Goal: Information Seeking & Learning: Compare options

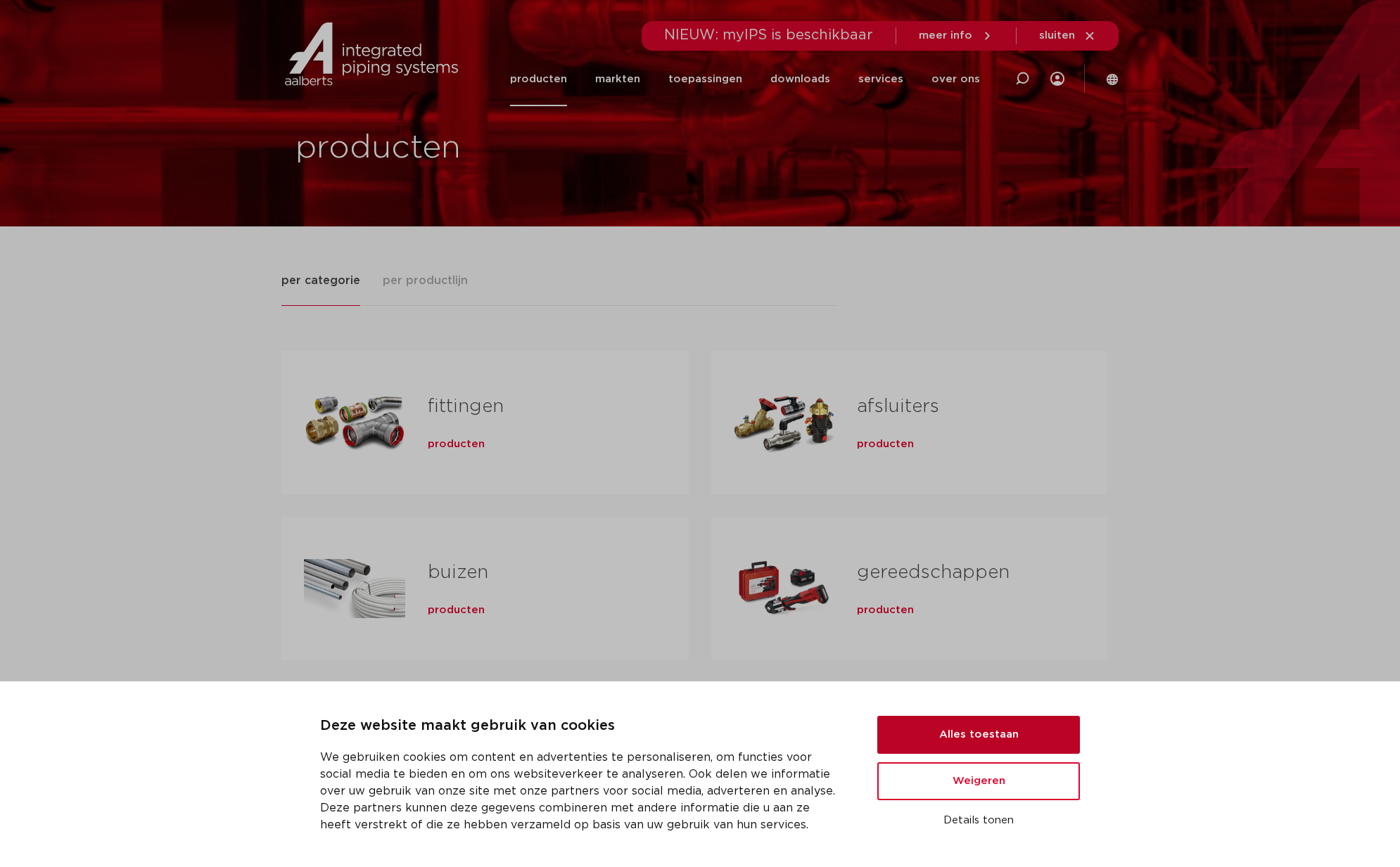
click at [995, 737] on button "Alles toestaan" at bounding box center [978, 735] width 202 height 38
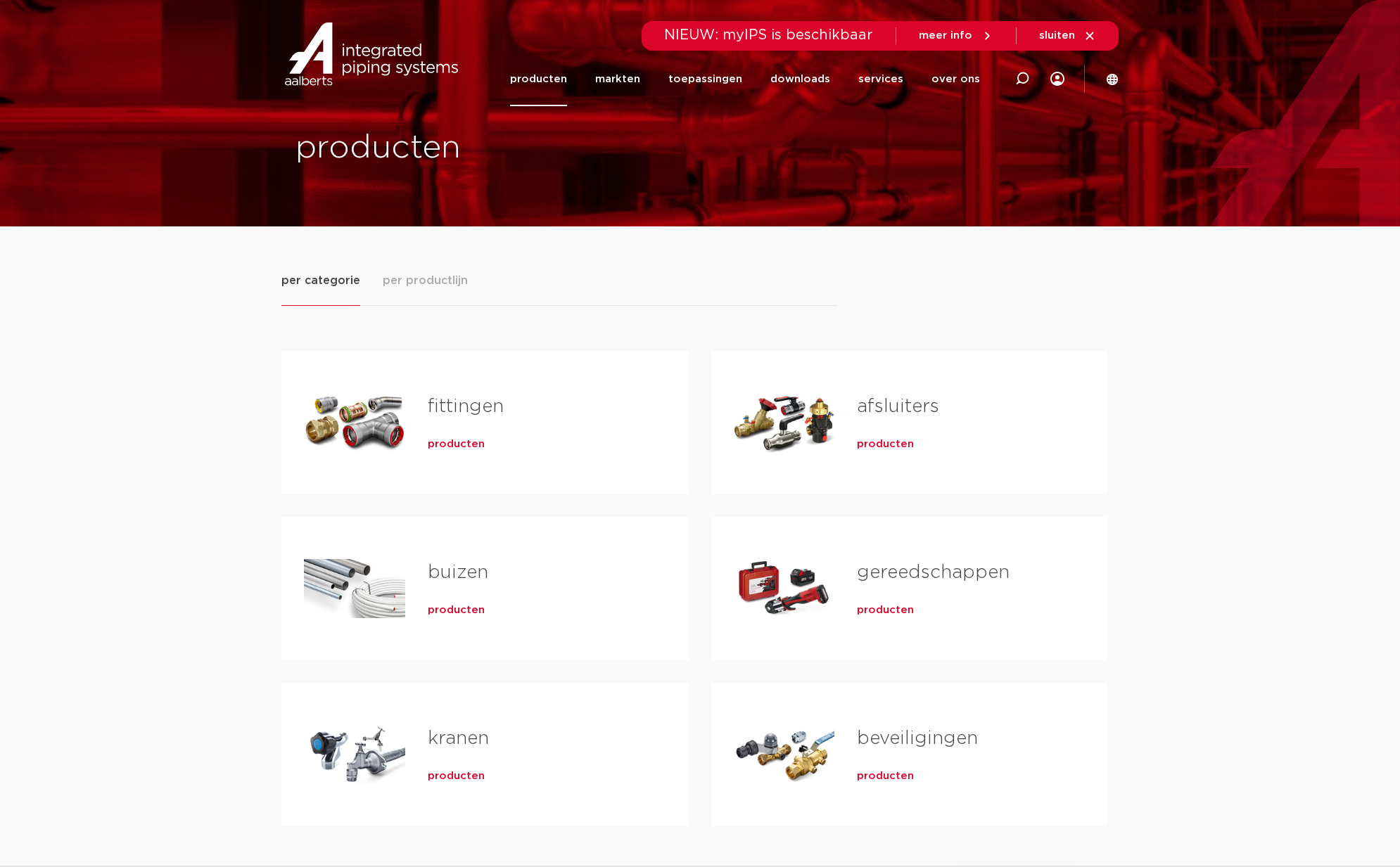
scroll to position [218, 0]
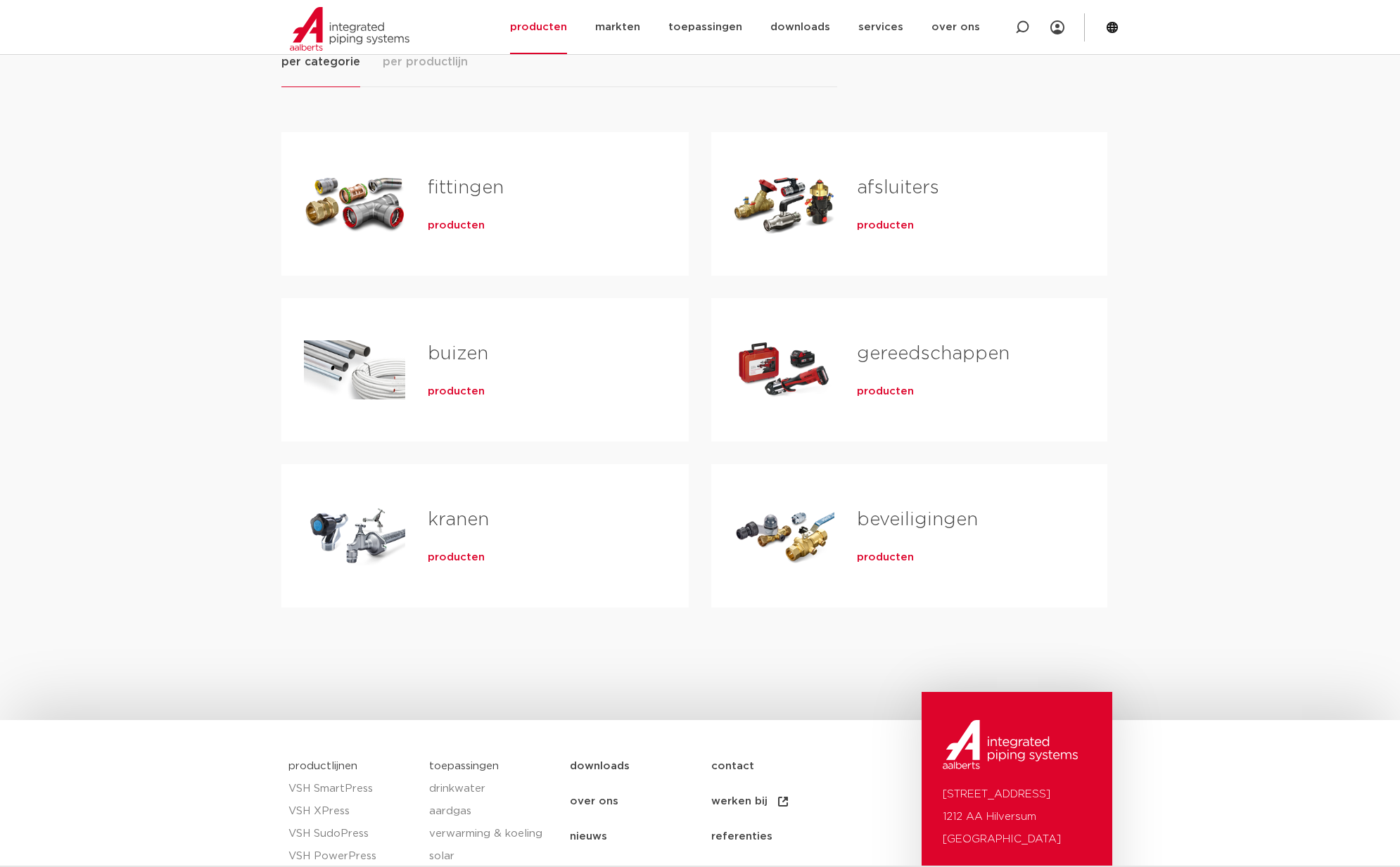
click at [410, 207] on div "fittingen producten" at bounding box center [536, 204] width 261 height 99
click at [452, 229] on span "producten" at bounding box center [456, 226] width 57 height 14
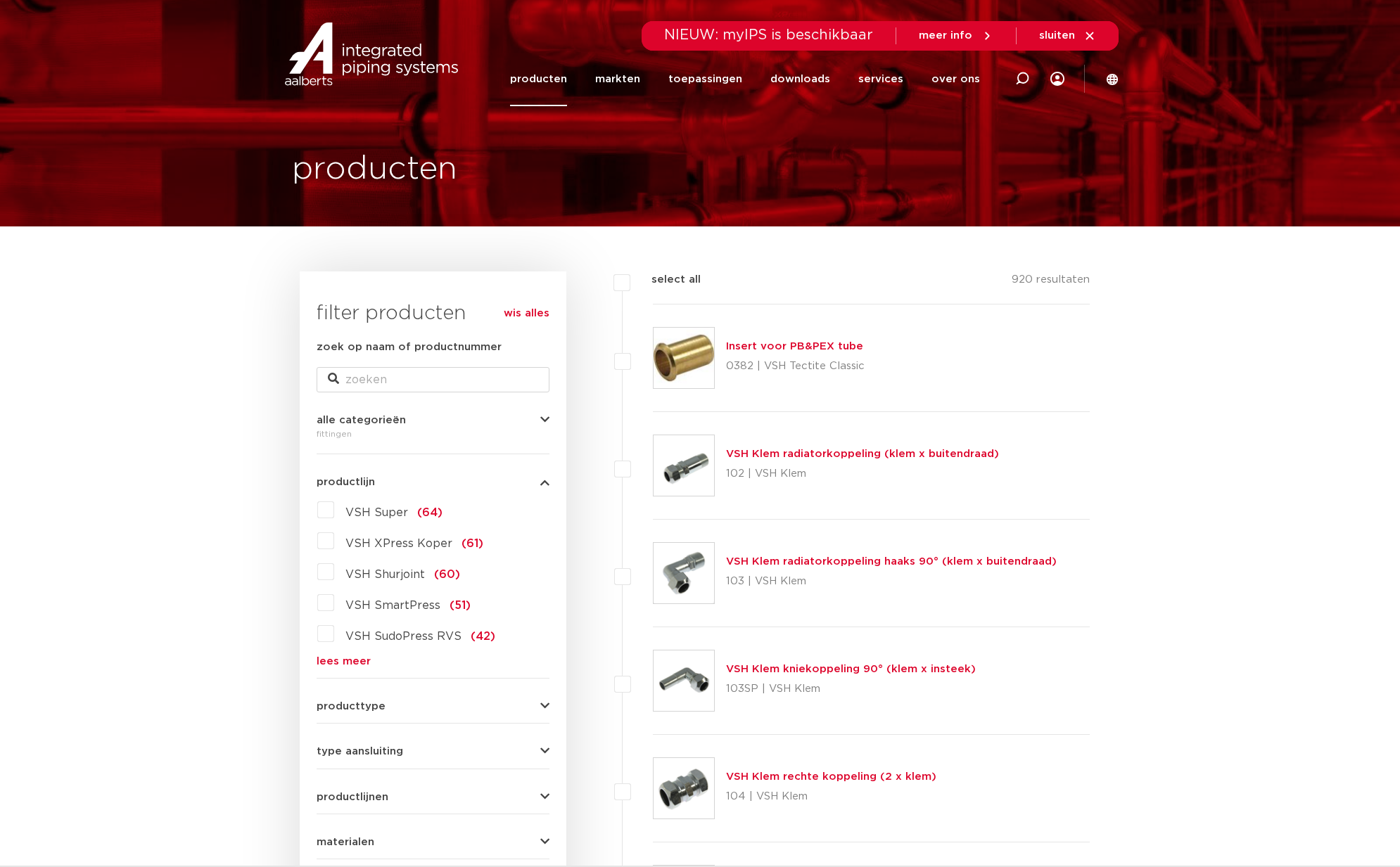
scroll to position [18, 0]
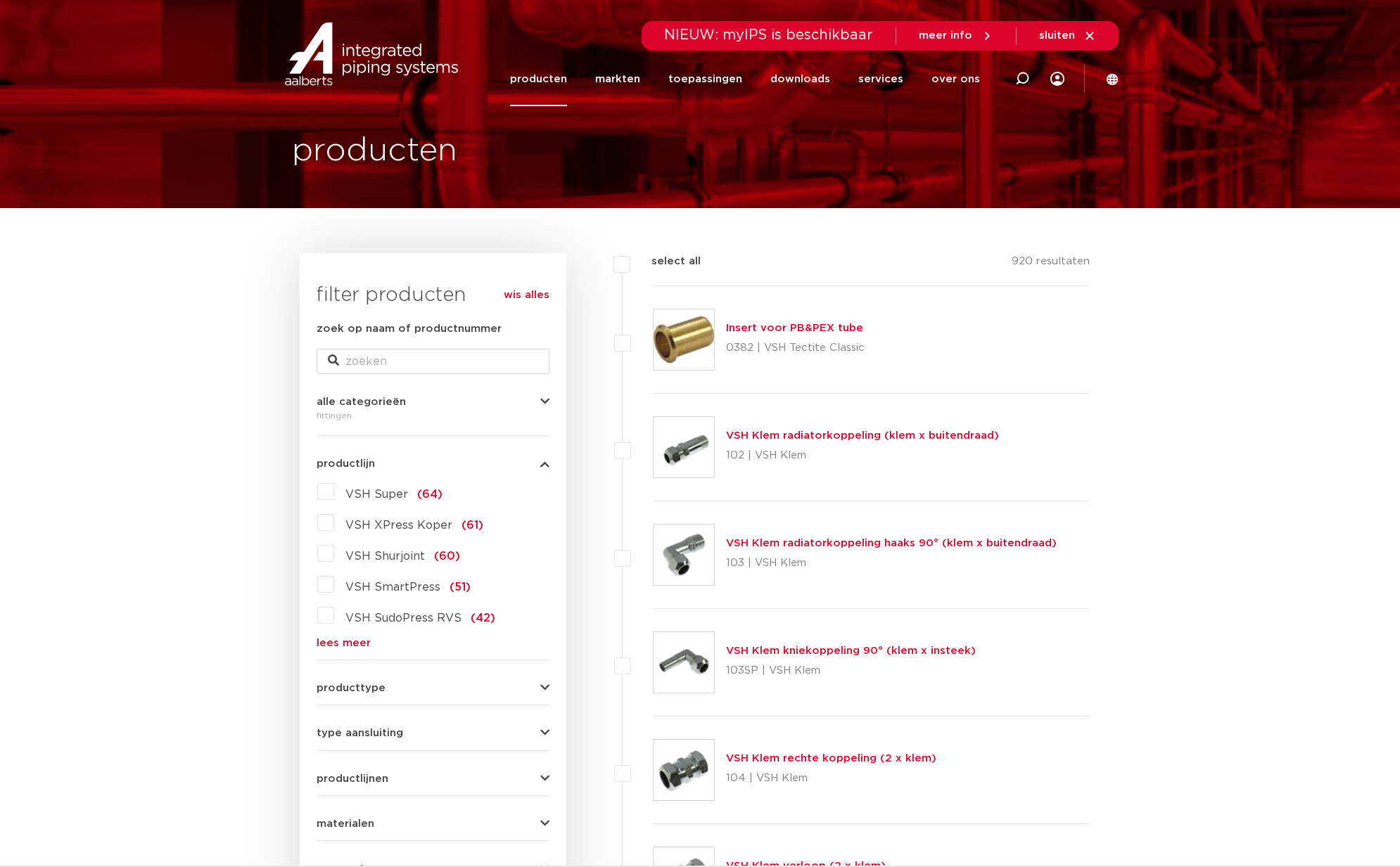
click at [345, 642] on link "lees meer" at bounding box center [432, 643] width 233 height 11
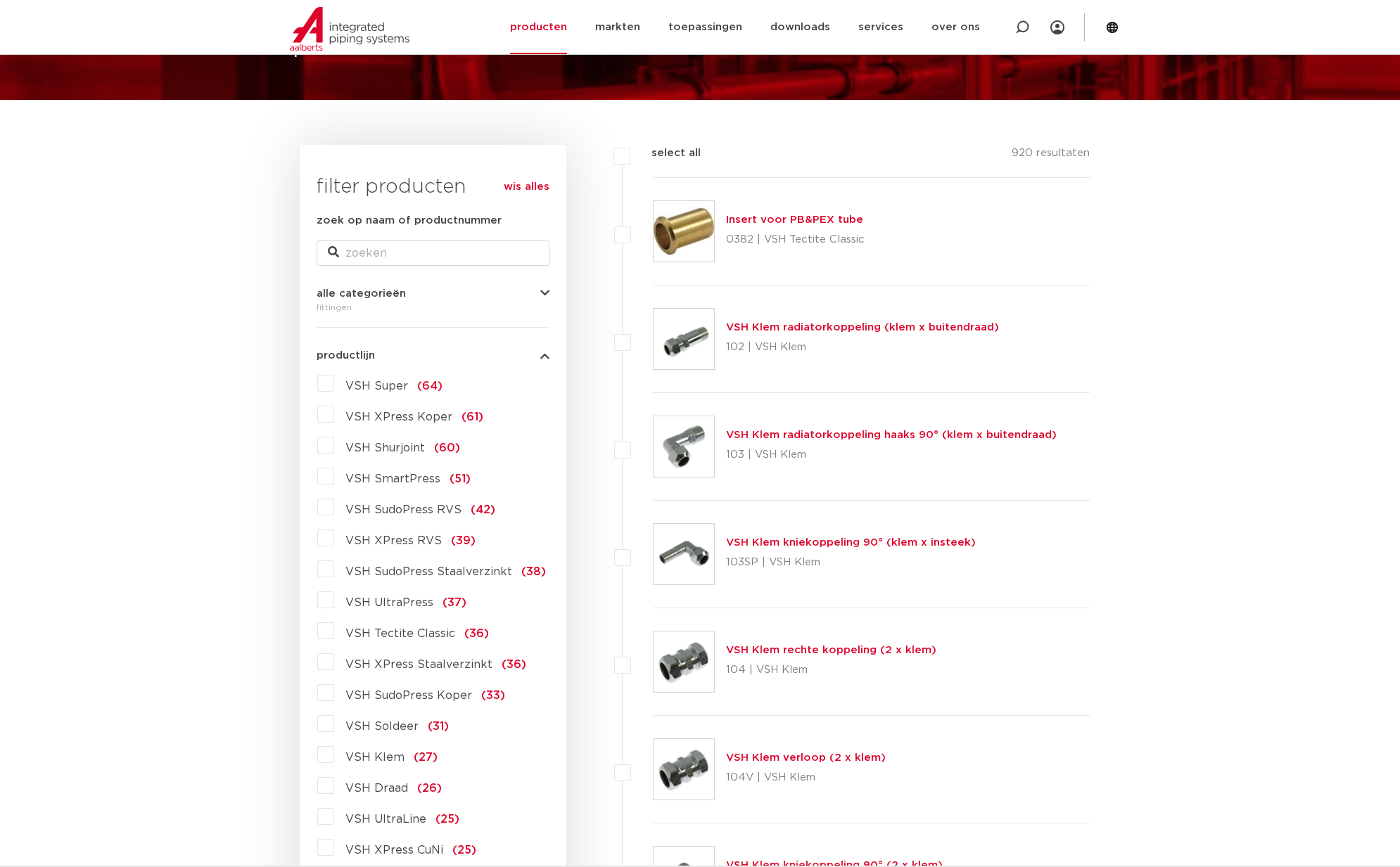
scroll to position [201, 0]
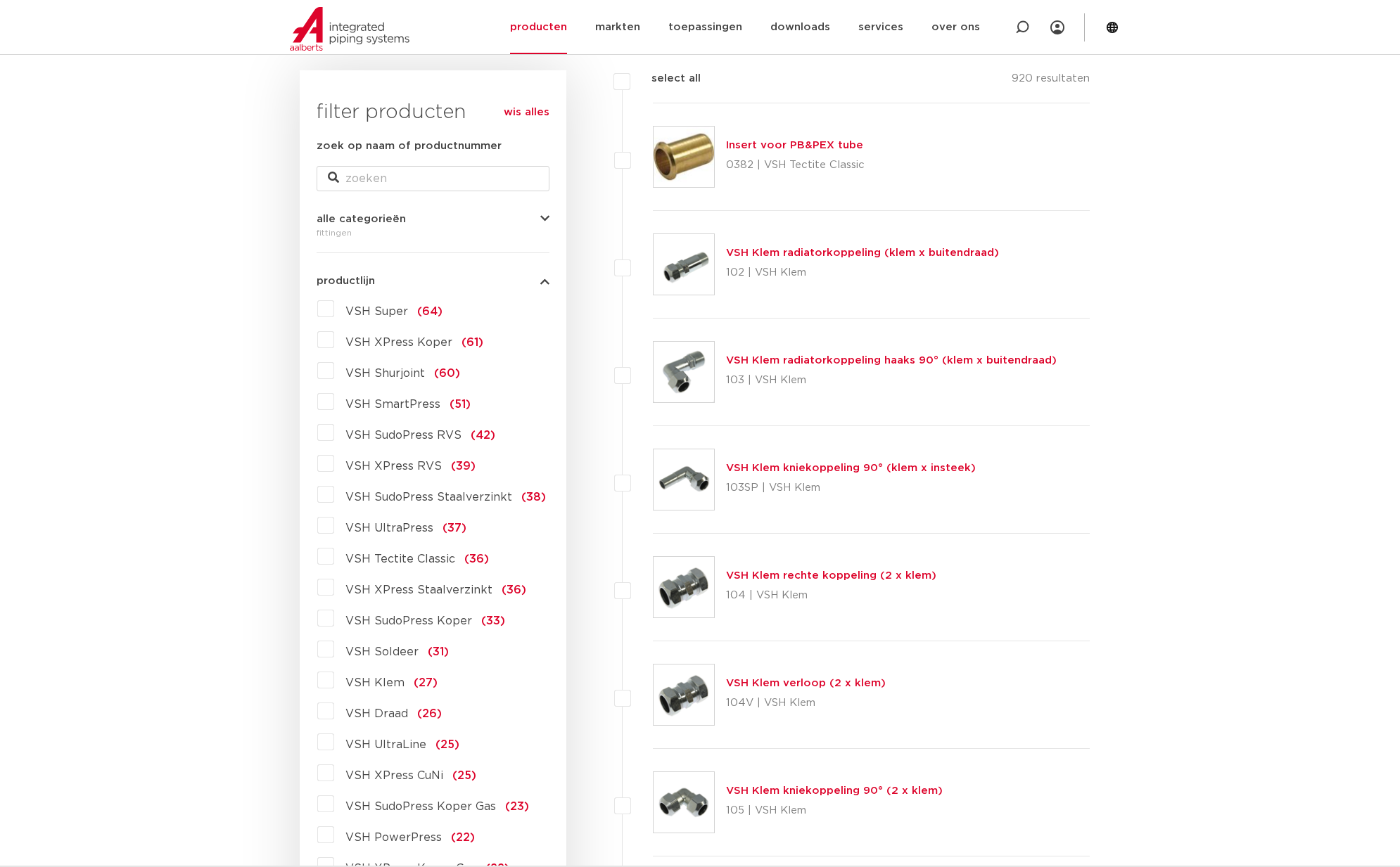
click at [334, 650] on label "VSH Soldeer (31)" at bounding box center [392, 649] width 115 height 22
click at [0, 0] on input "VSH Soldeer (31)" at bounding box center [0, 0] width 0 height 0
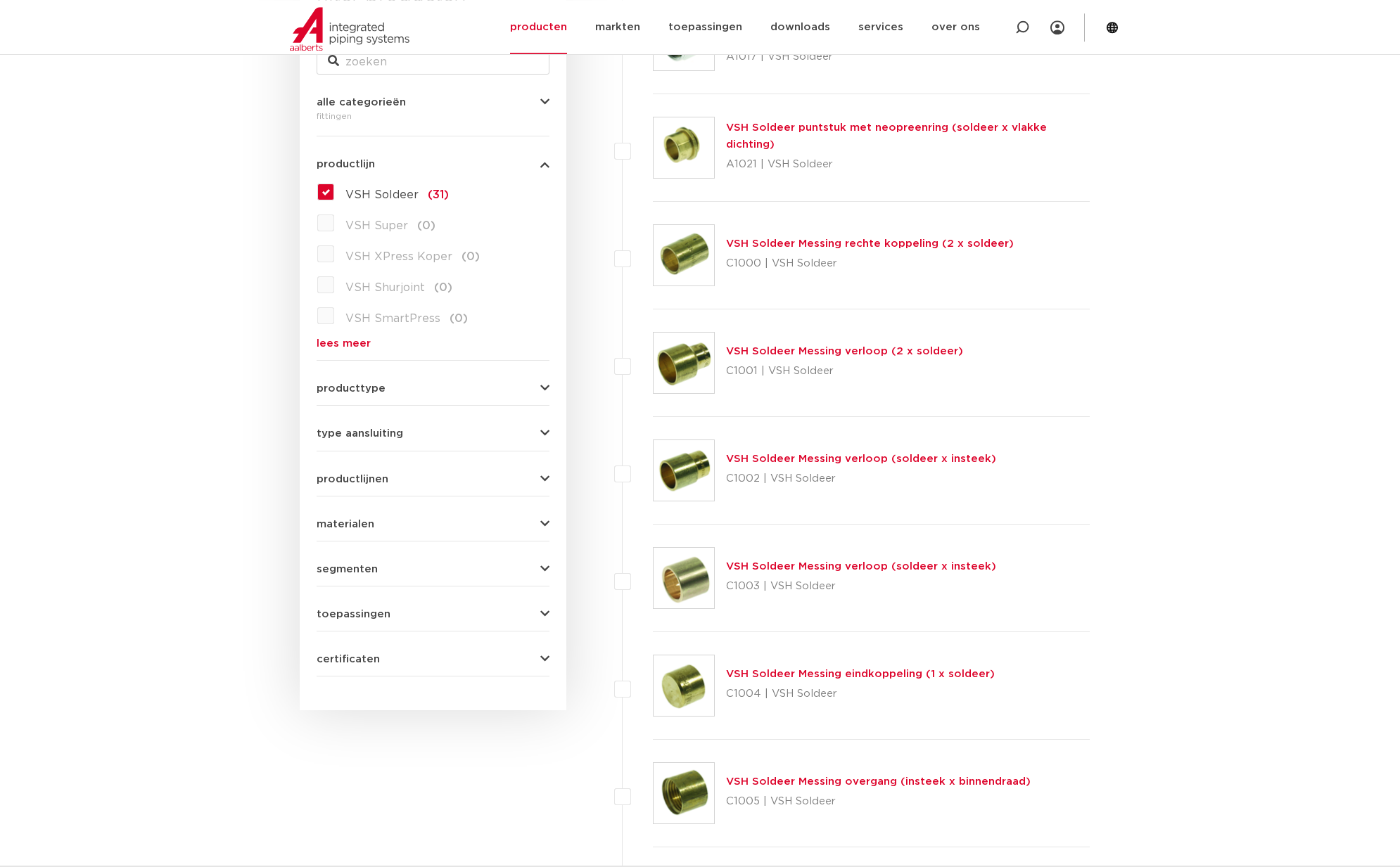
scroll to position [398, 0]
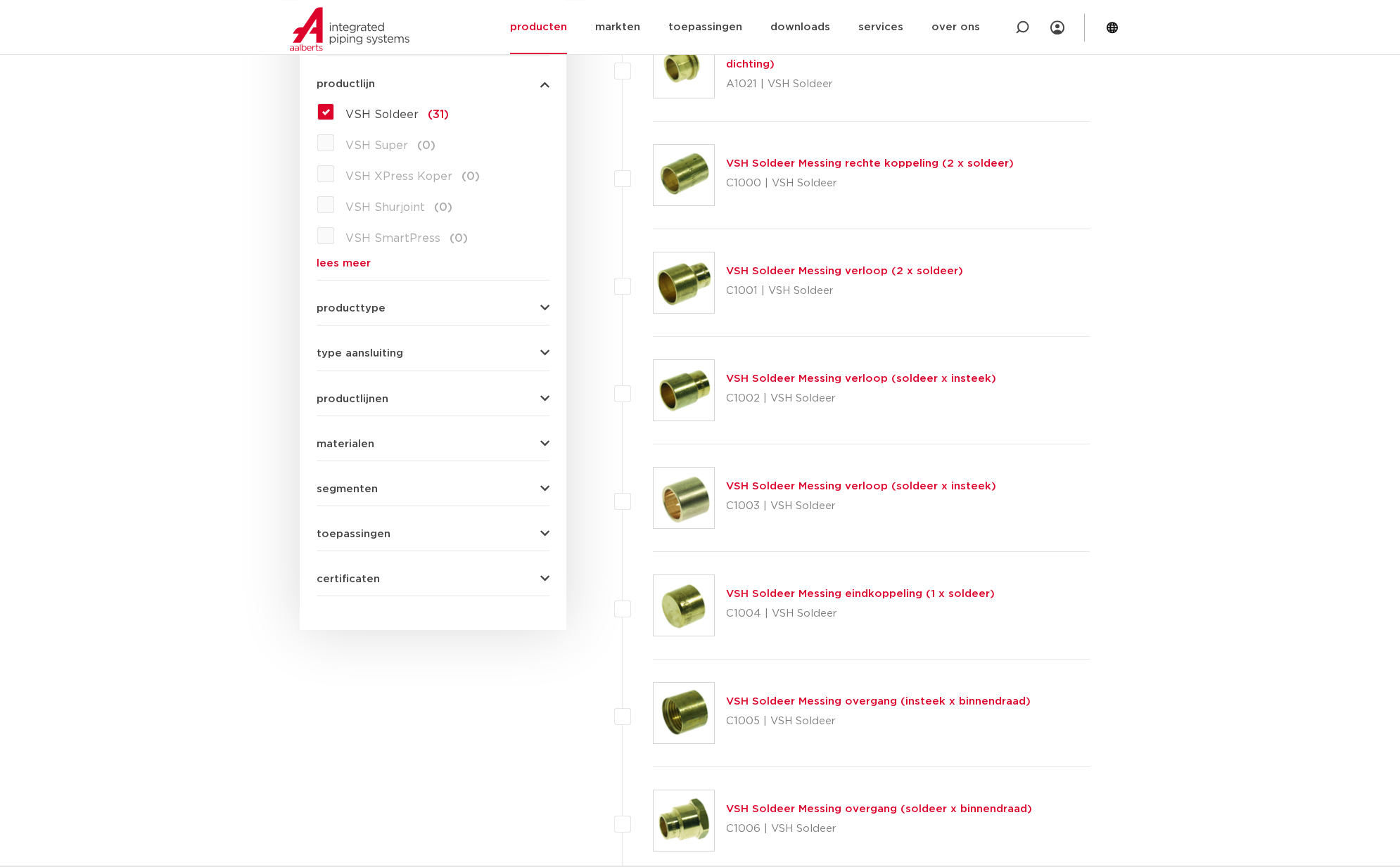
click at [825, 273] on link "VSH Soldeer Messing verloop (2 x soldeer)" at bounding box center [845, 271] width 237 height 11
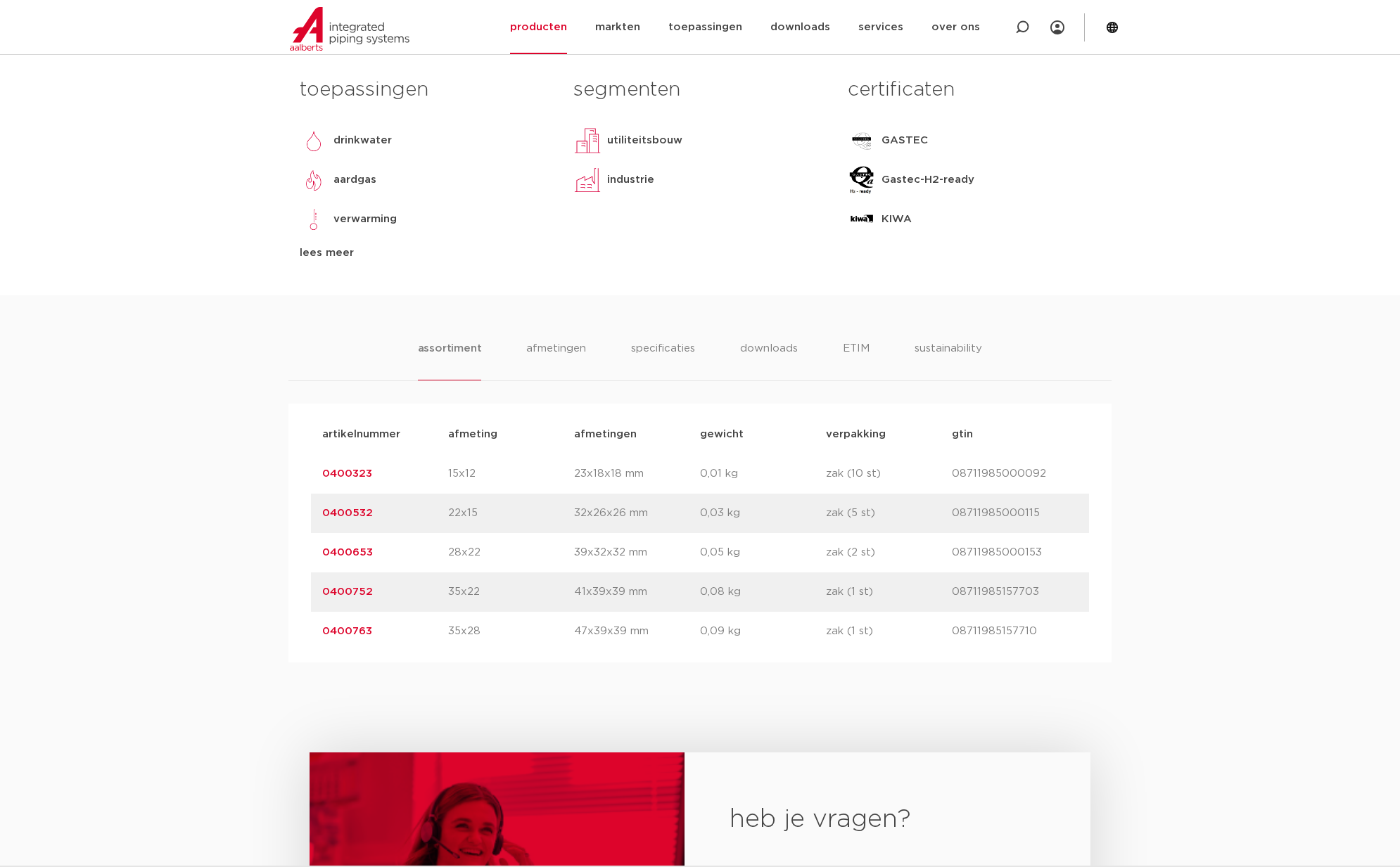
scroll to position [642, 0]
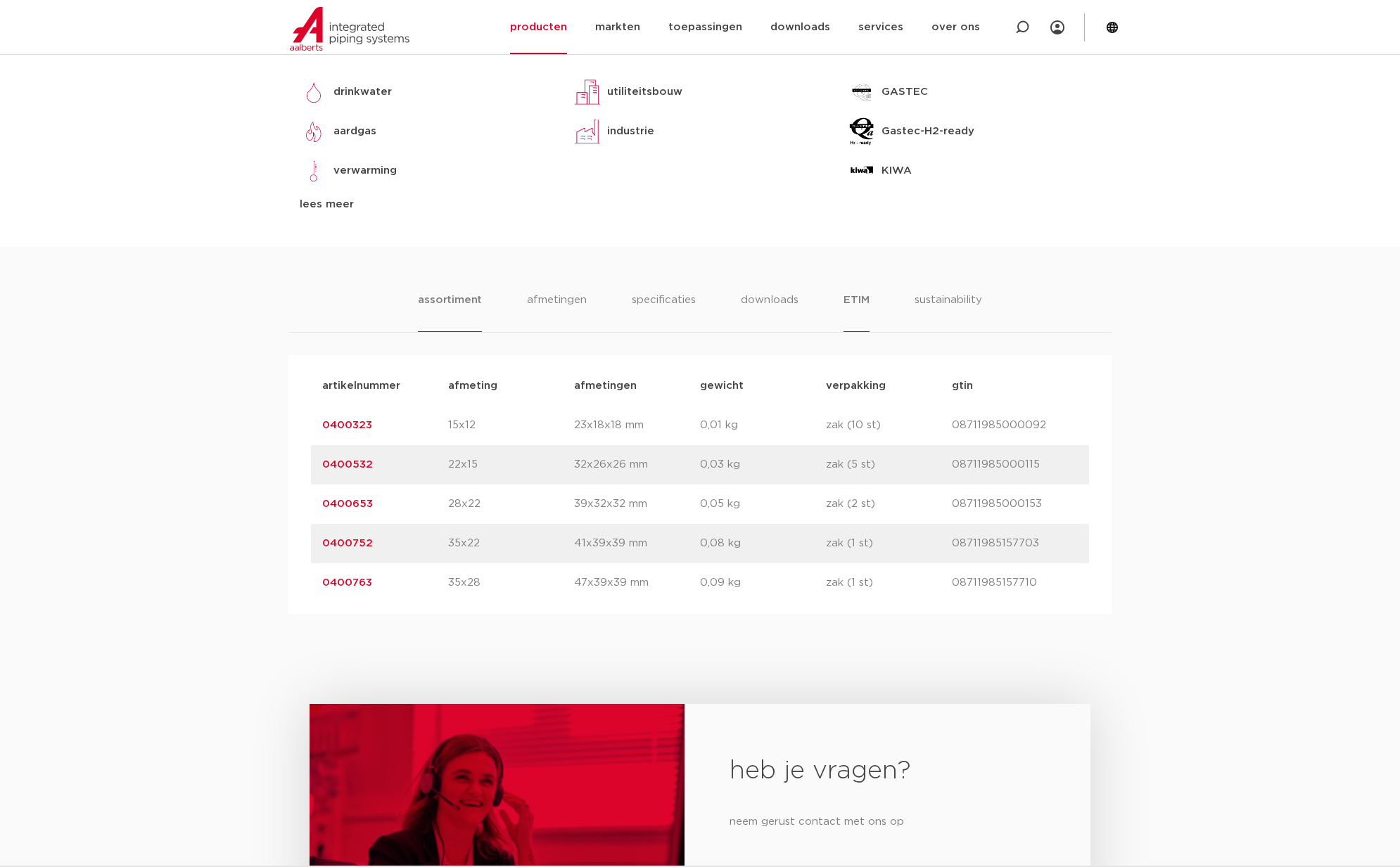
click at [850, 332] on li "ETIM" at bounding box center [856, 312] width 25 height 40
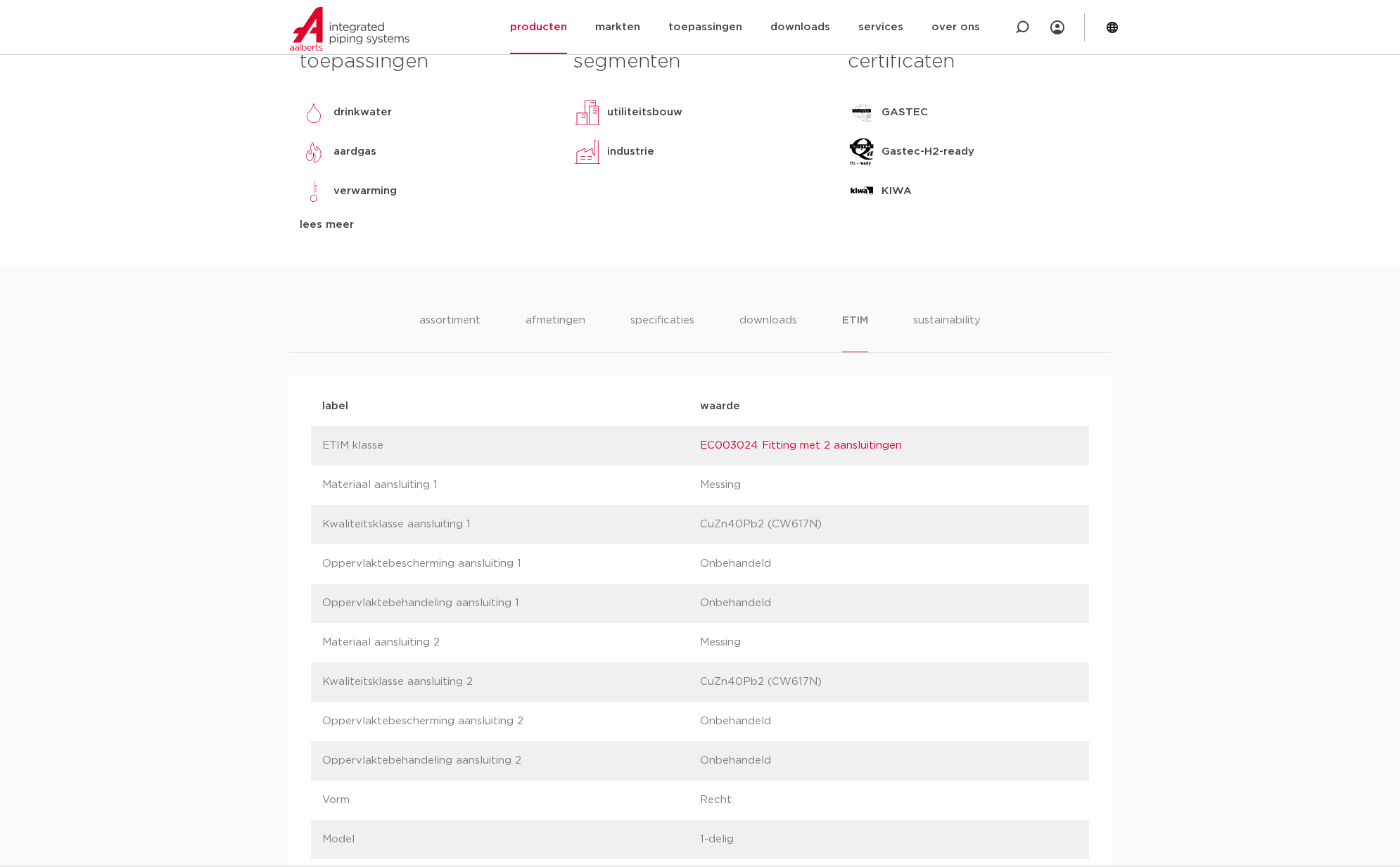
scroll to position [364, 0]
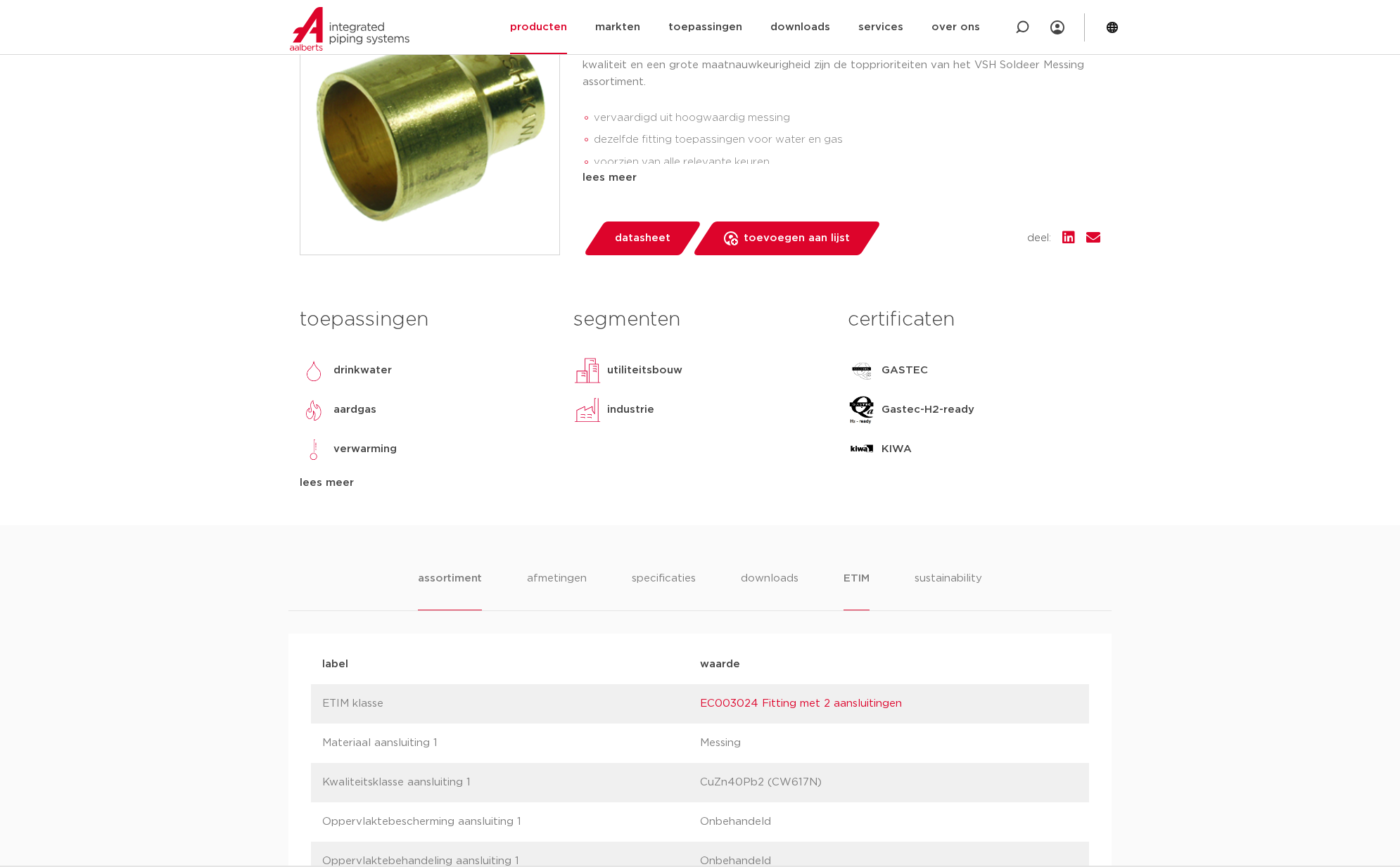
click at [464, 611] on li "assortiment" at bounding box center [449, 590] width 64 height 40
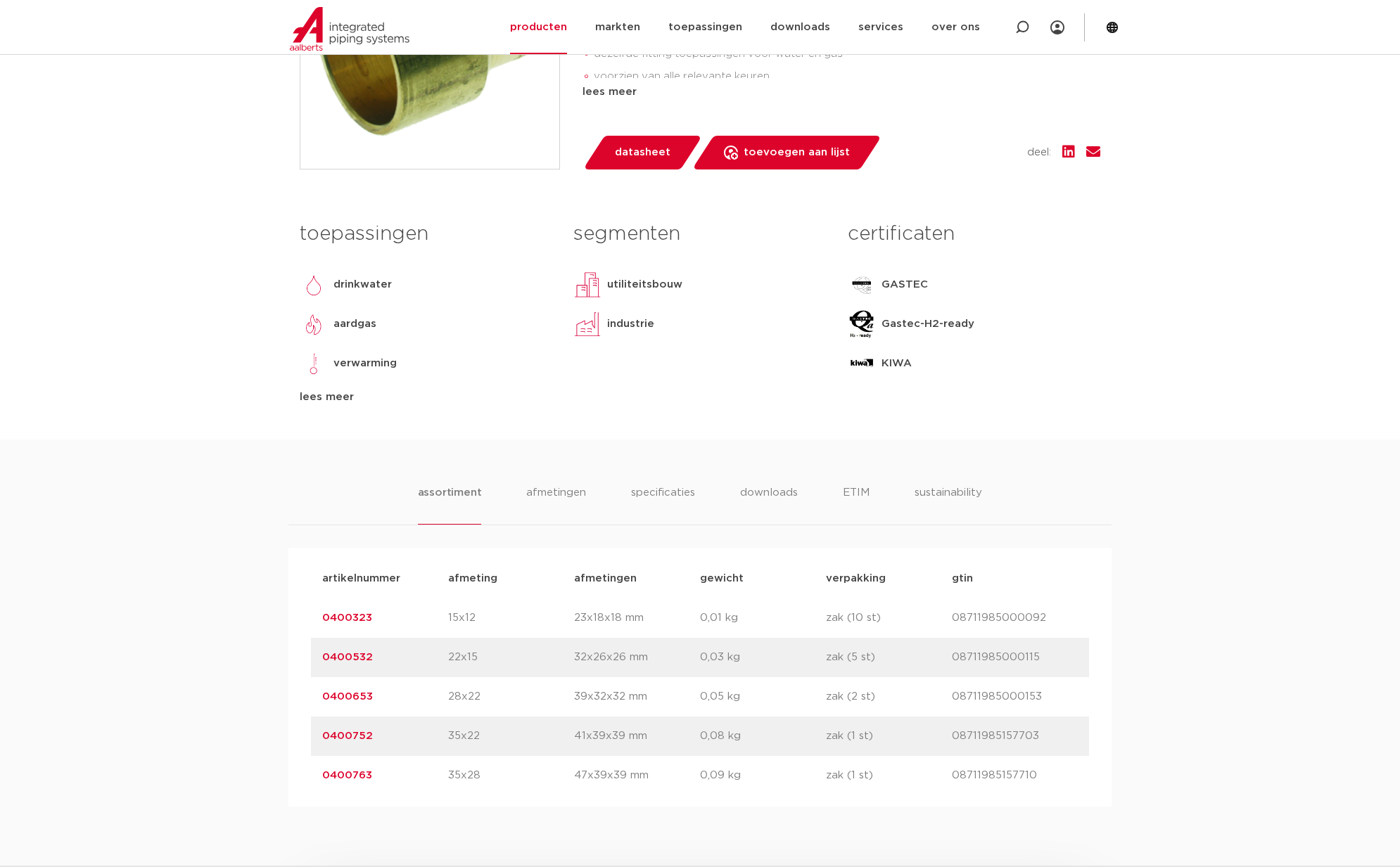
scroll to position [526, 0]
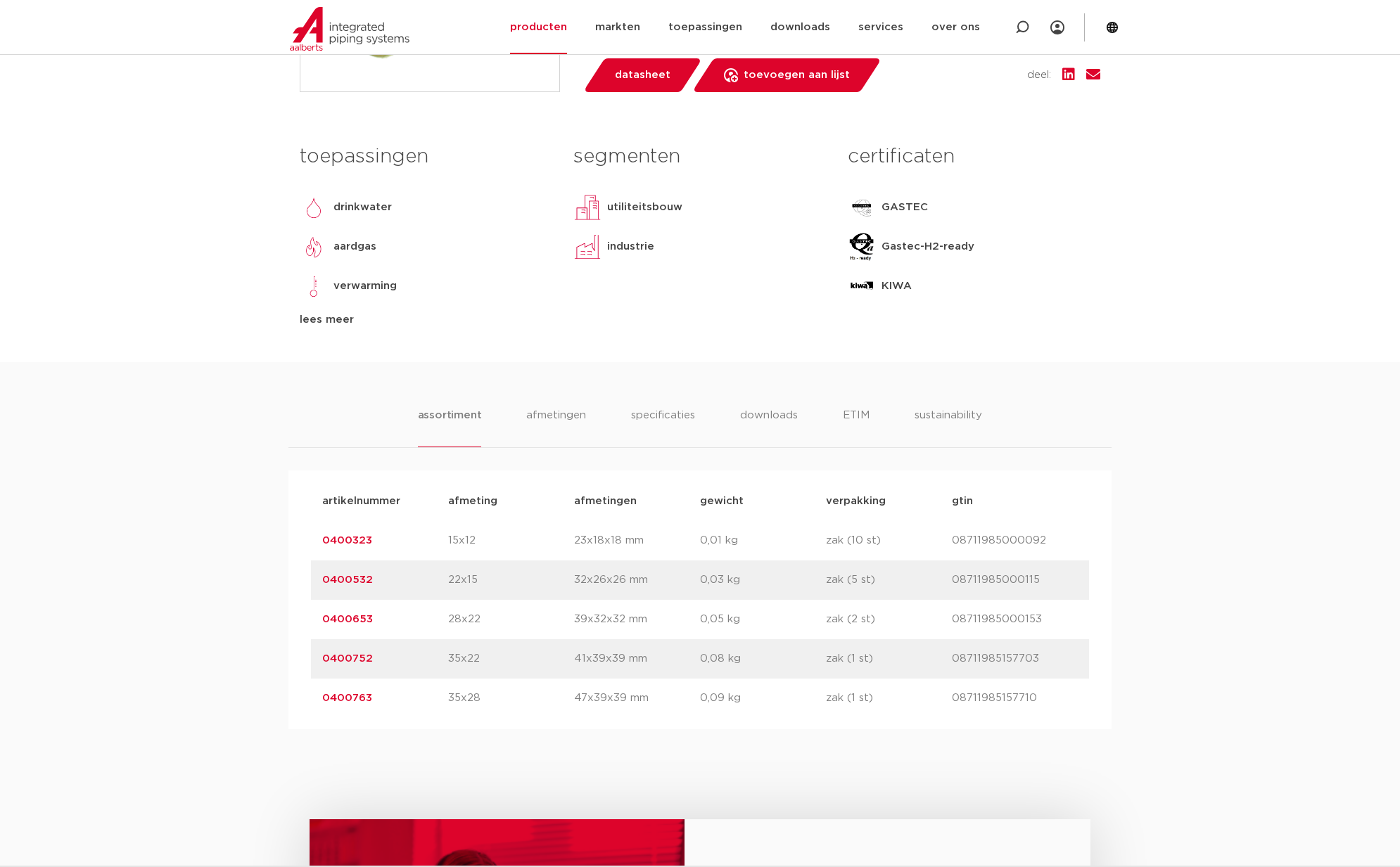
click at [357, 561] on div "artikelnummer 0400323 afmeting 15x12 [GEOGRAPHIC_DATA] 23x18x18 mm gewicht 0,01…" at bounding box center [700, 541] width 778 height 40
click at [357, 545] on link "0400323" at bounding box center [348, 541] width 50 height 11
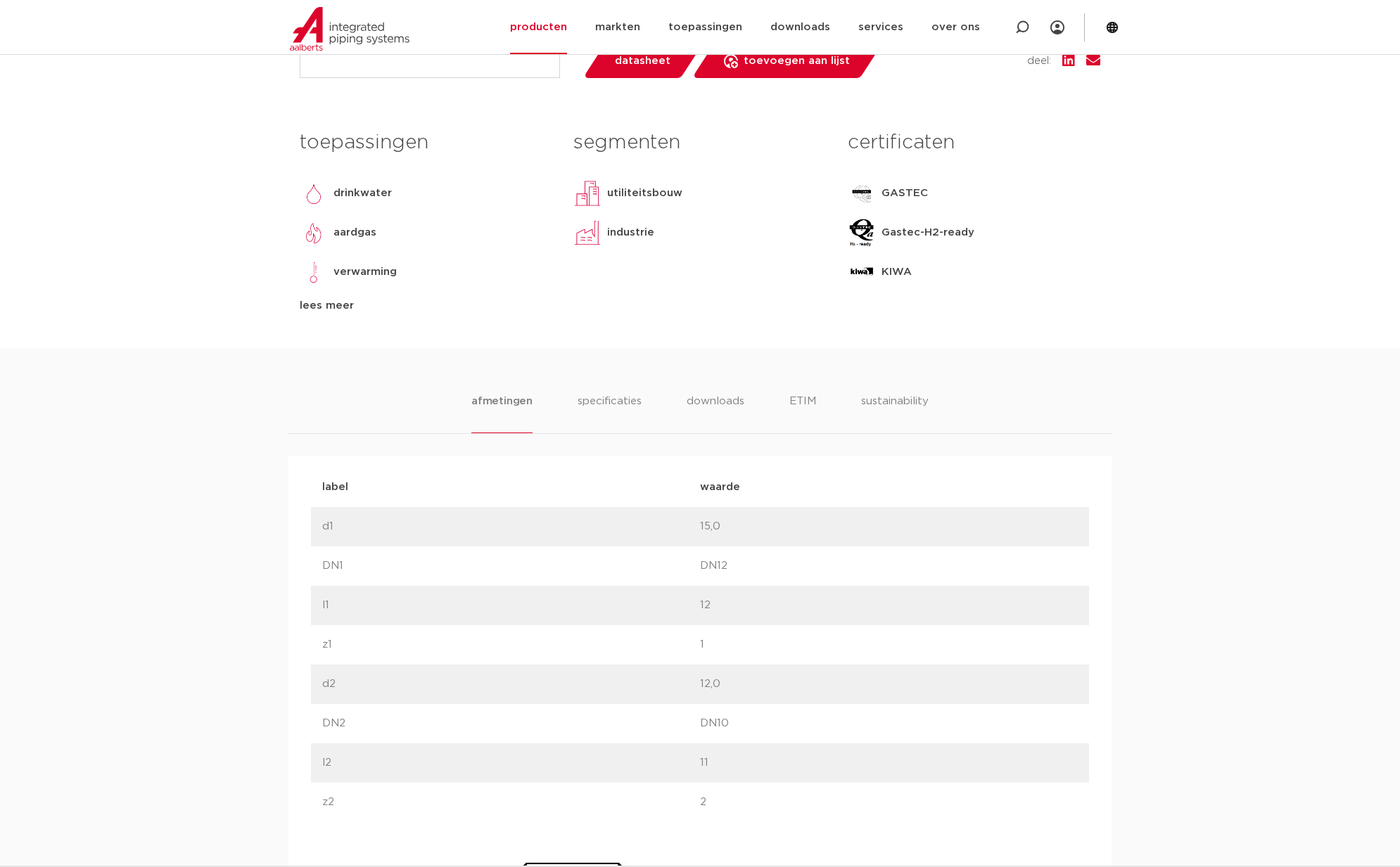
scroll to position [701, 0]
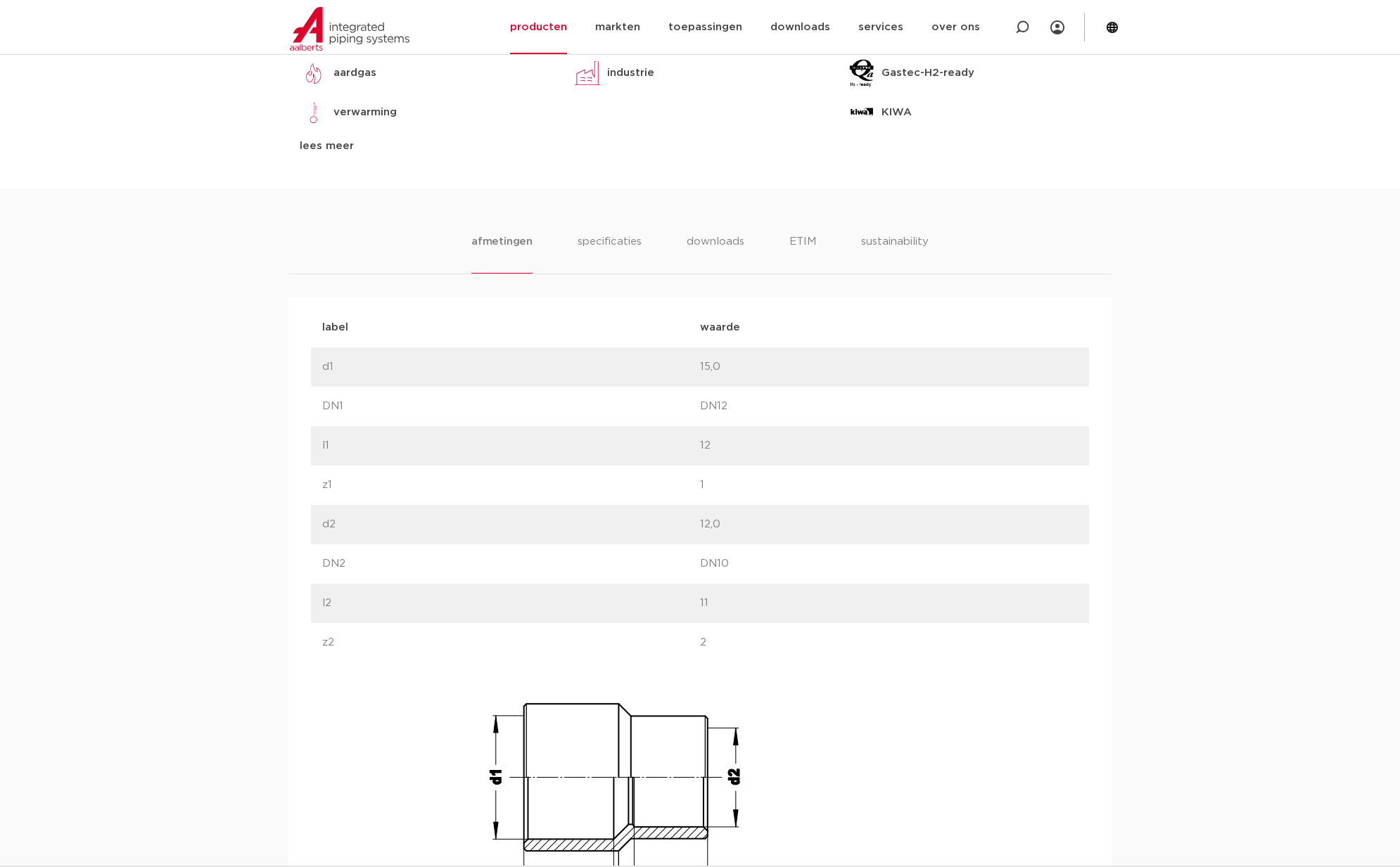
click at [500, 244] on li "afmetingen" at bounding box center [502, 253] width 61 height 40
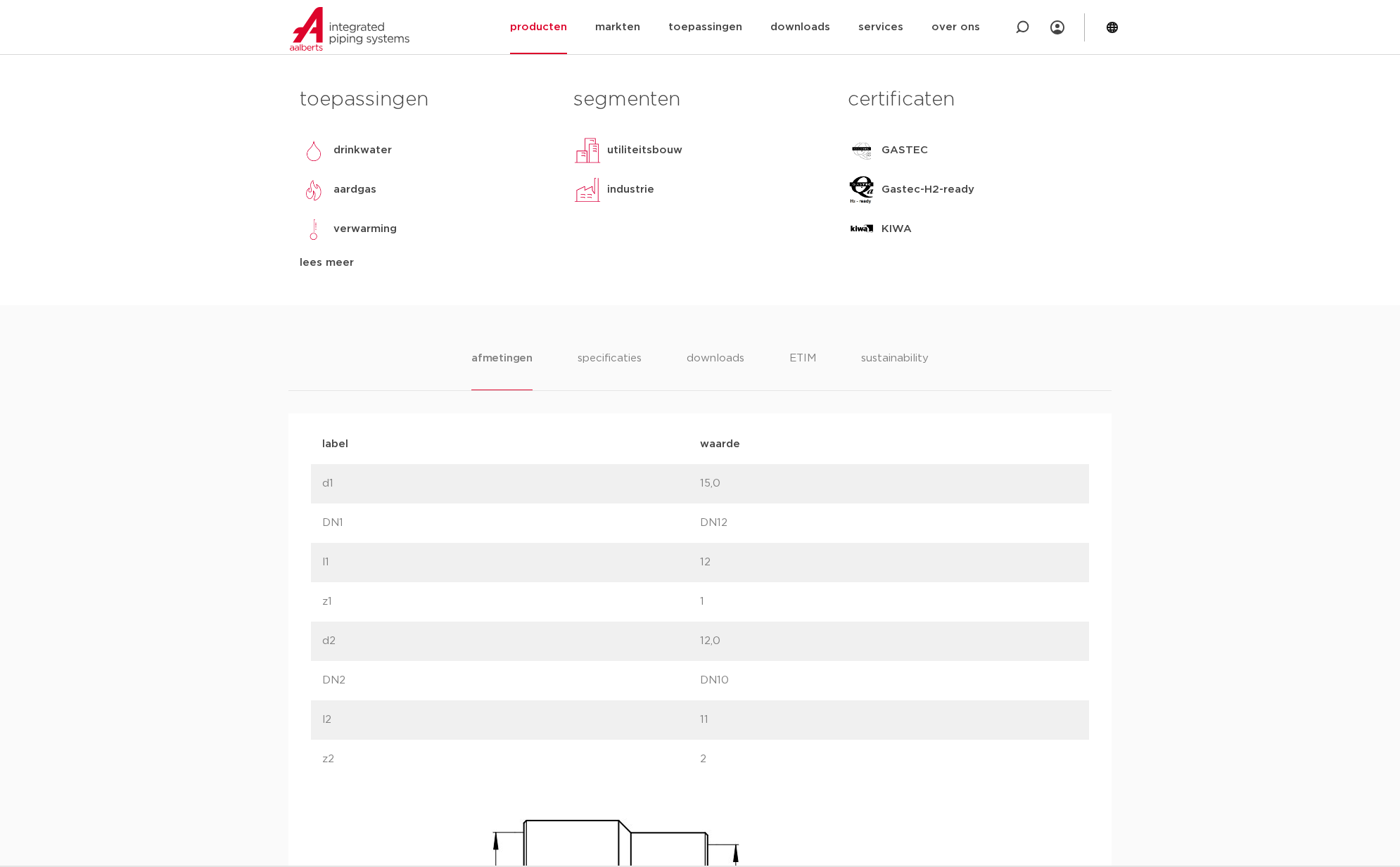
scroll to position [663, 0]
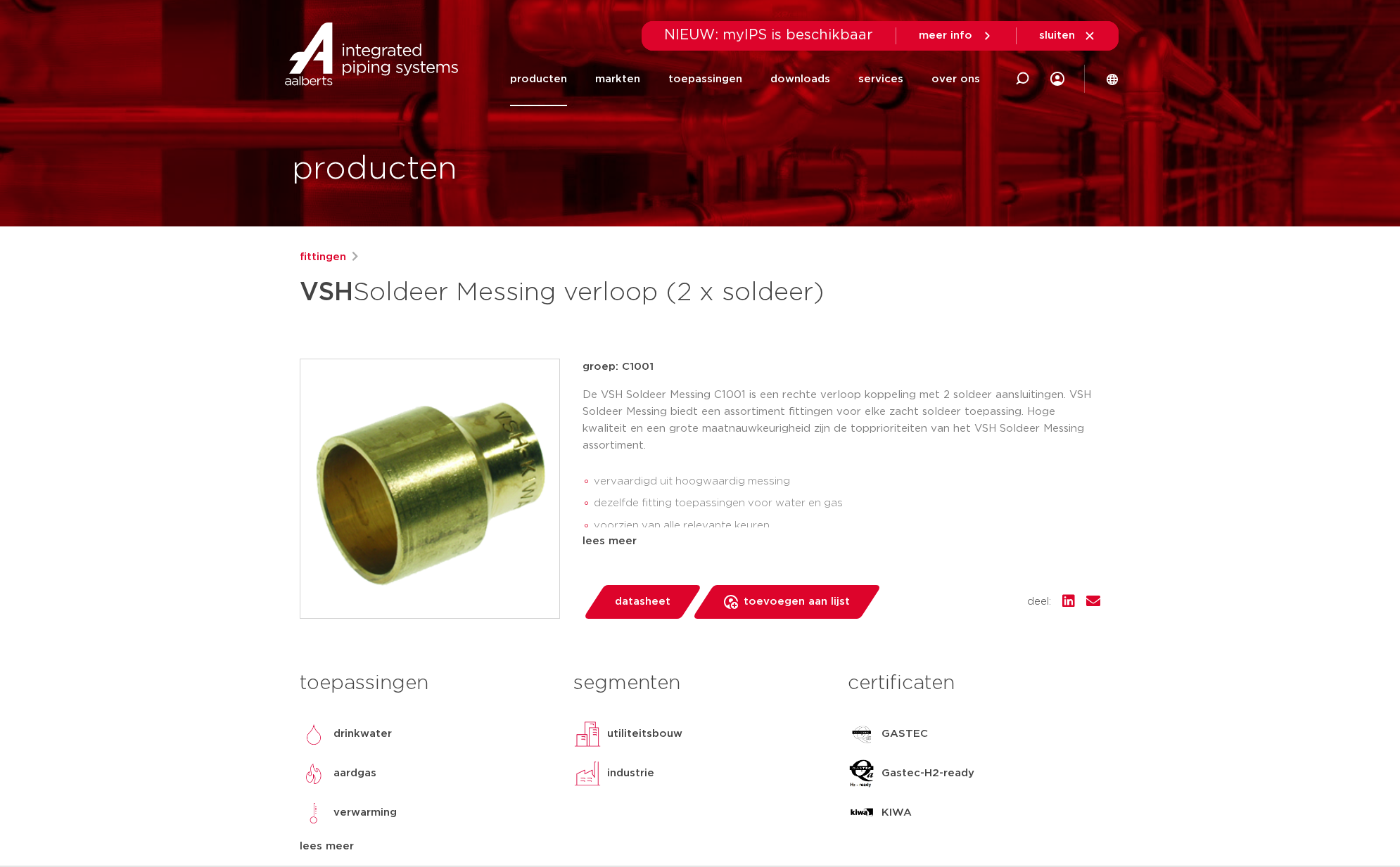
scroll to position [526, 0]
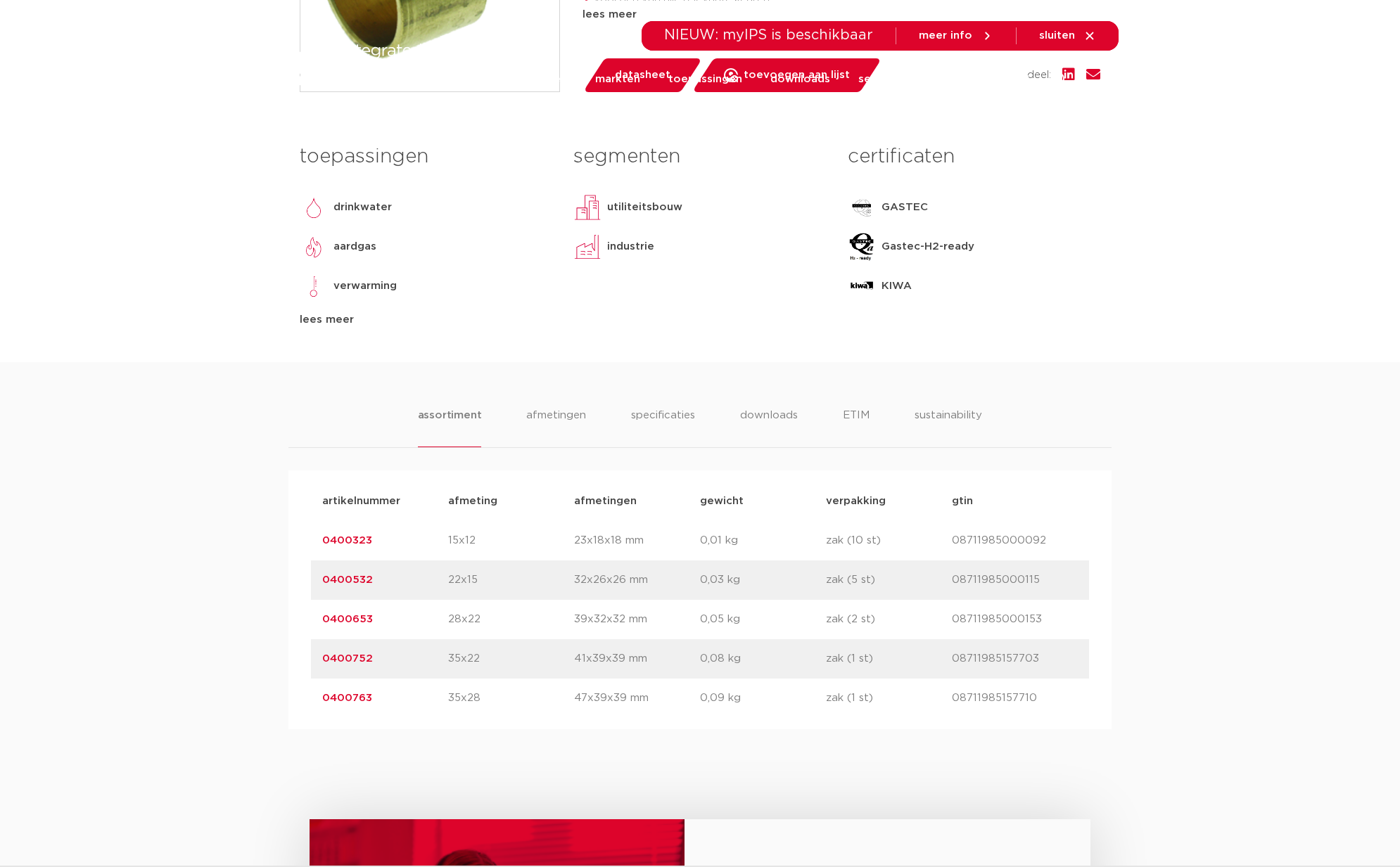
click at [348, 585] on link "0400532" at bounding box center [348, 580] width 50 height 11
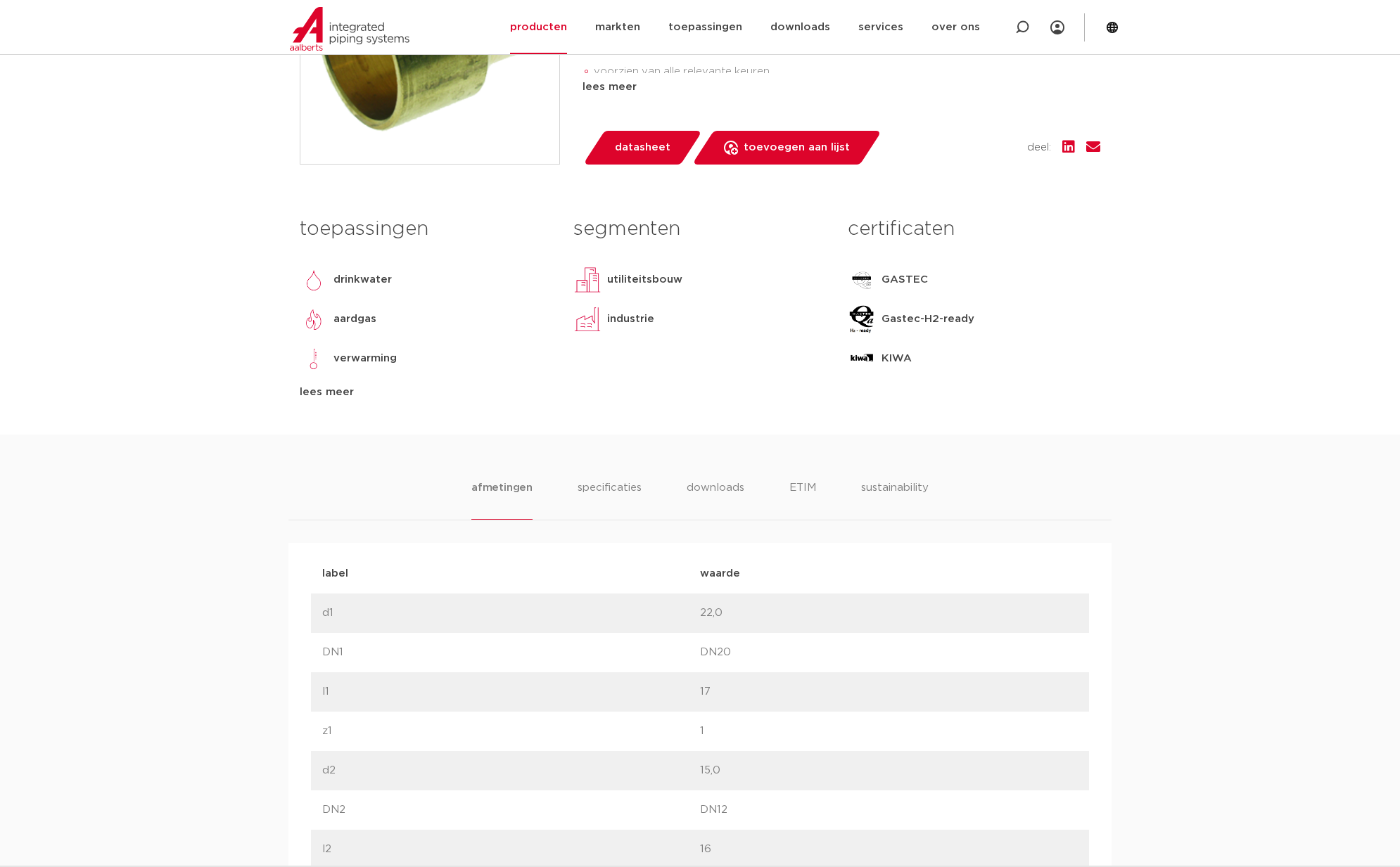
scroll to position [534, 0]
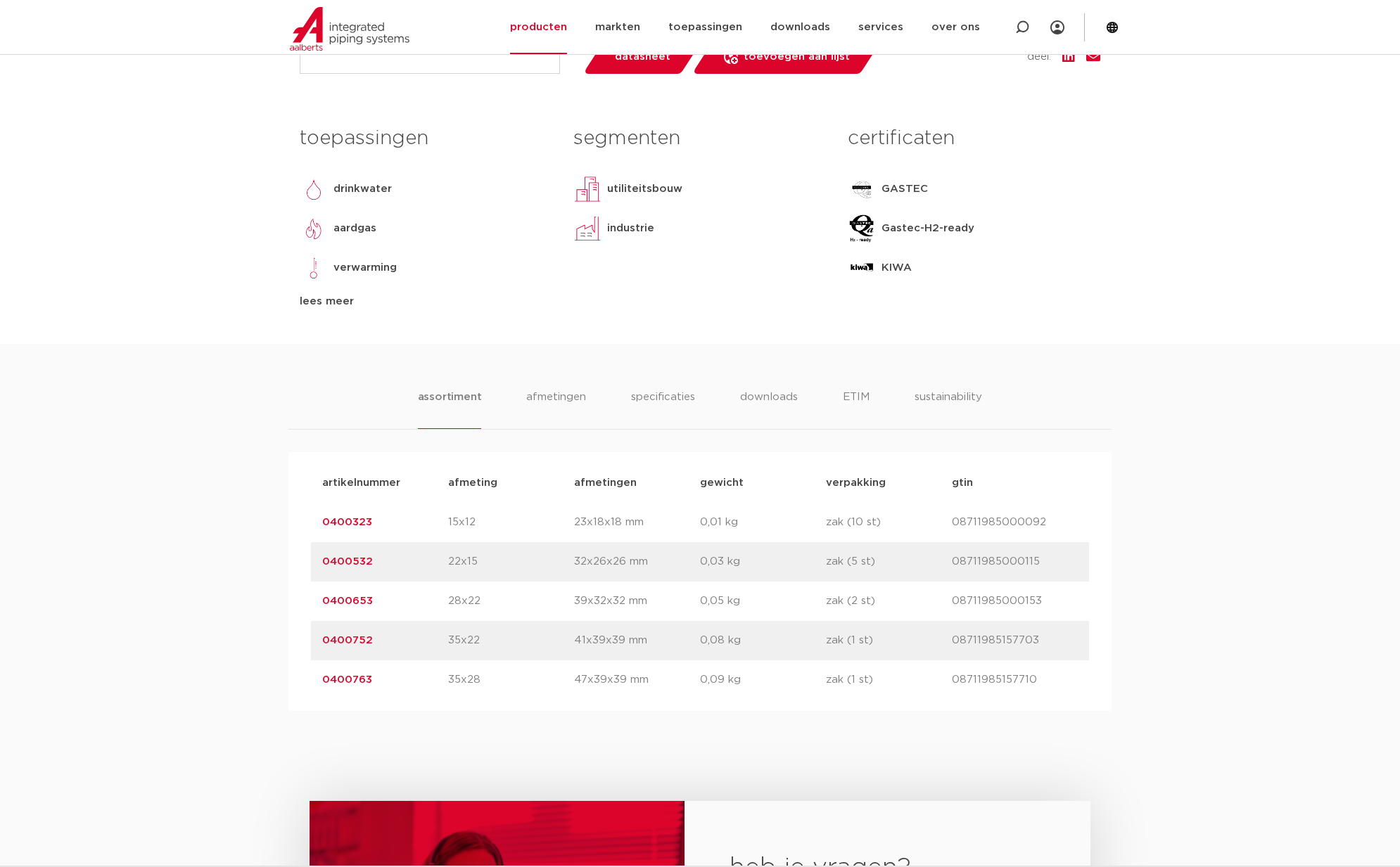
scroll to position [563, 0]
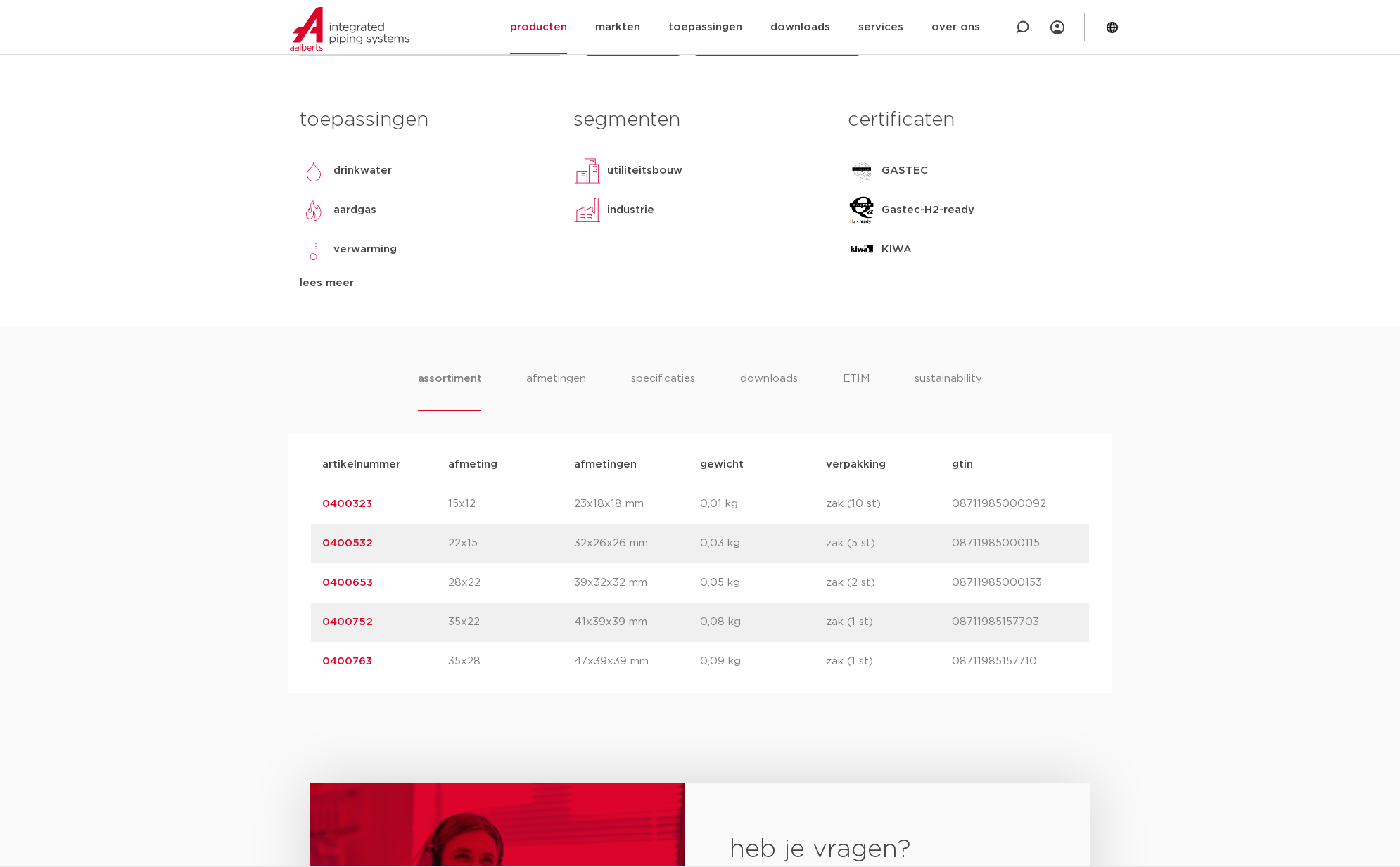
click at [353, 667] on link "0400763" at bounding box center [348, 661] width 50 height 11
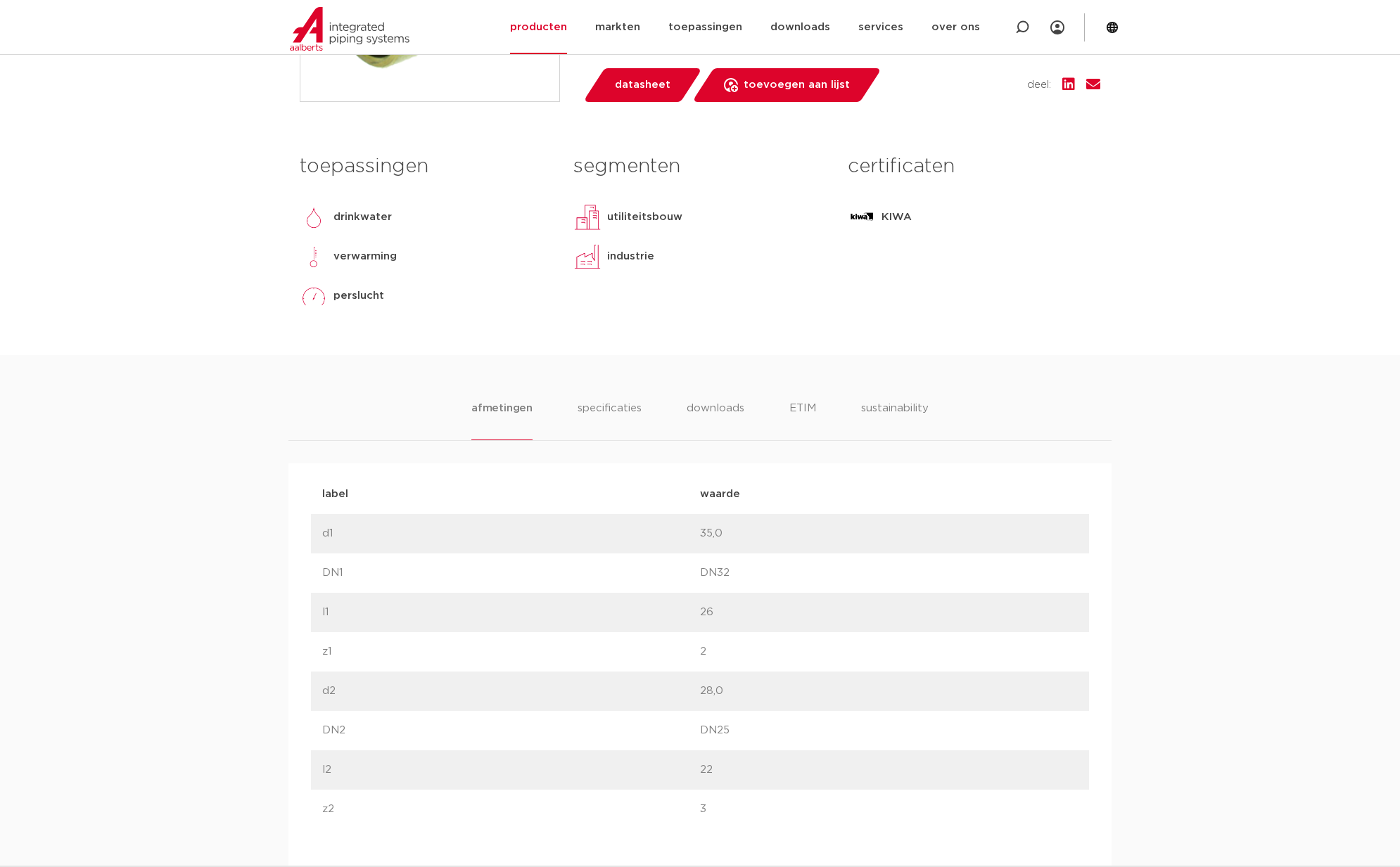
scroll to position [544, 0]
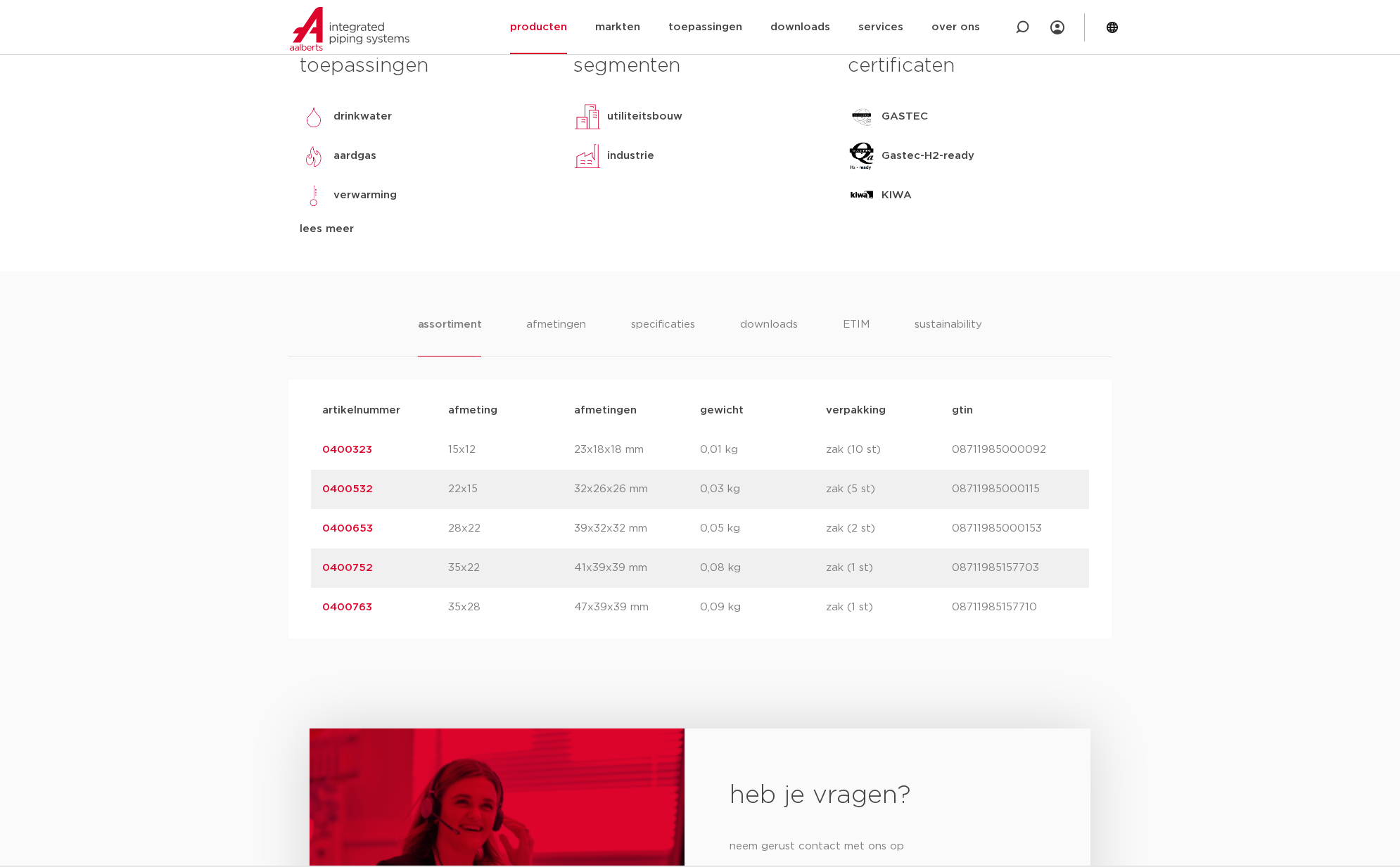
scroll to position [351, 0]
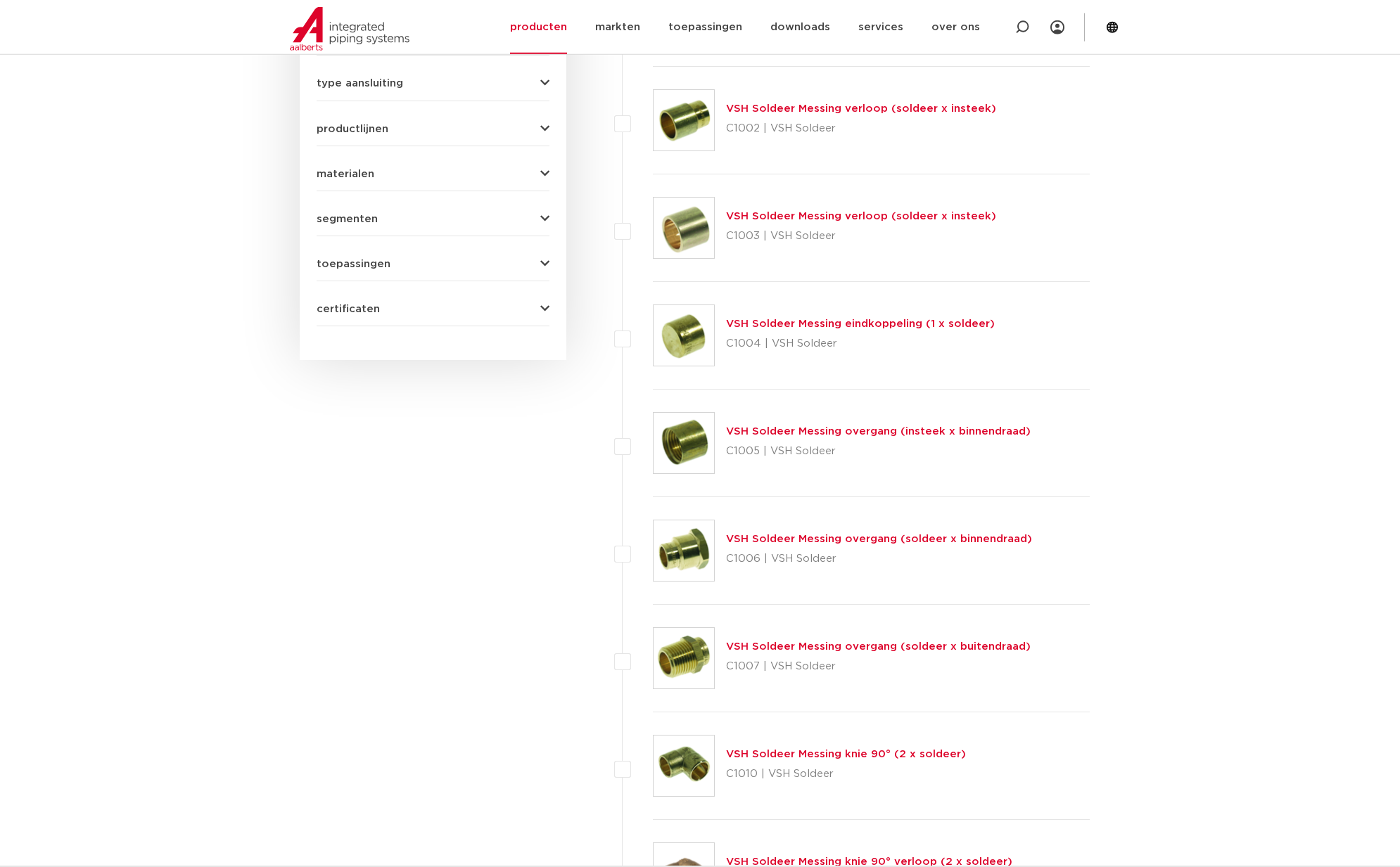
scroll to position [748, 0]
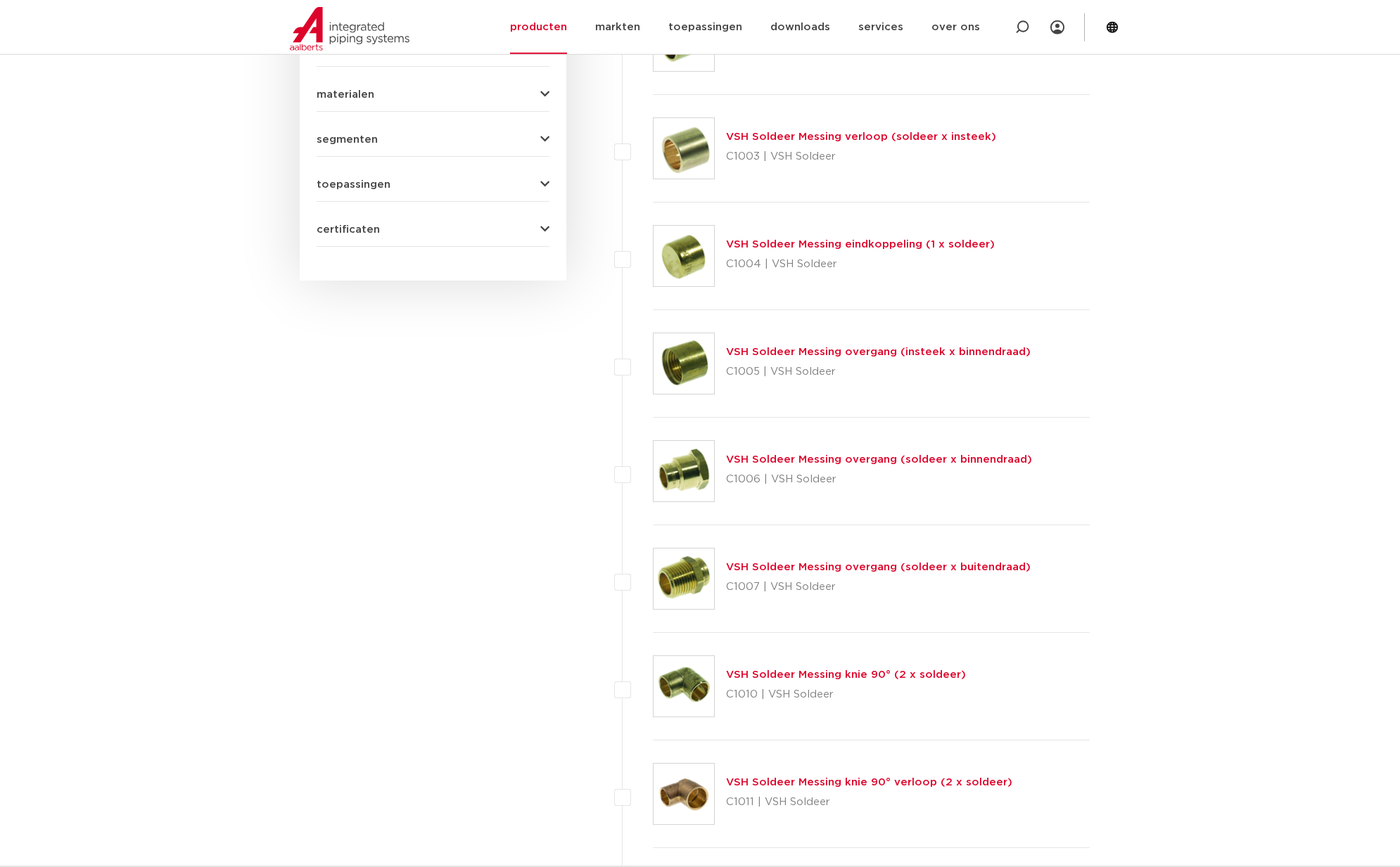
click at [951, 783] on link "VSH Soldeer Messing knie 90° verloop (2 x soldeer)" at bounding box center [869, 783] width 287 height 11
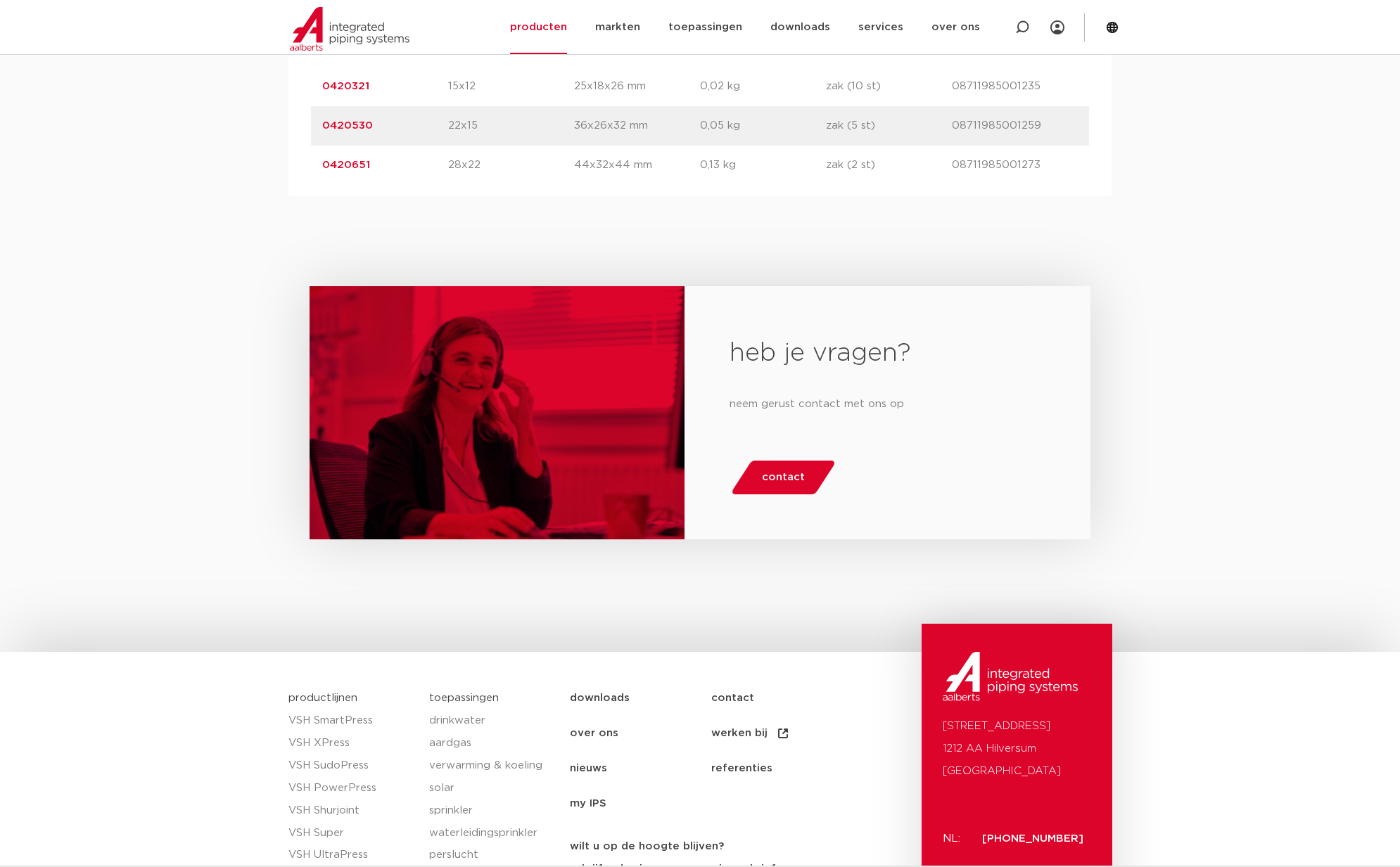
scroll to position [438, 0]
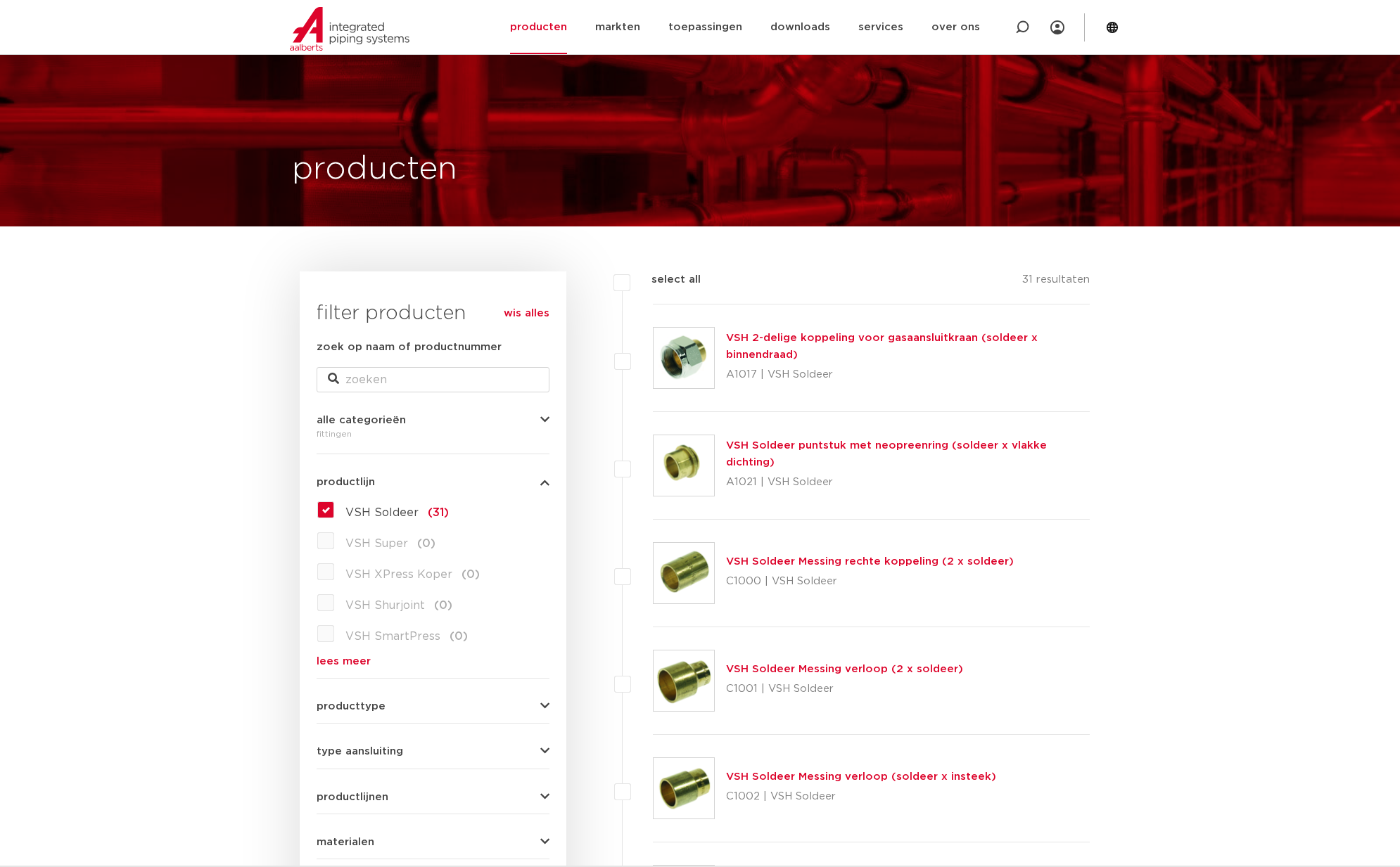
scroll to position [748, 0]
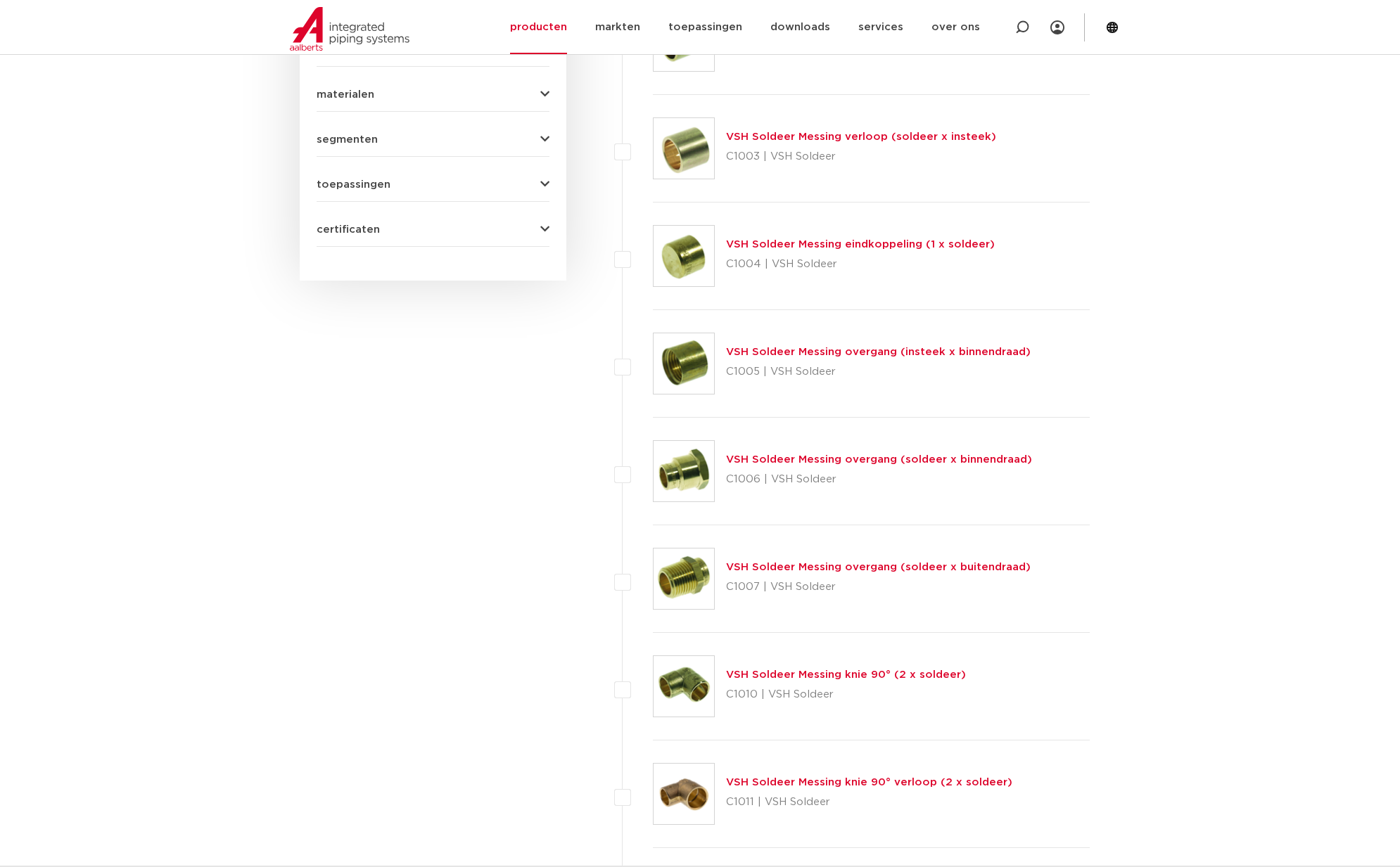
click at [845, 358] on link "VSH Soldeer Messing overgang (insteek x binnendraad)" at bounding box center [878, 352] width 305 height 11
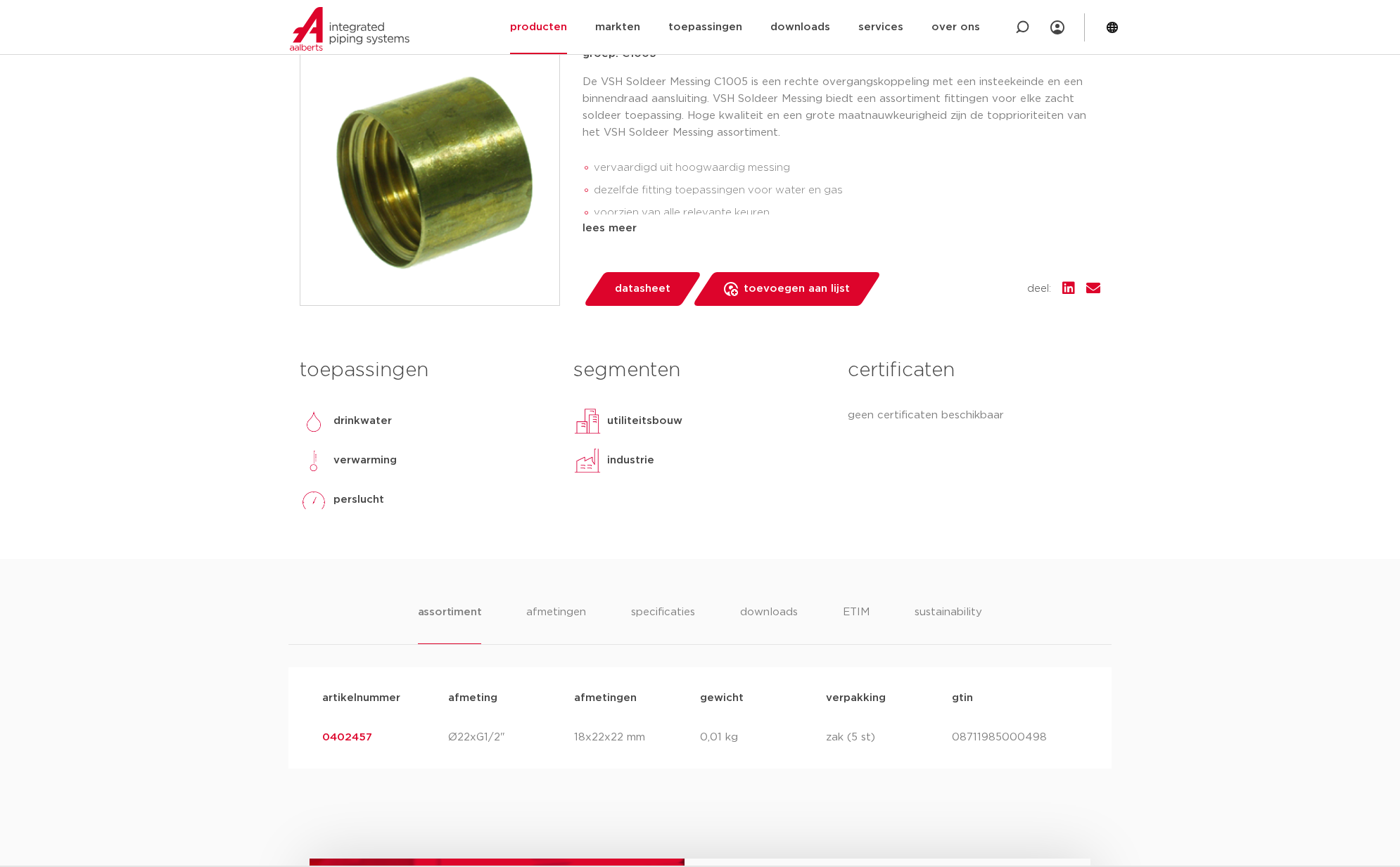
scroll to position [614, 0]
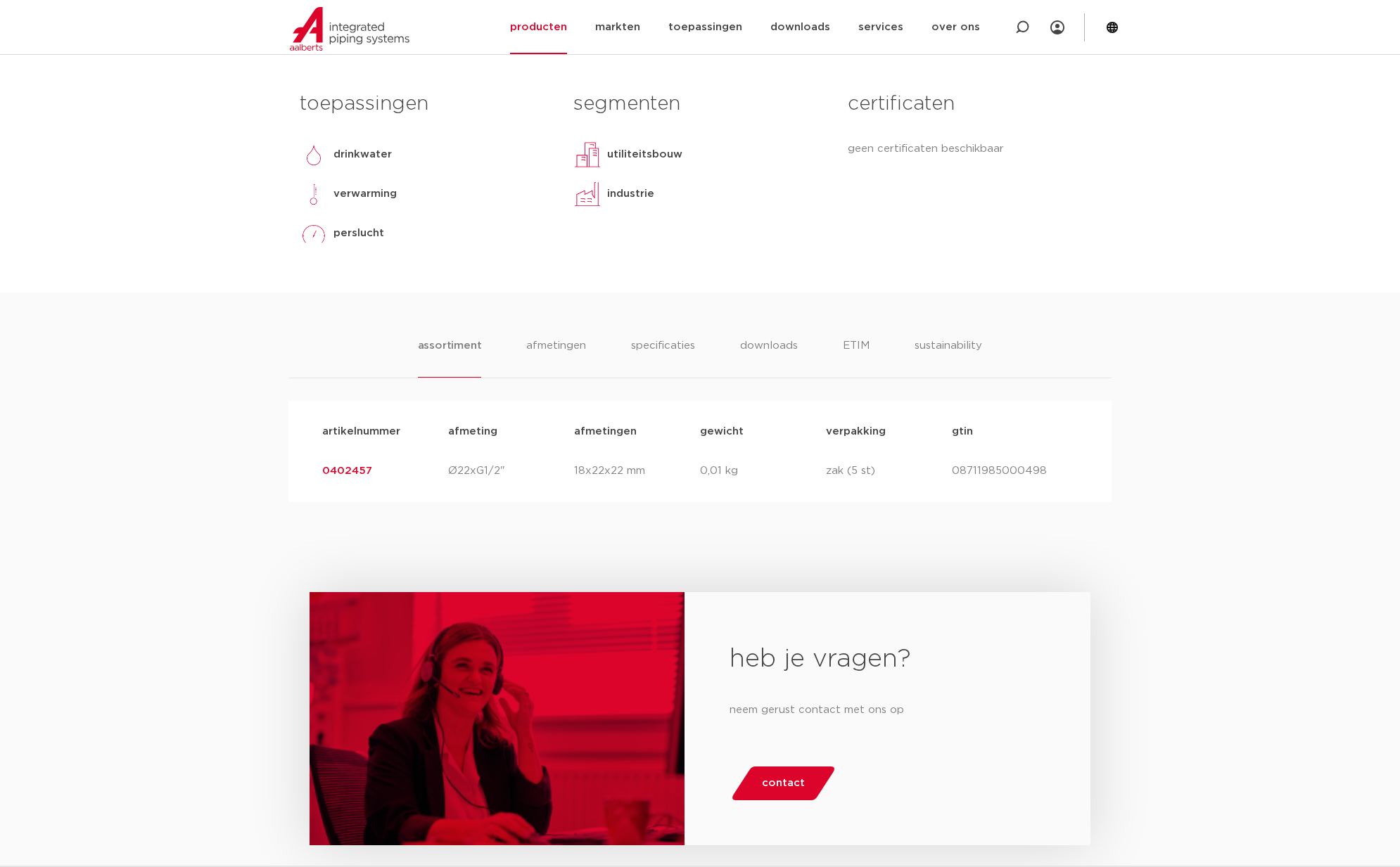
click at [351, 471] on link "0402457" at bounding box center [348, 471] width 50 height 11
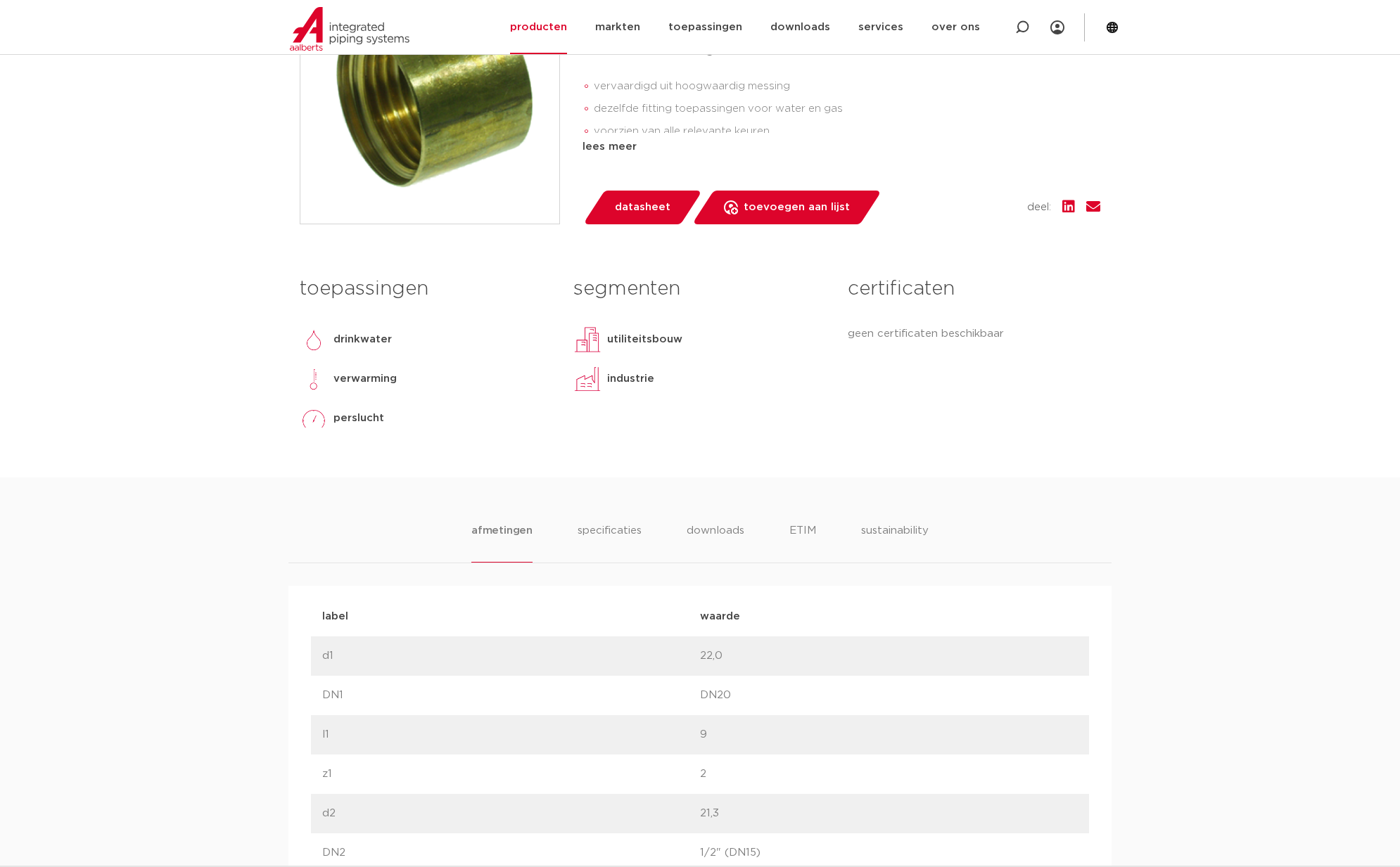
scroll to position [613, 0]
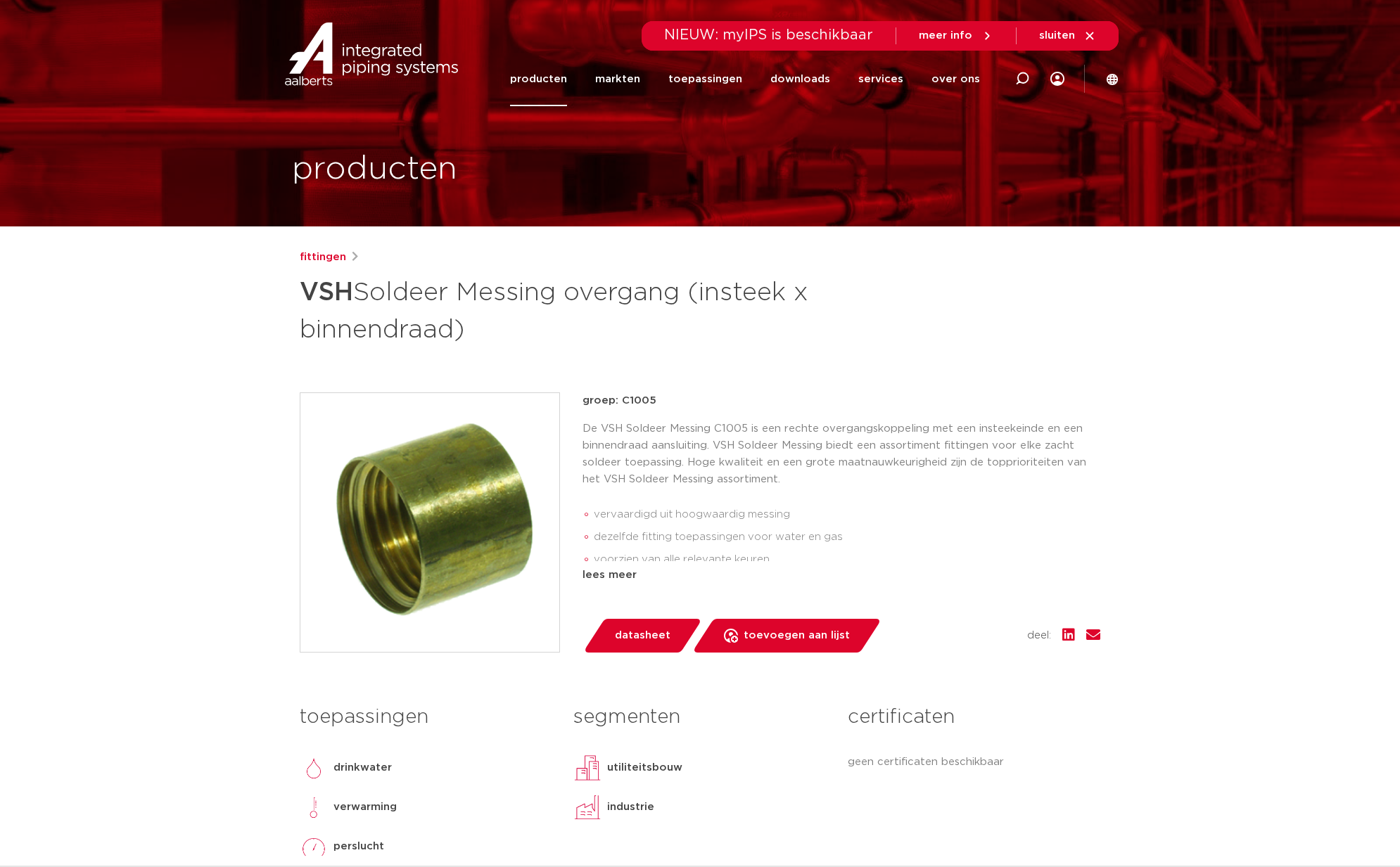
scroll to position [614, 0]
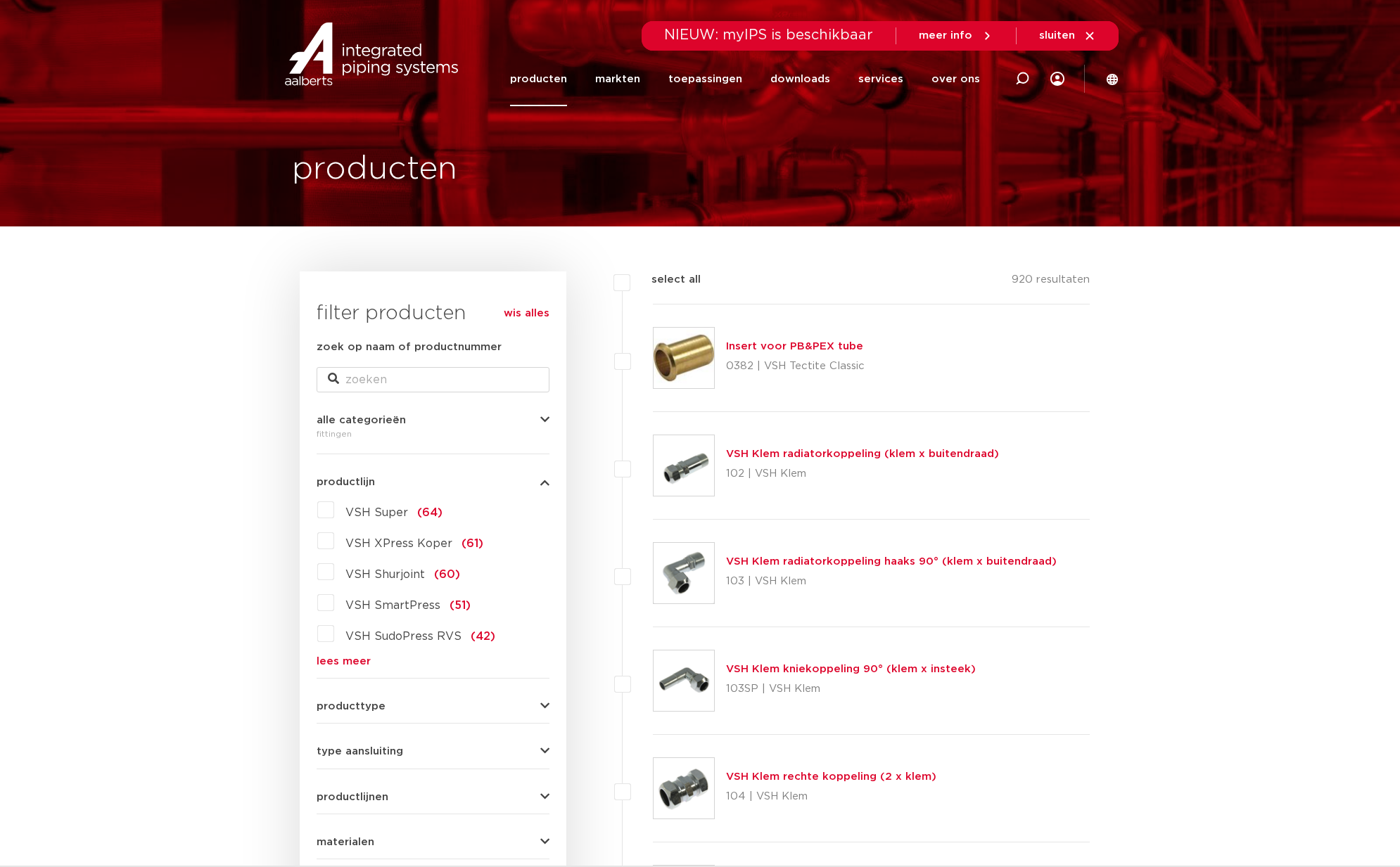
click at [334, 511] on label "VSH Super (64)" at bounding box center [388, 509] width 109 height 22
click at [0, 0] on input "VSH Super (64)" at bounding box center [0, 0] width 0 height 0
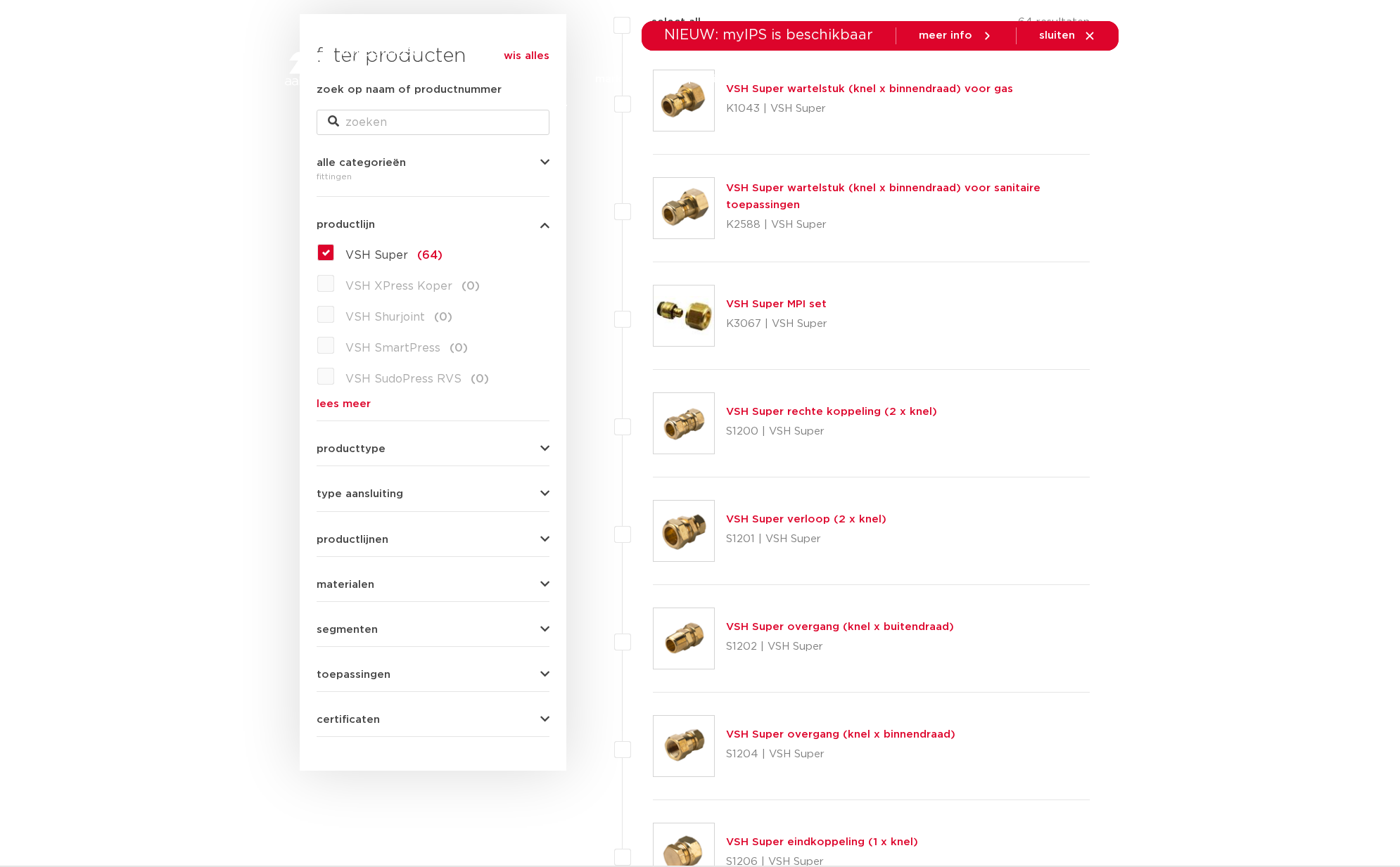
scroll to position [337, 0]
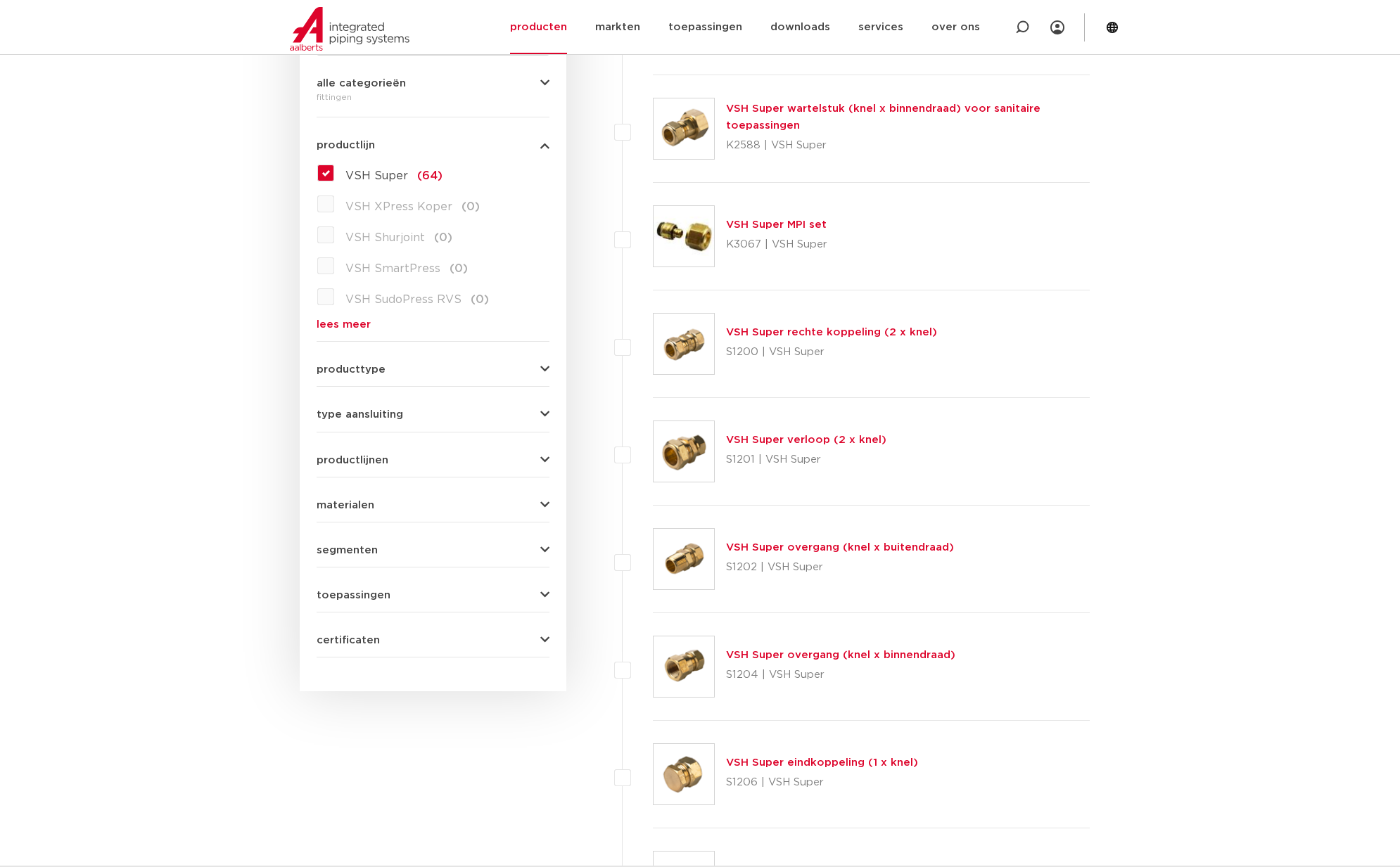
click at [350, 330] on link "lees meer" at bounding box center [432, 324] width 233 height 11
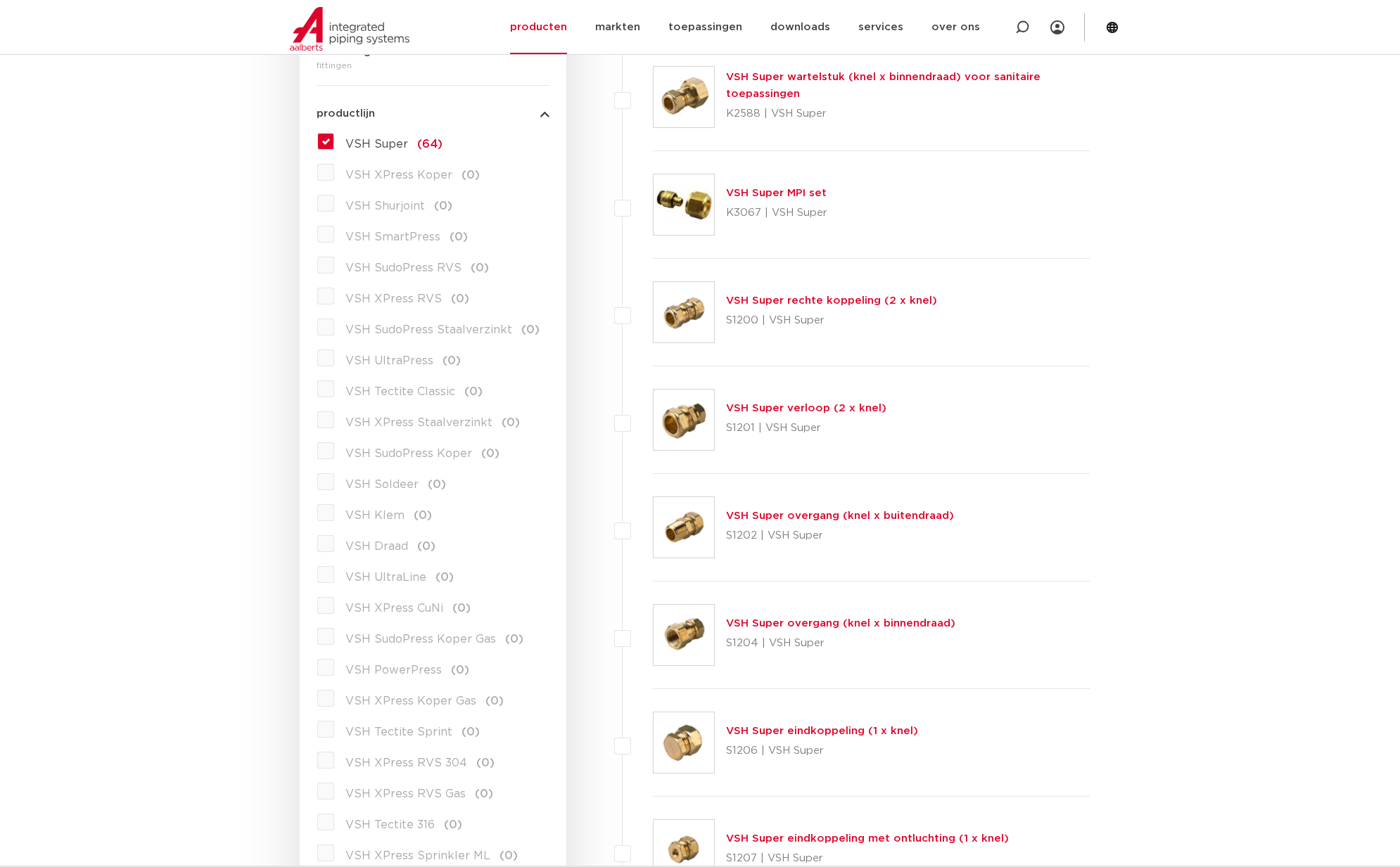
scroll to position [0, 0]
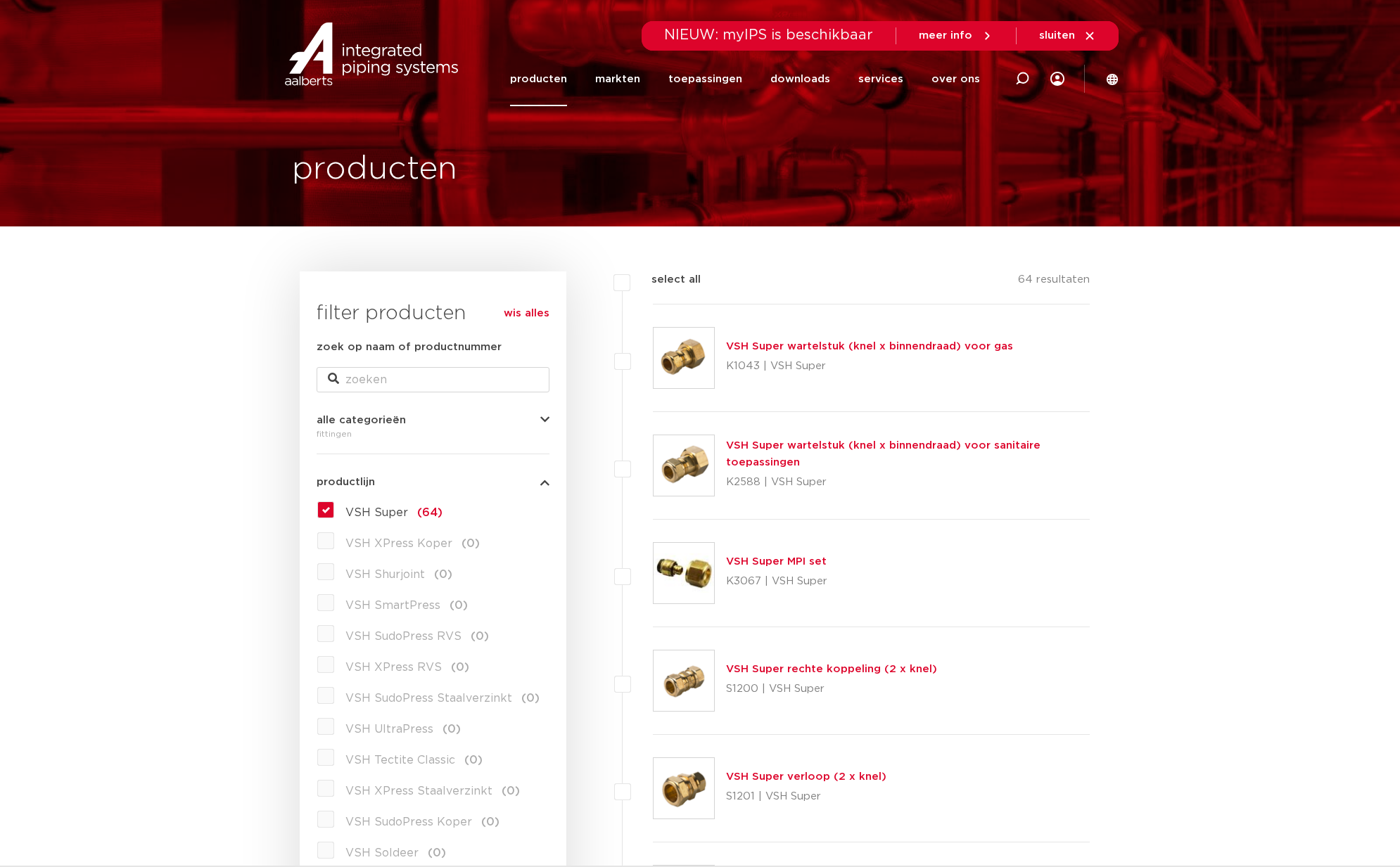
click at [801, 670] on link "VSH Super rechte koppeling (2 x knel)" at bounding box center [831, 669] width 211 height 11
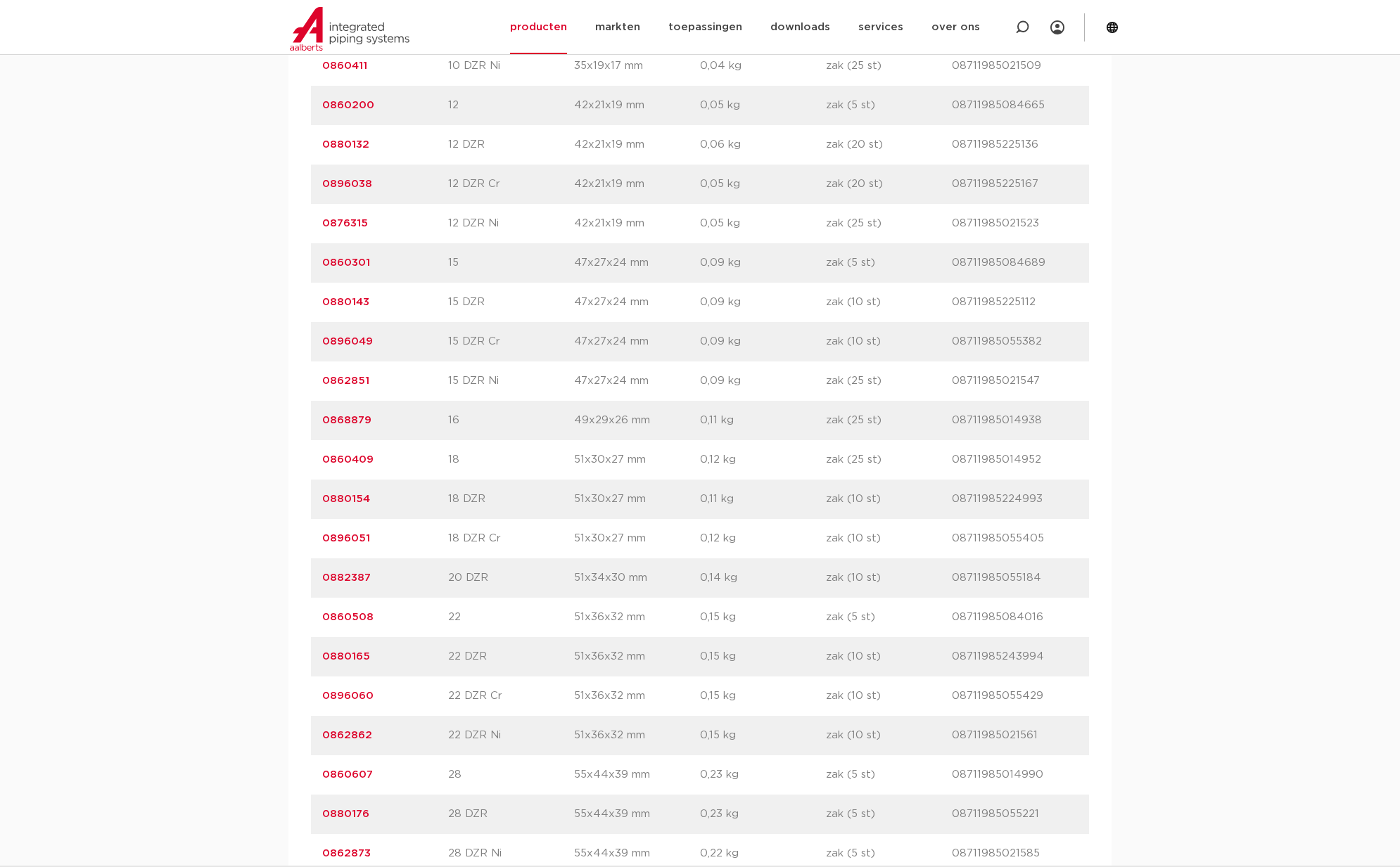
scroll to position [1544, 0]
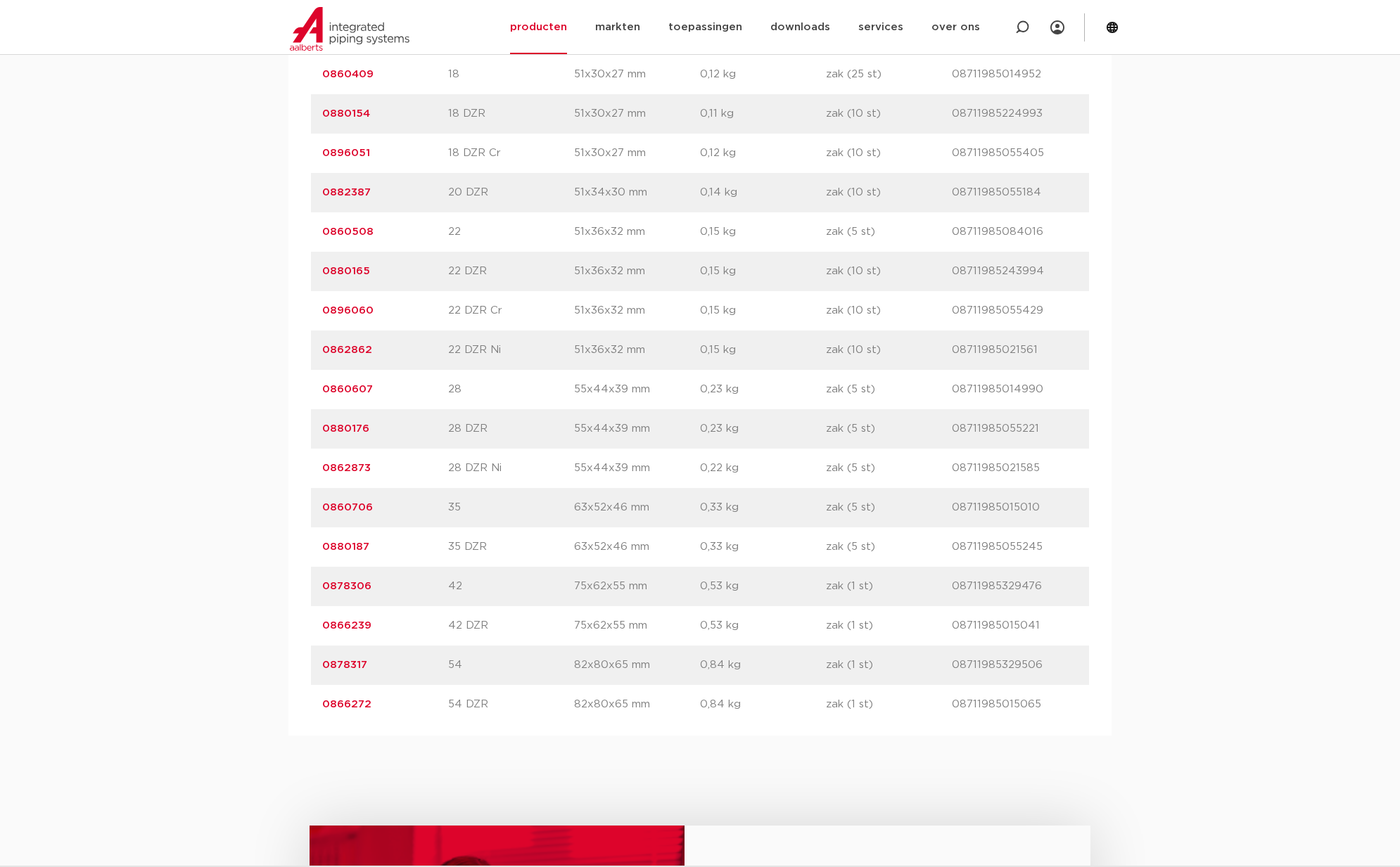
click at [341, 587] on link "0878306" at bounding box center [347, 587] width 49 height 11
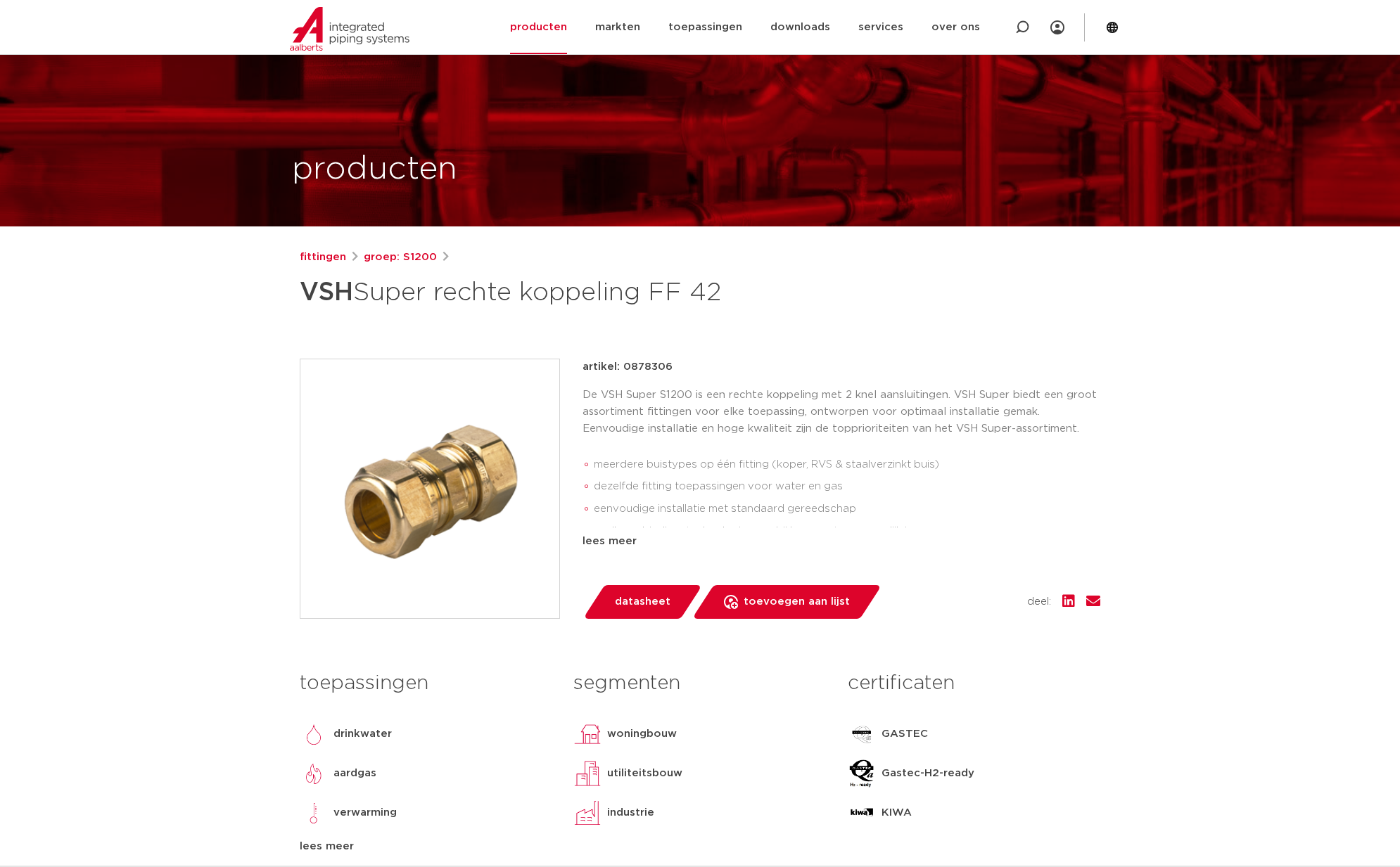
scroll to position [640, 0]
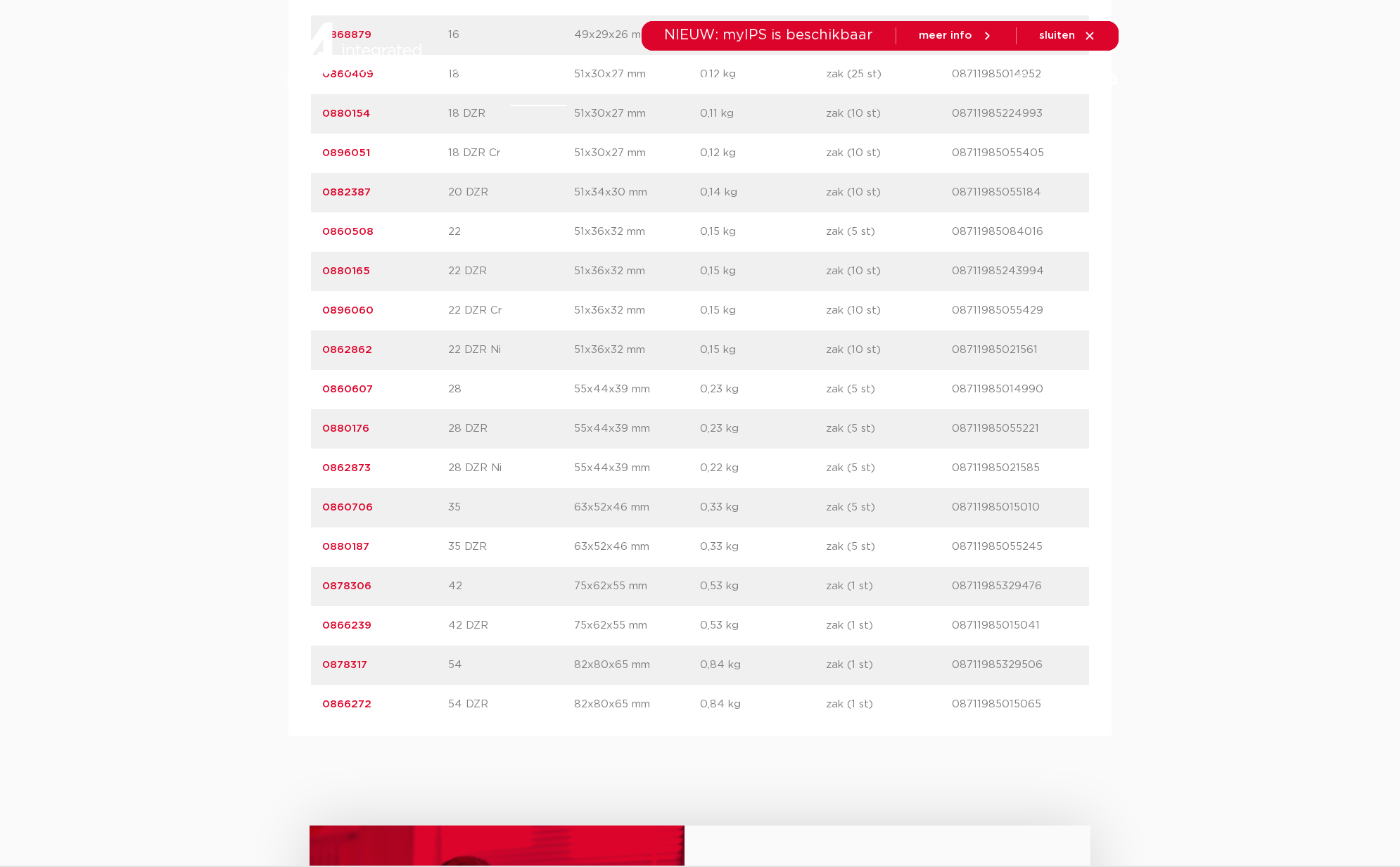
scroll to position [1544, 0]
click at [335, 664] on link "0878317" at bounding box center [345, 665] width 45 height 11
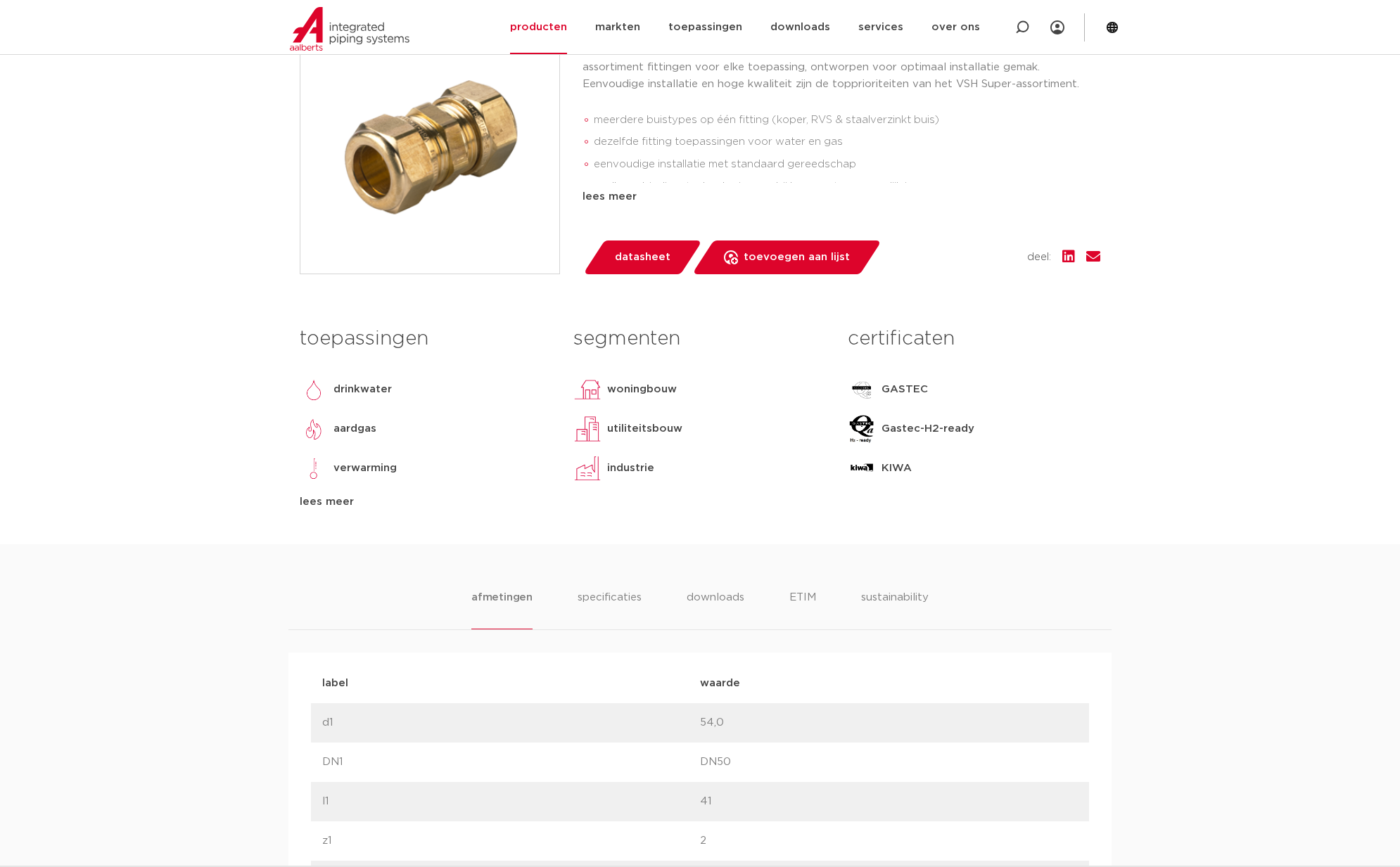
scroll to position [505, 0]
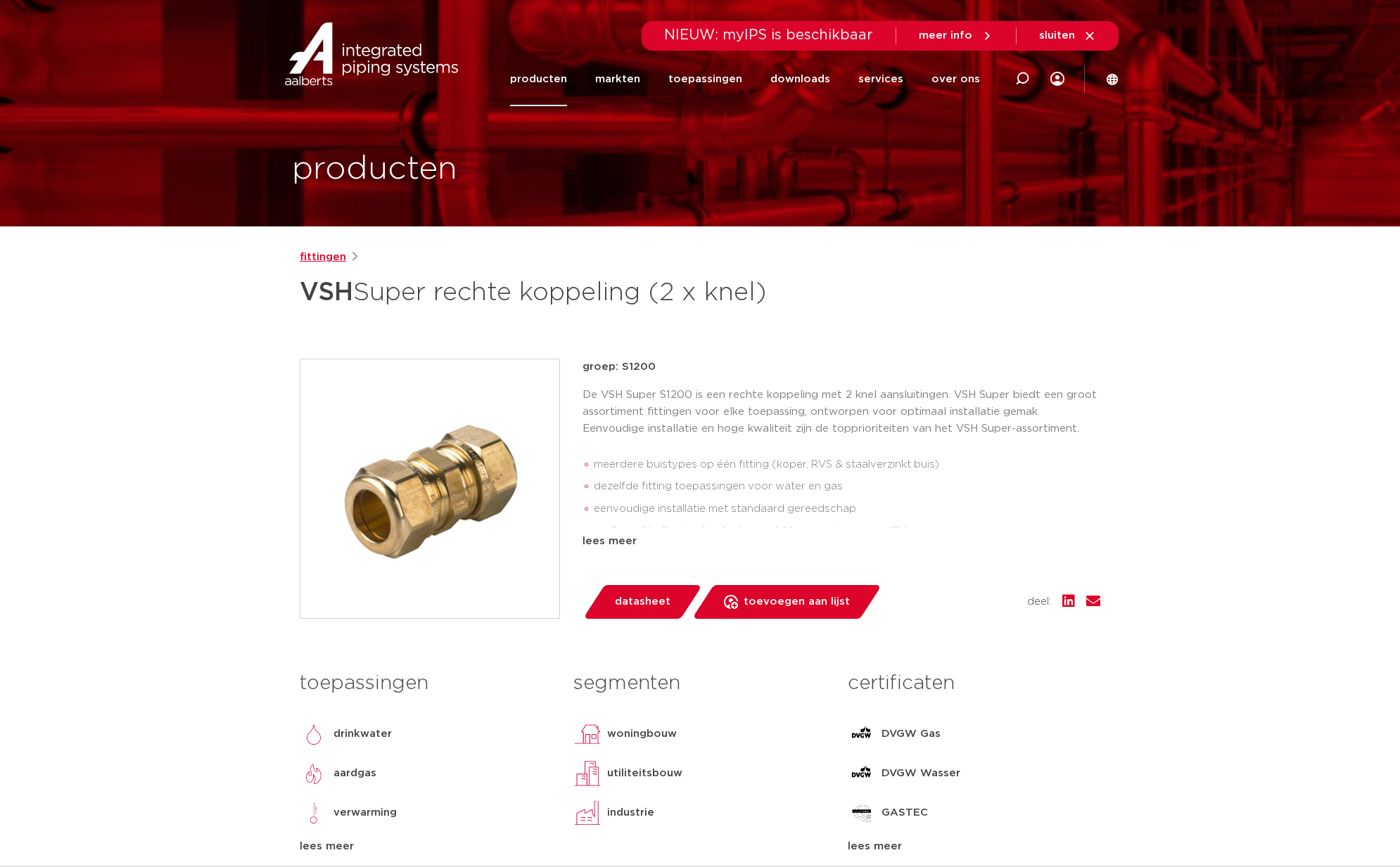
click at [323, 254] on link "fittingen" at bounding box center [323, 257] width 47 height 17
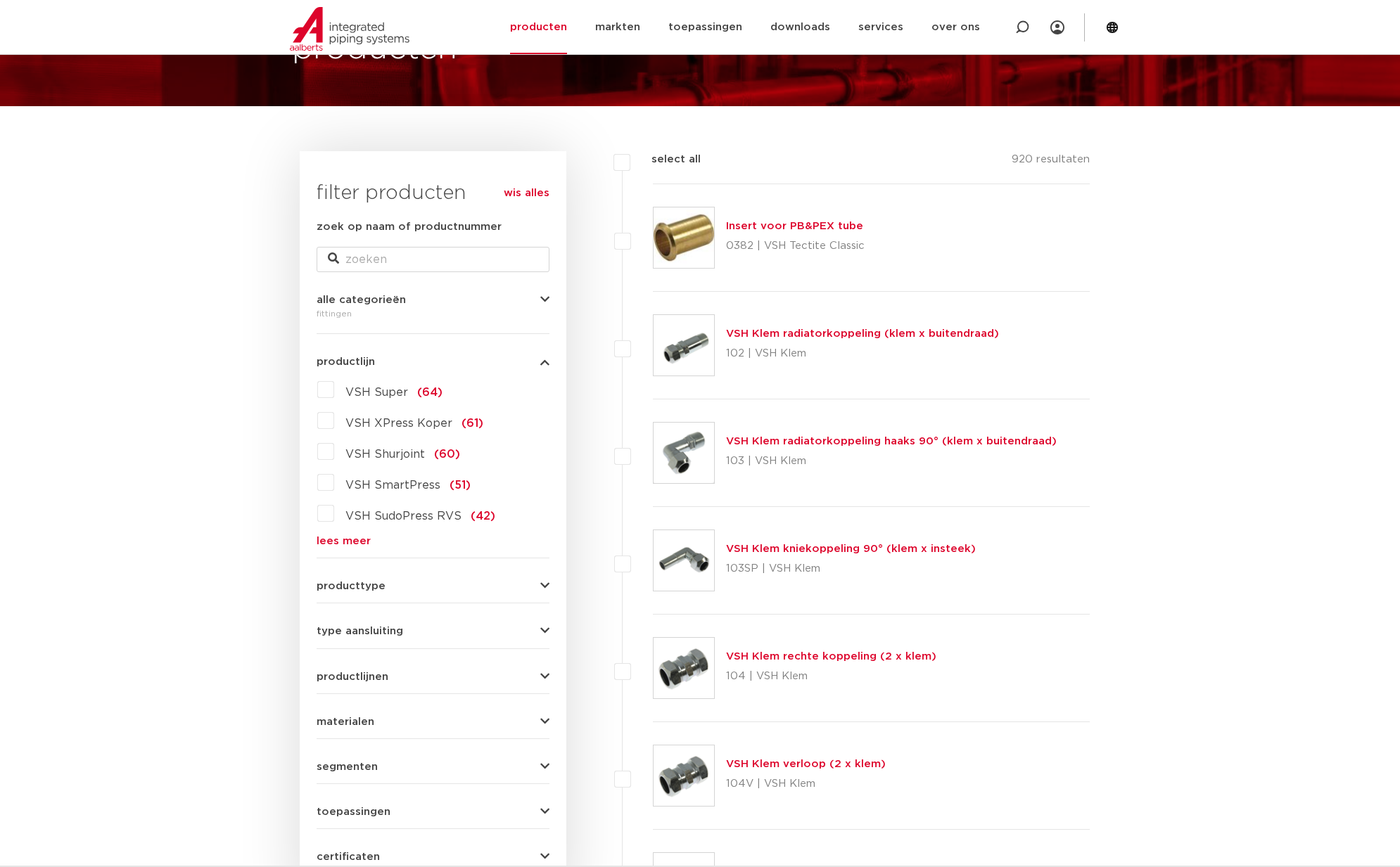
scroll to position [120, 0]
click at [353, 546] on link "lees meer" at bounding box center [432, 542] width 233 height 11
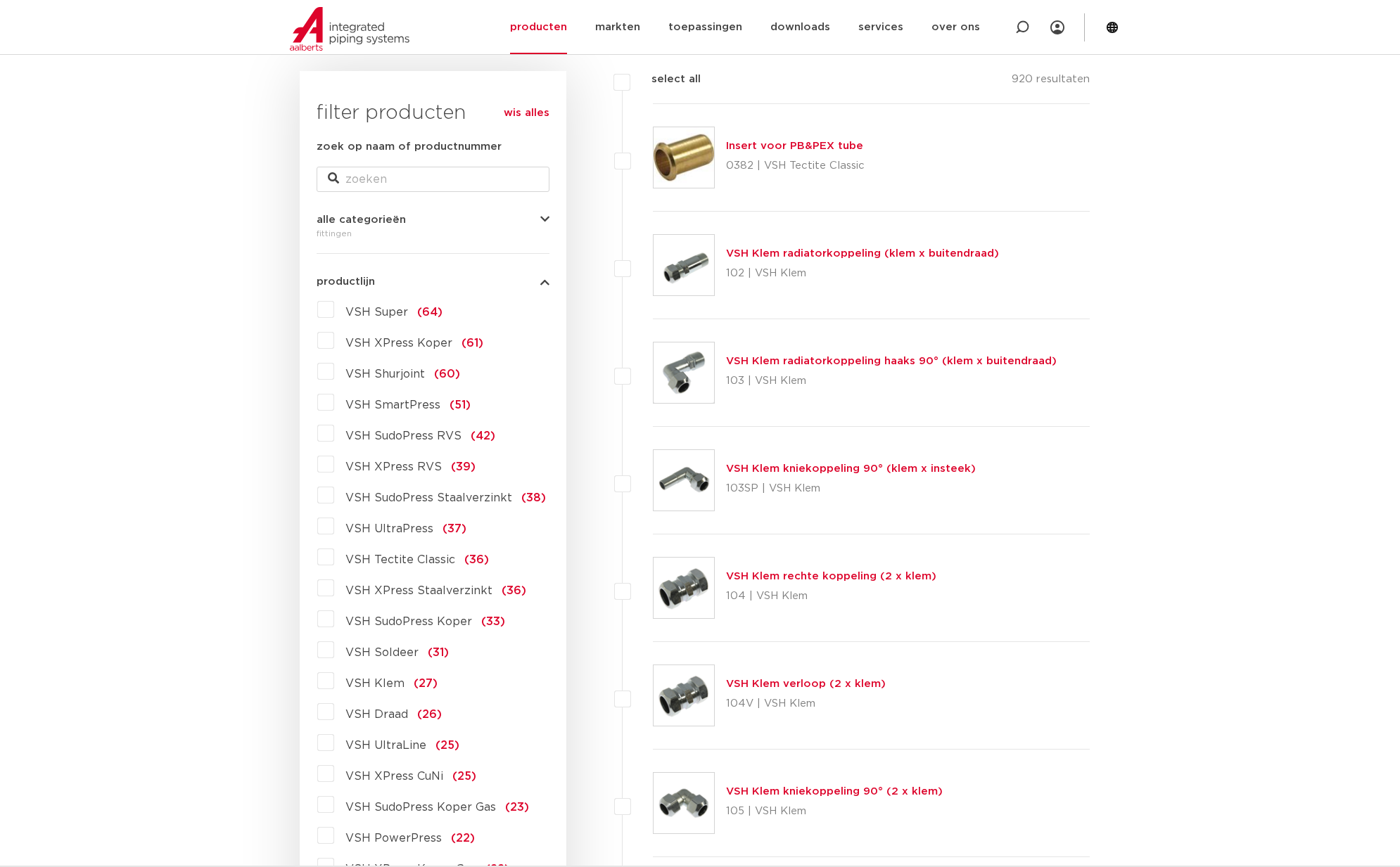
scroll to position [209, 0]
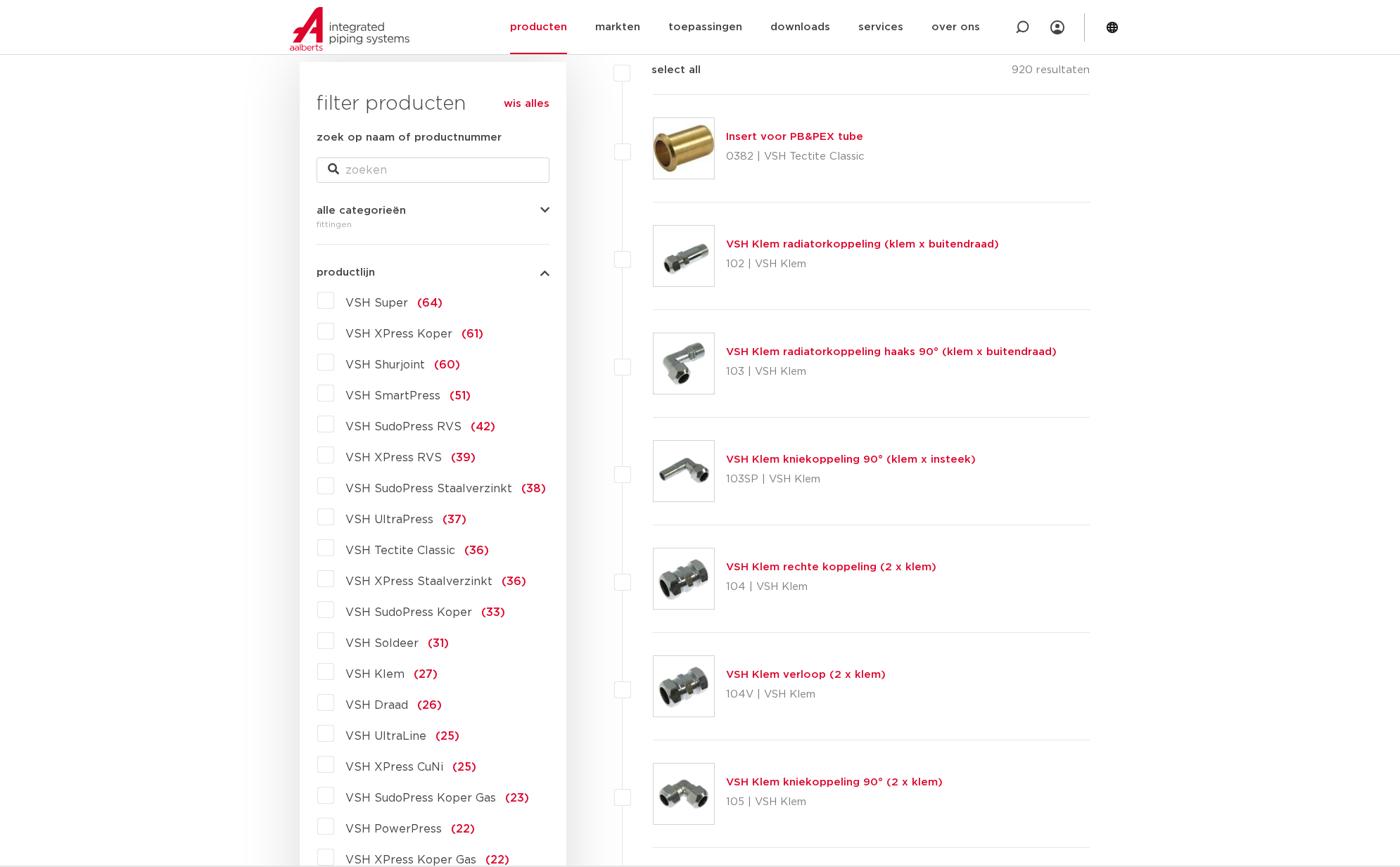
click at [334, 643] on label "VSH Soldeer (31)" at bounding box center [392, 641] width 115 height 22
click at [0, 0] on input "VSH Soldeer (31)" at bounding box center [0, 0] width 0 height 0
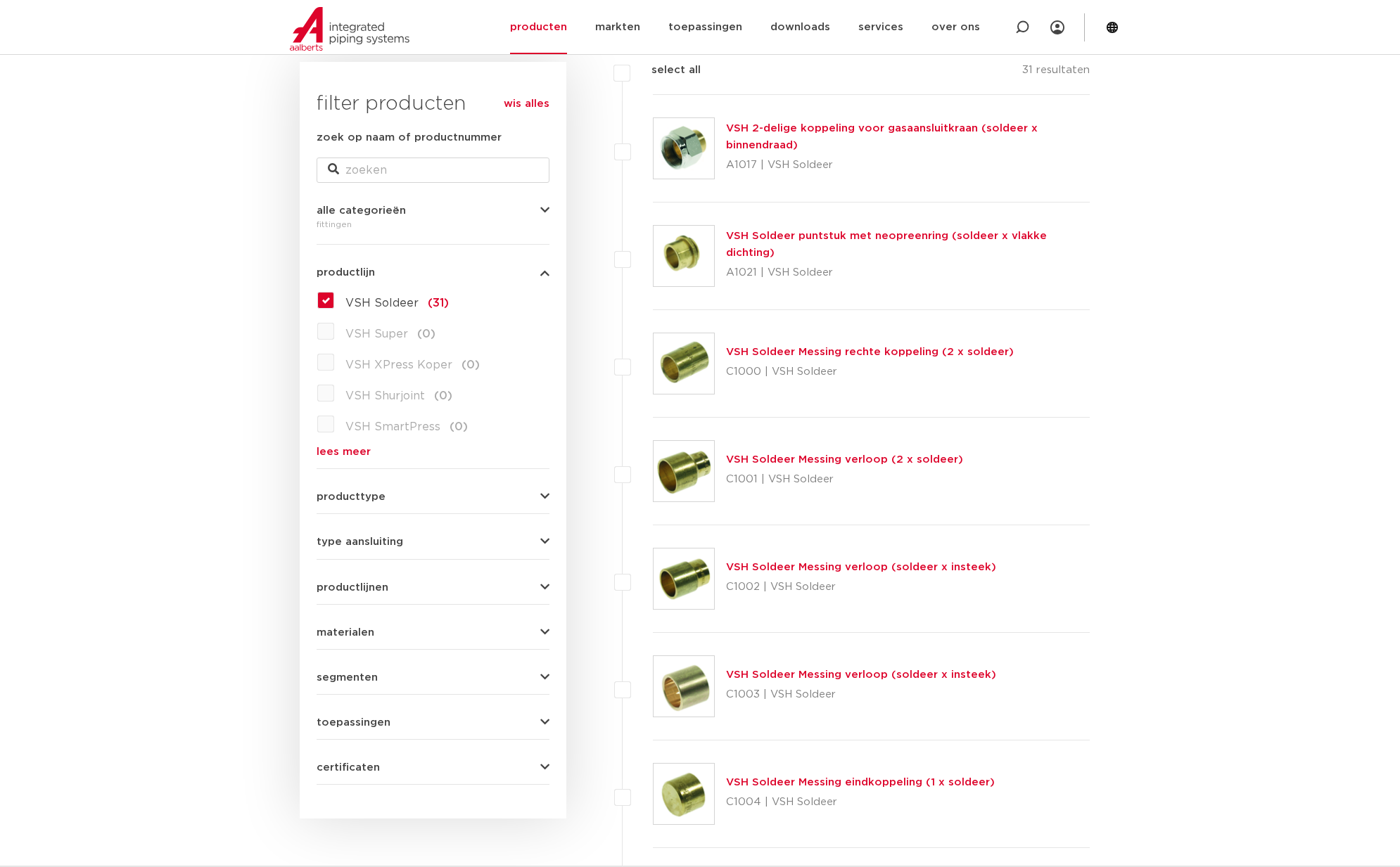
scroll to position [355, 0]
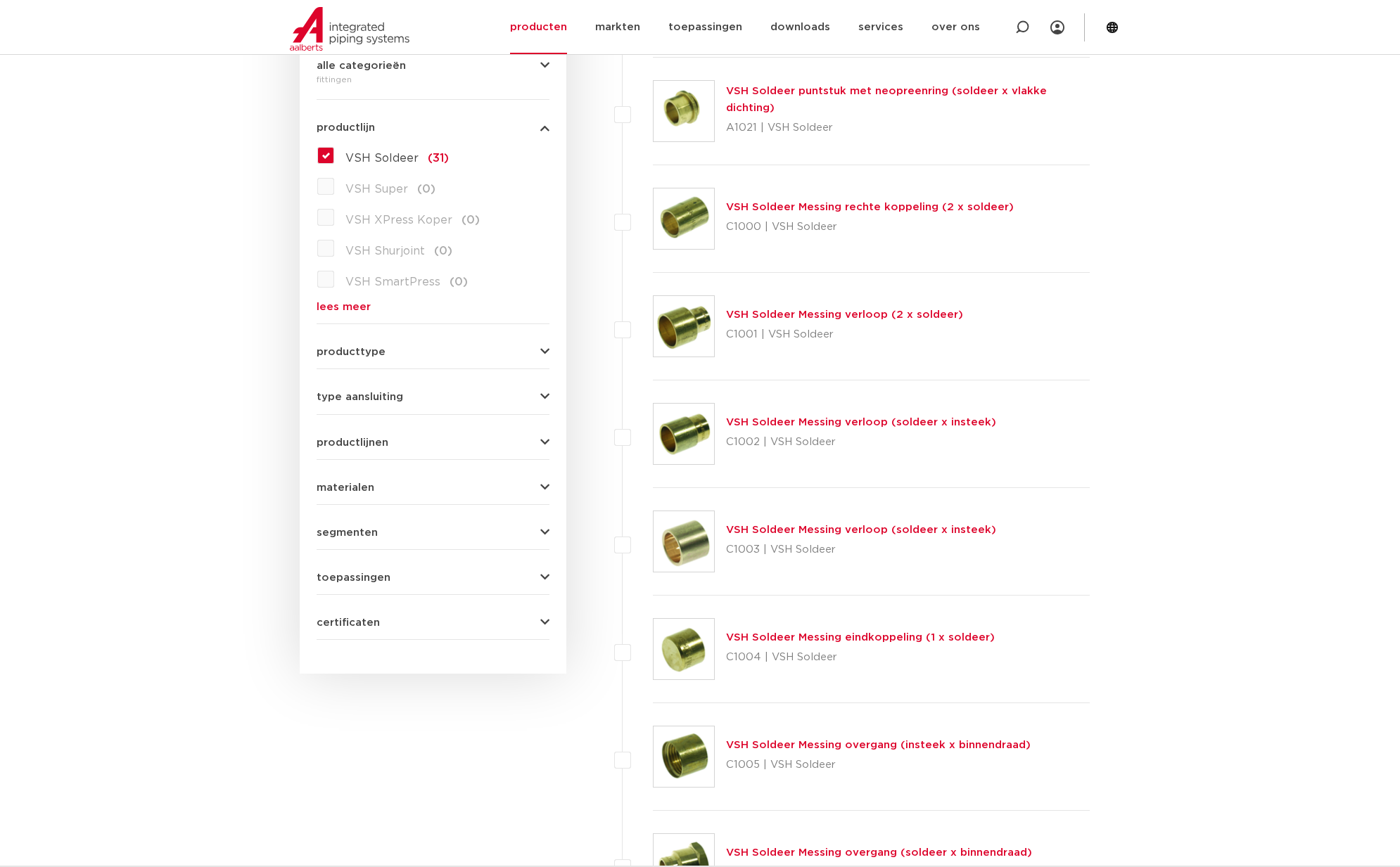
click at [869, 532] on link "VSH Soldeer Messing verloop (soldeer x insteek)" at bounding box center [861, 530] width 270 height 11
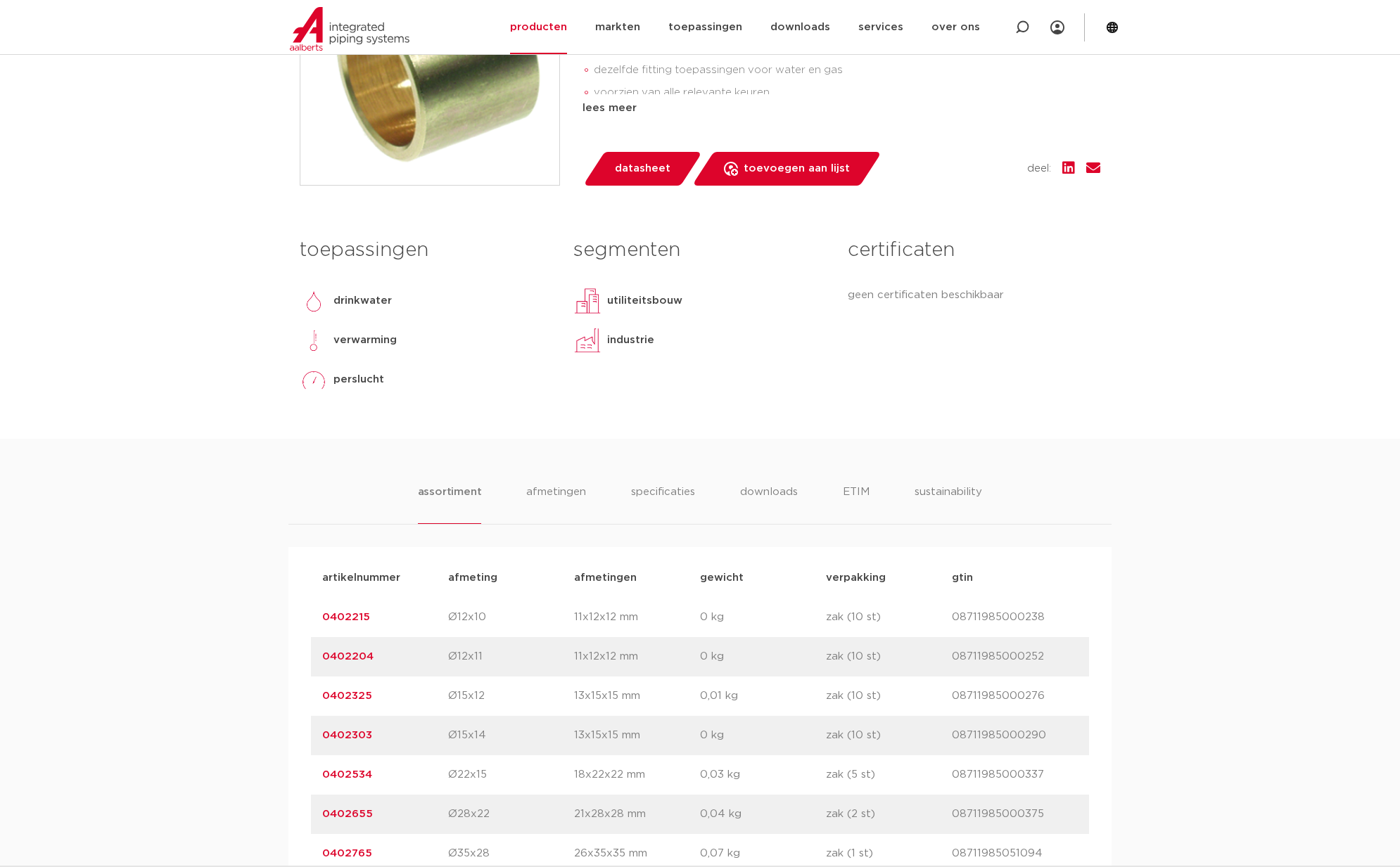
scroll to position [609, 0]
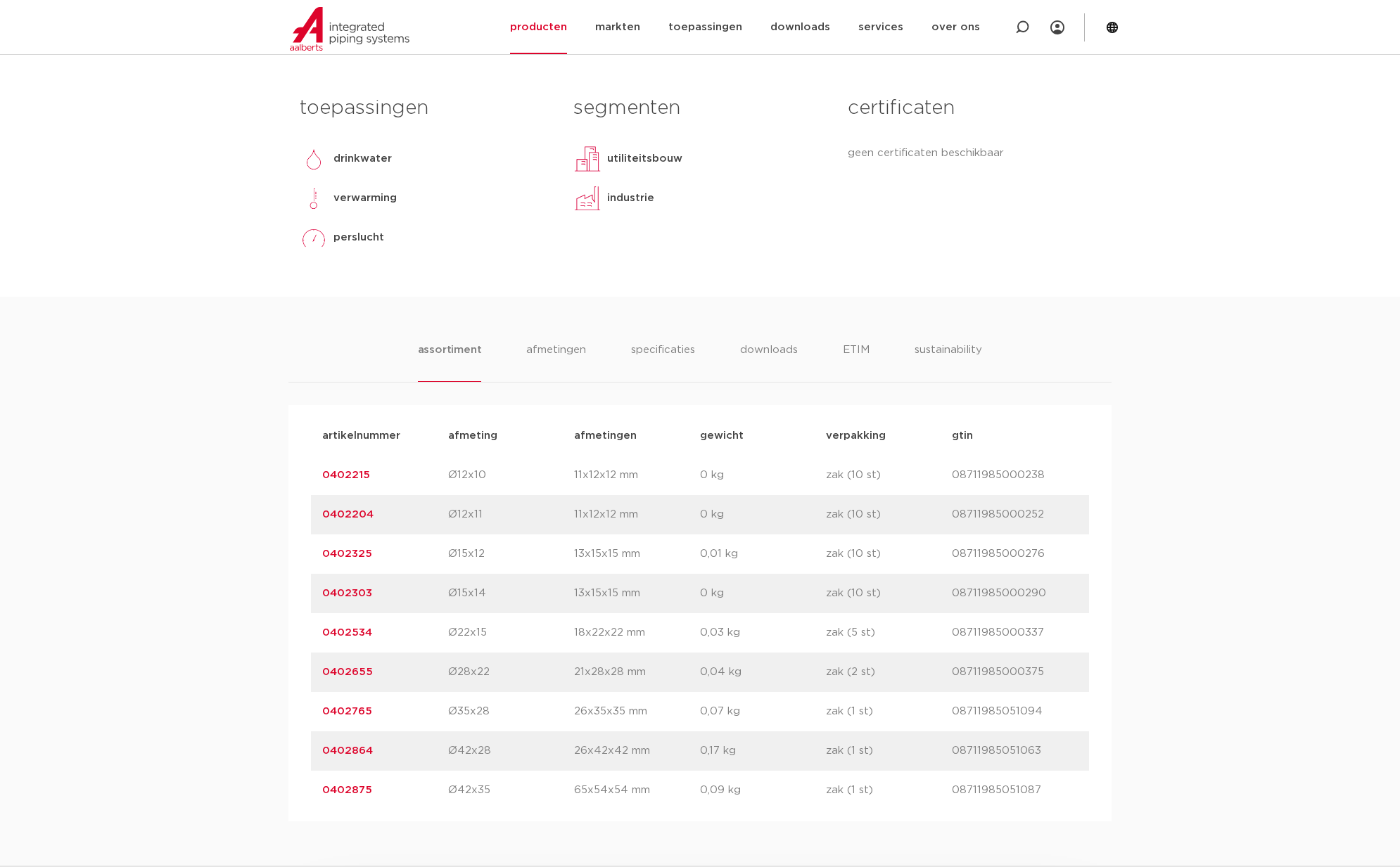
click at [350, 555] on link "0402325" at bounding box center [348, 554] width 50 height 11
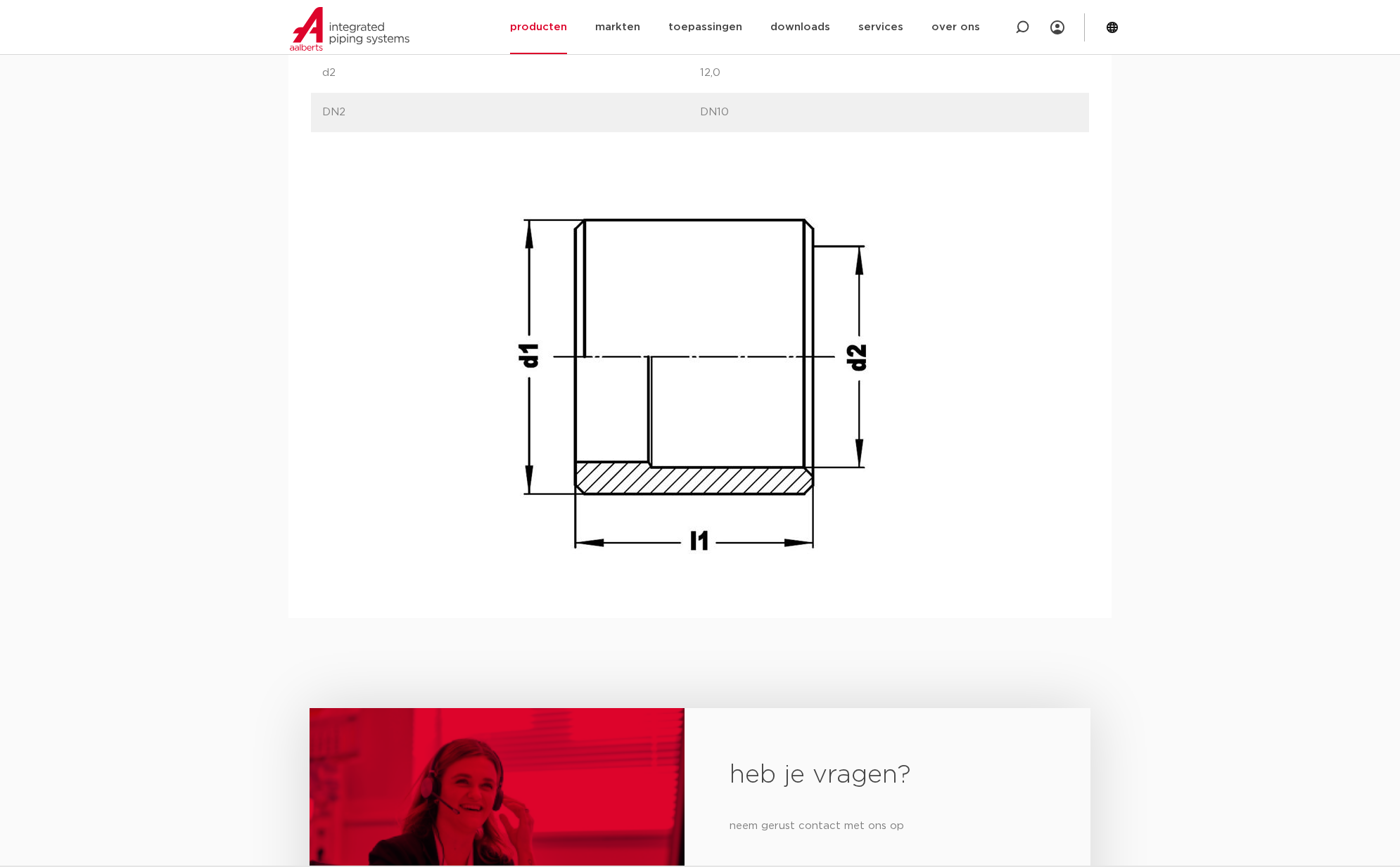
scroll to position [783, 0]
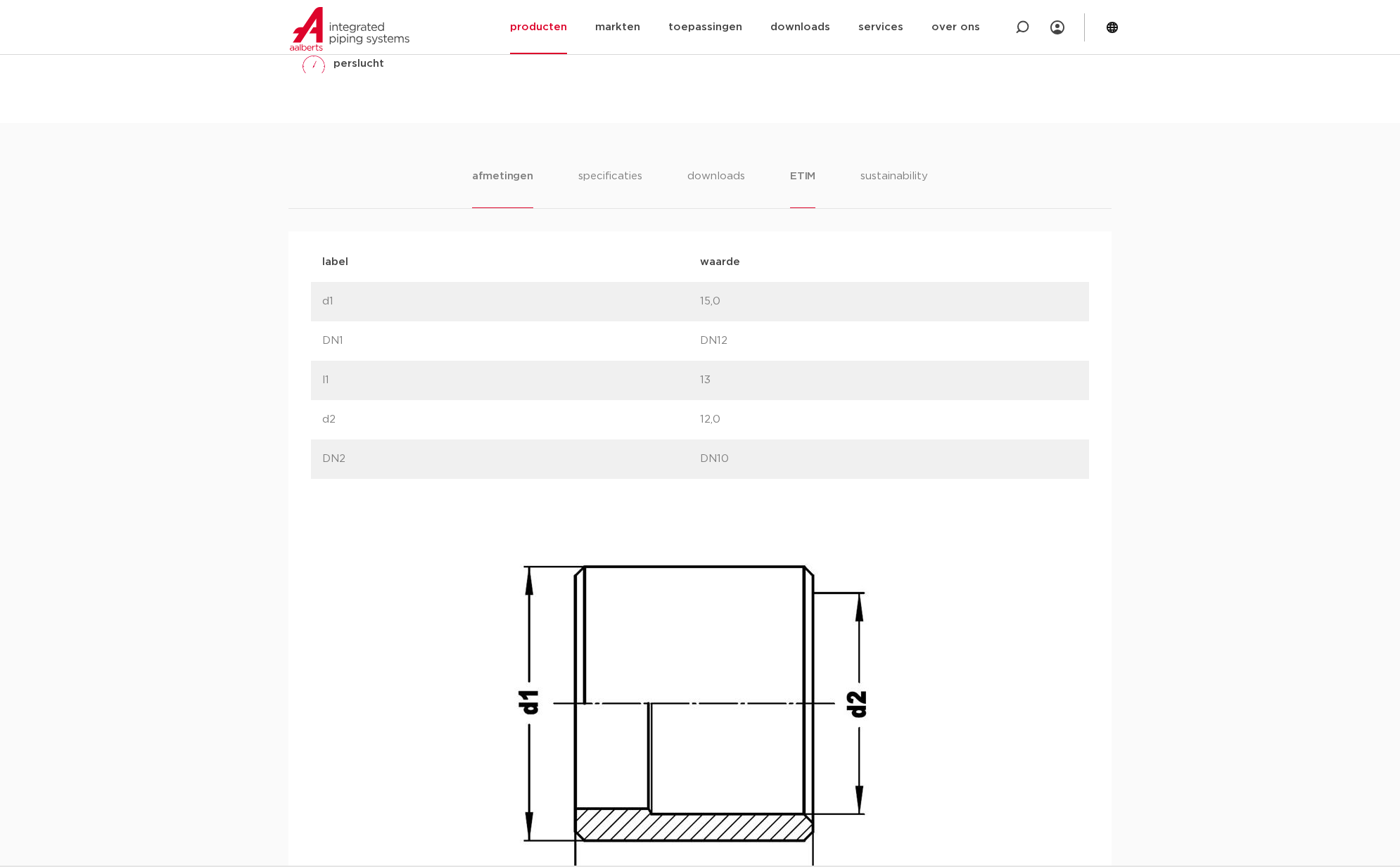
click at [805, 180] on li "ETIM" at bounding box center [802, 188] width 25 height 40
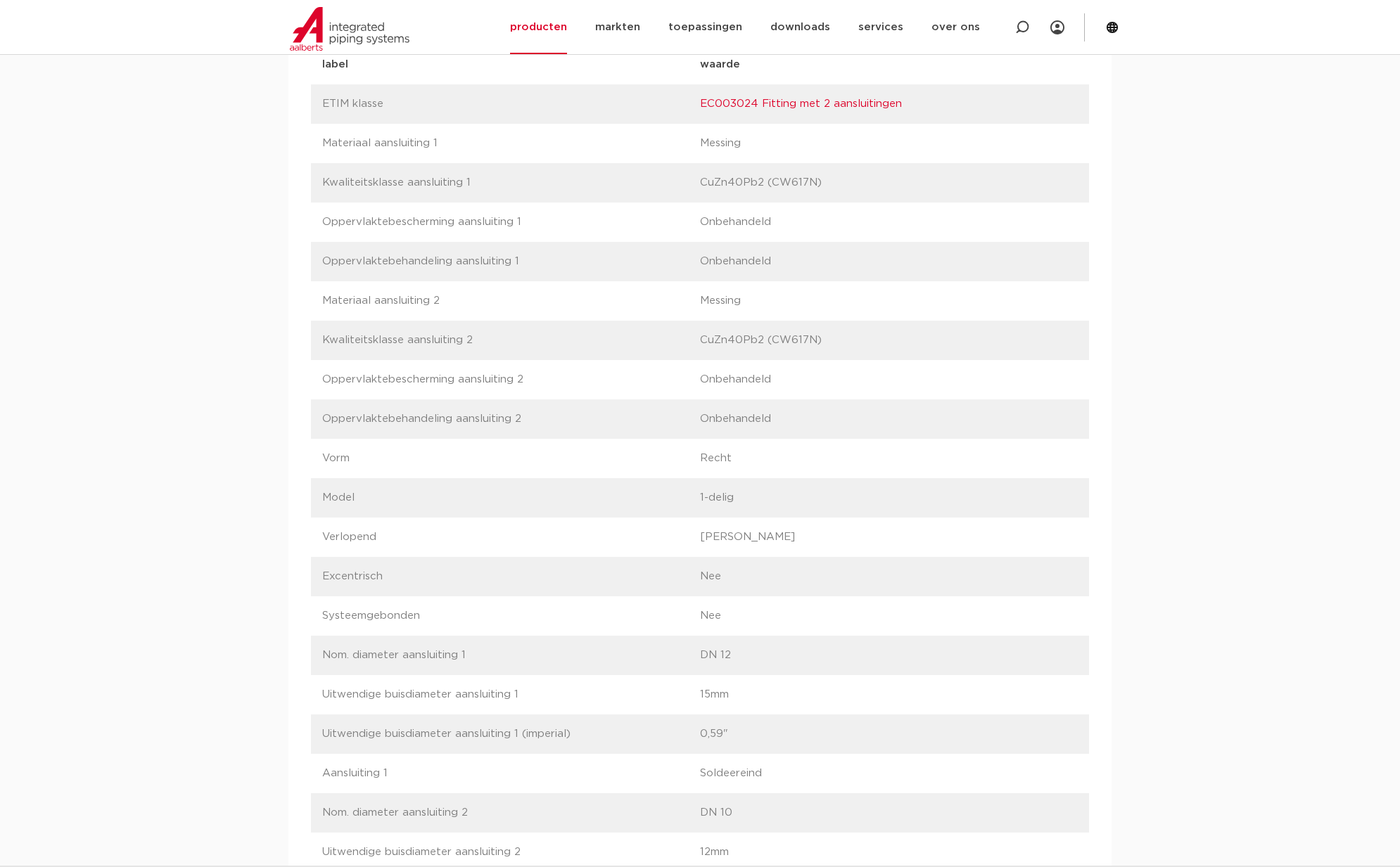
scroll to position [420, 0]
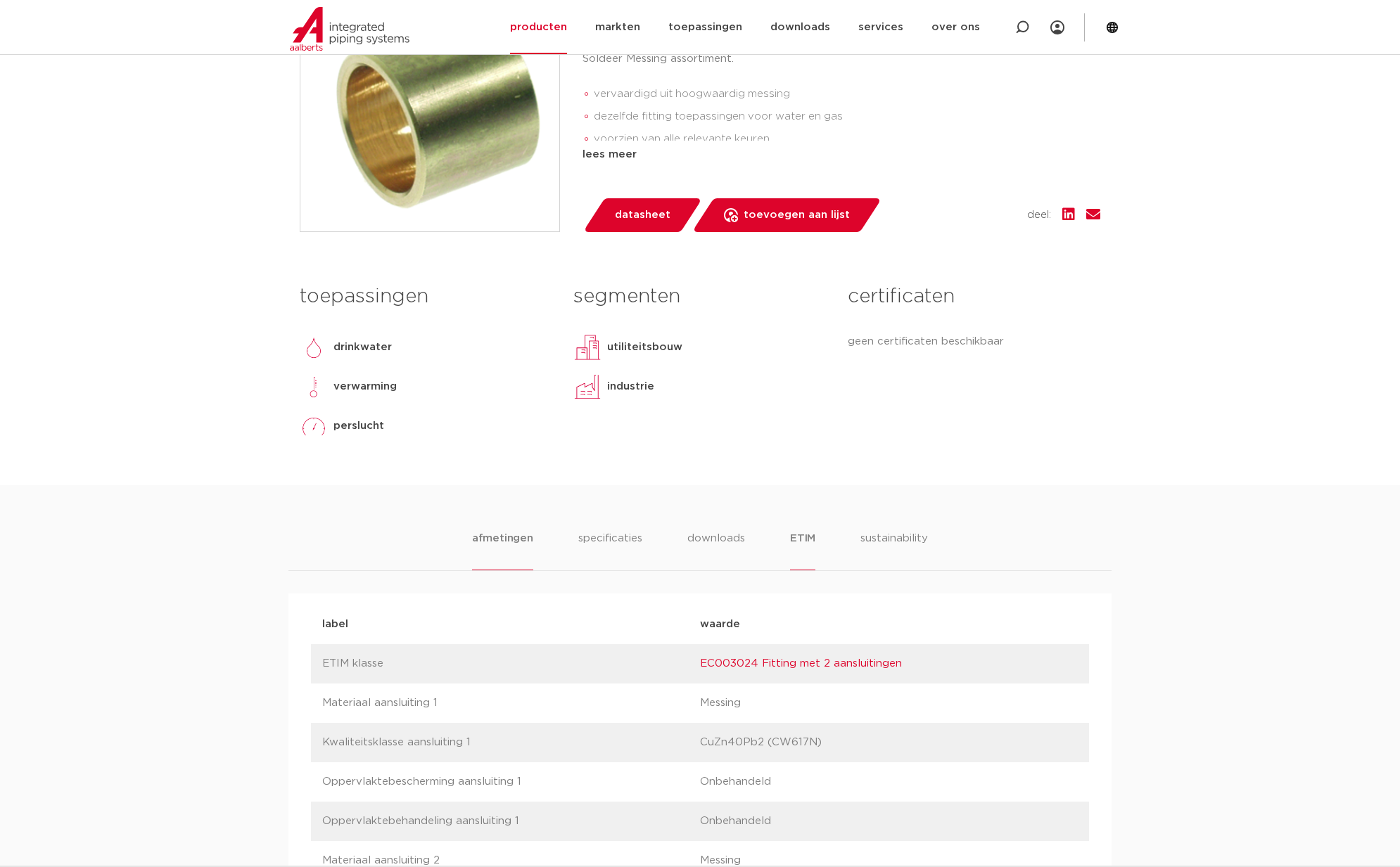
click at [498, 544] on li "afmetingen" at bounding box center [502, 550] width 61 height 40
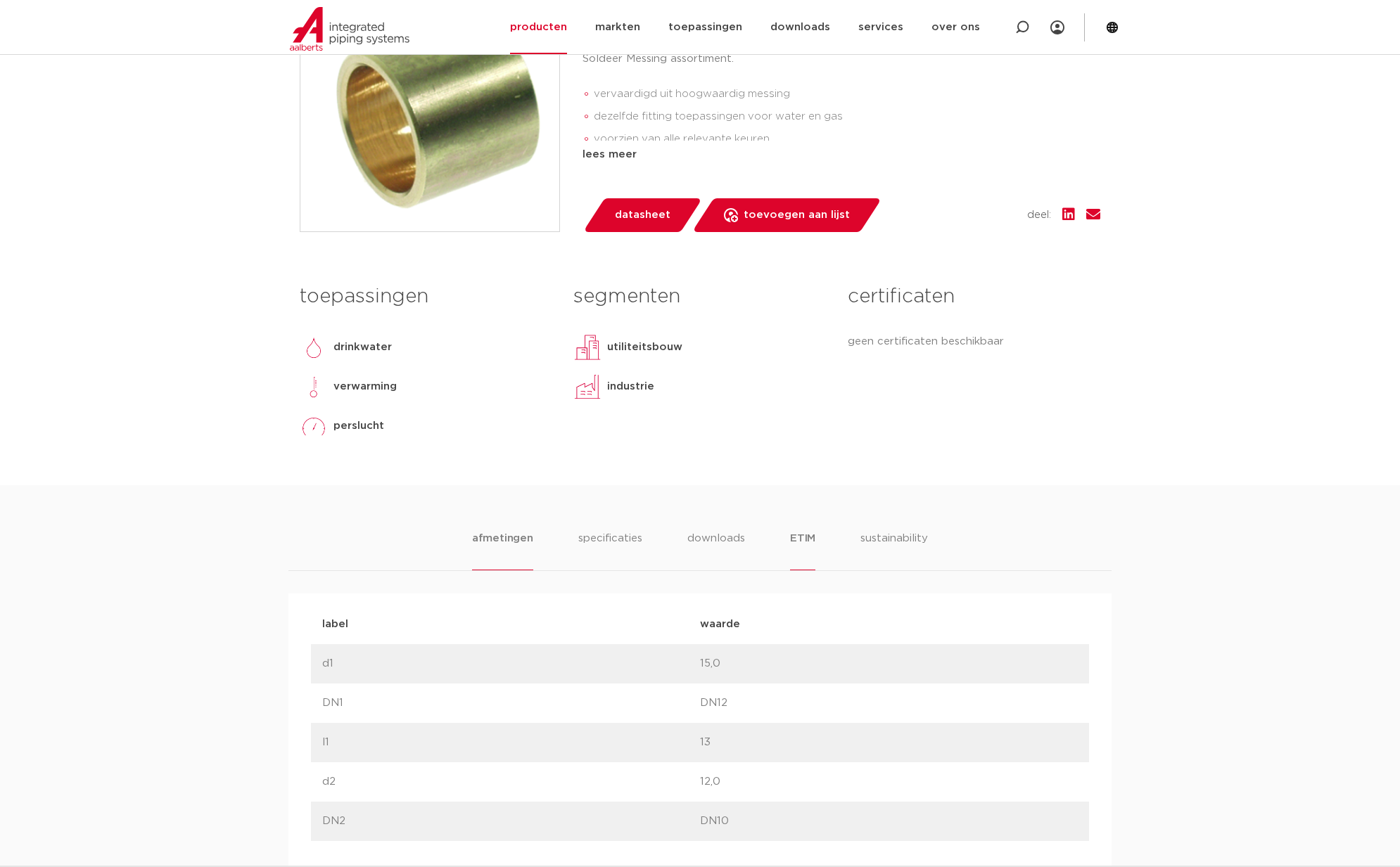
click at [804, 538] on li "ETIM" at bounding box center [802, 550] width 25 height 40
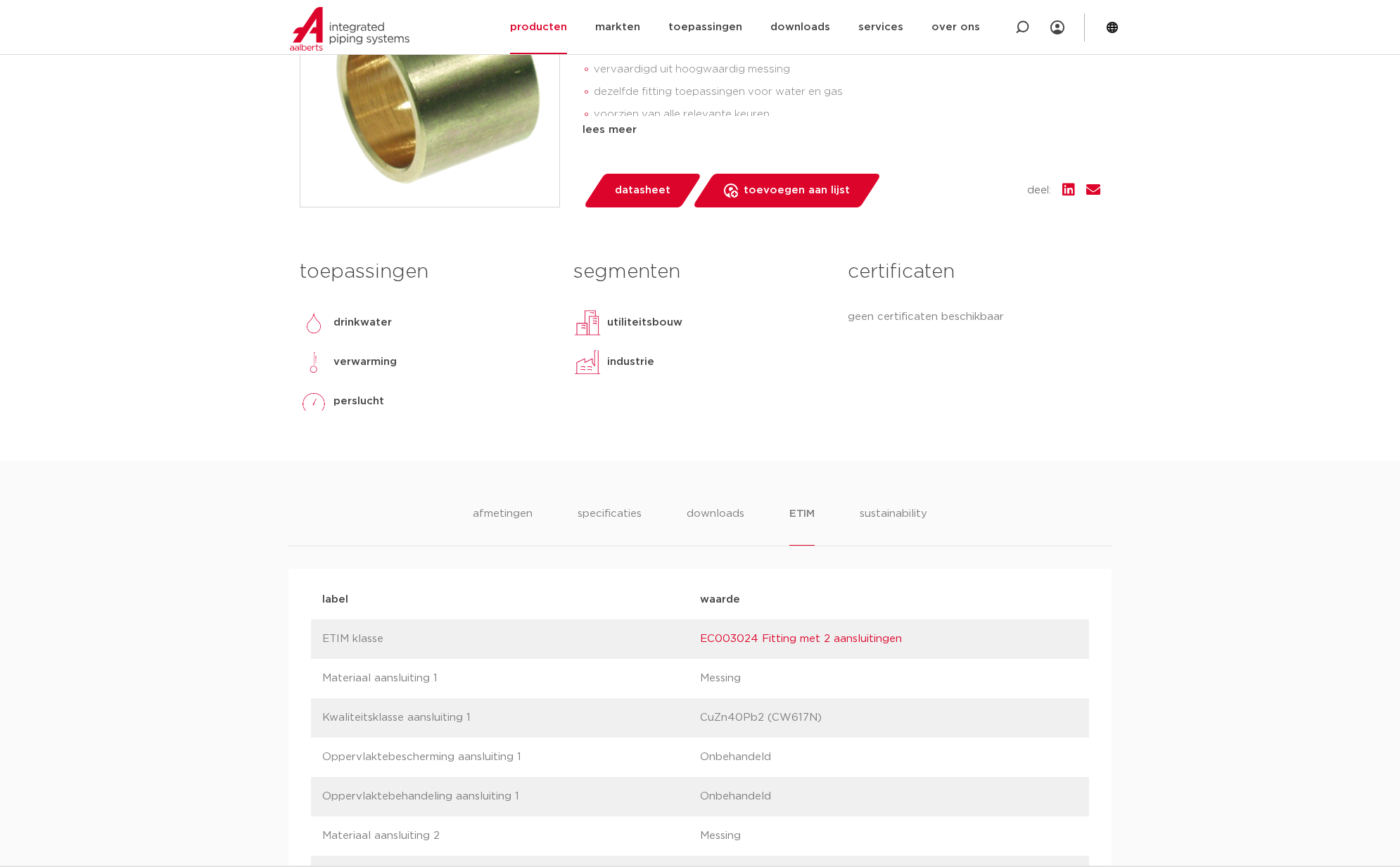
scroll to position [93, 0]
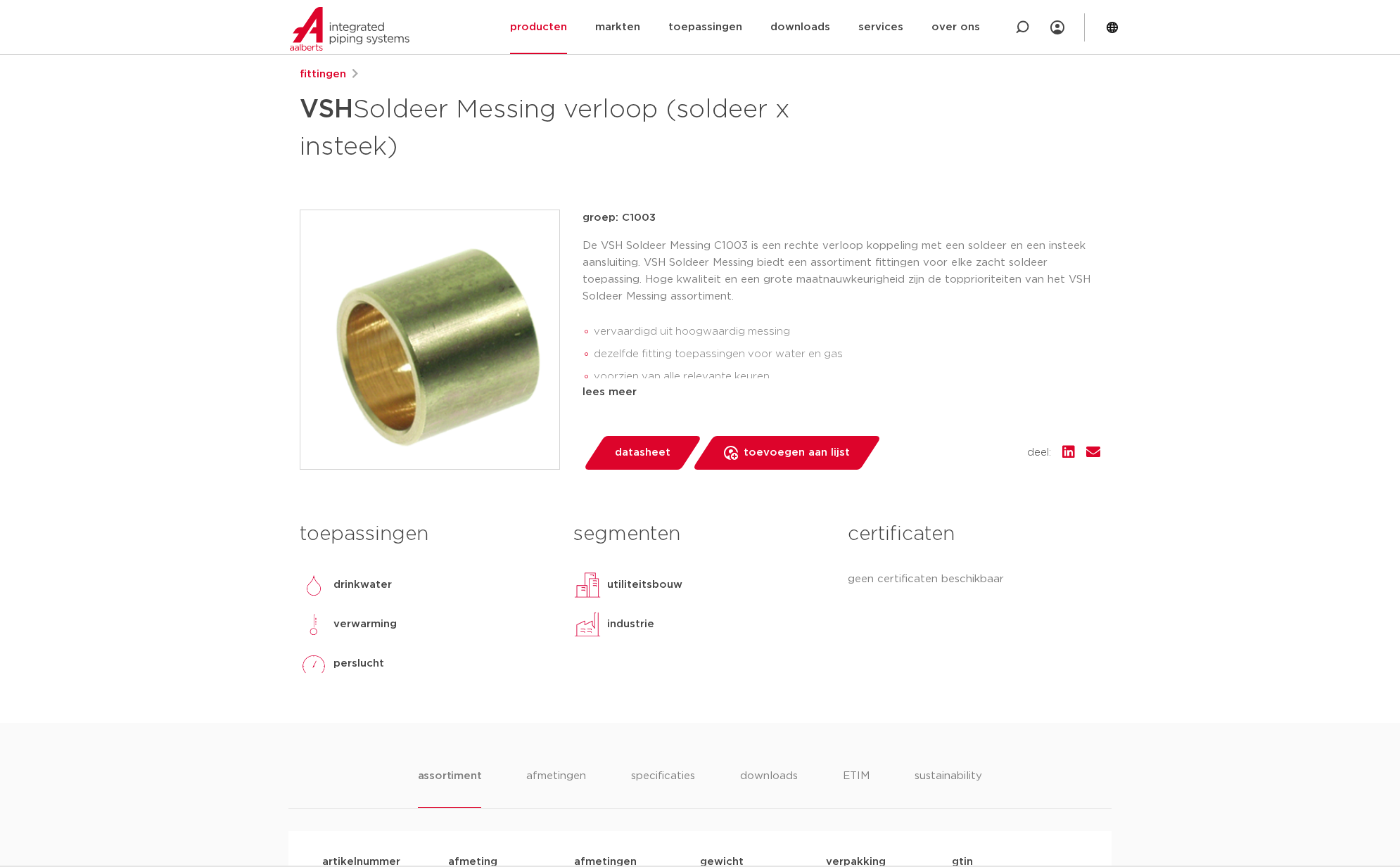
scroll to position [103, 0]
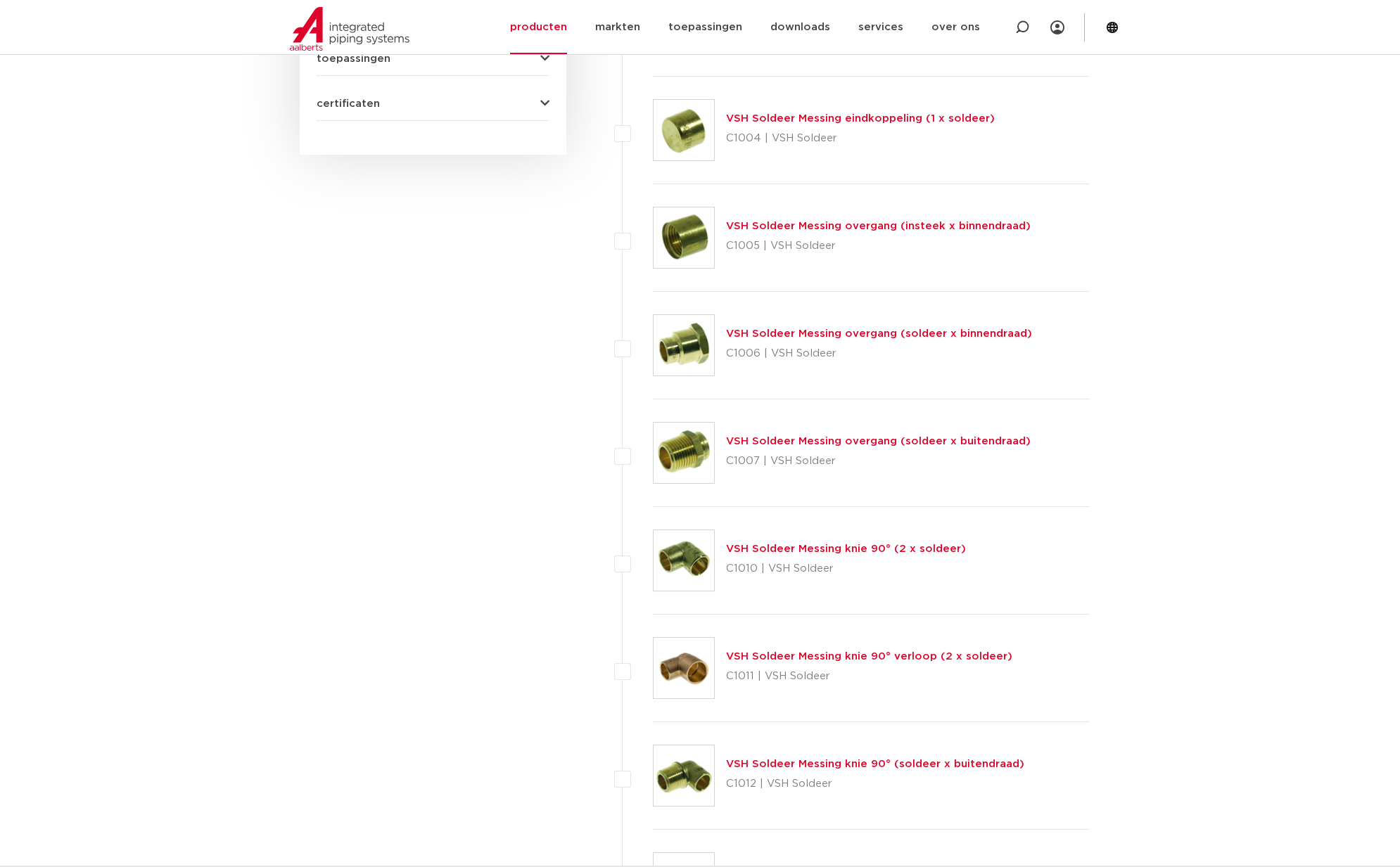
scroll to position [828, 0]
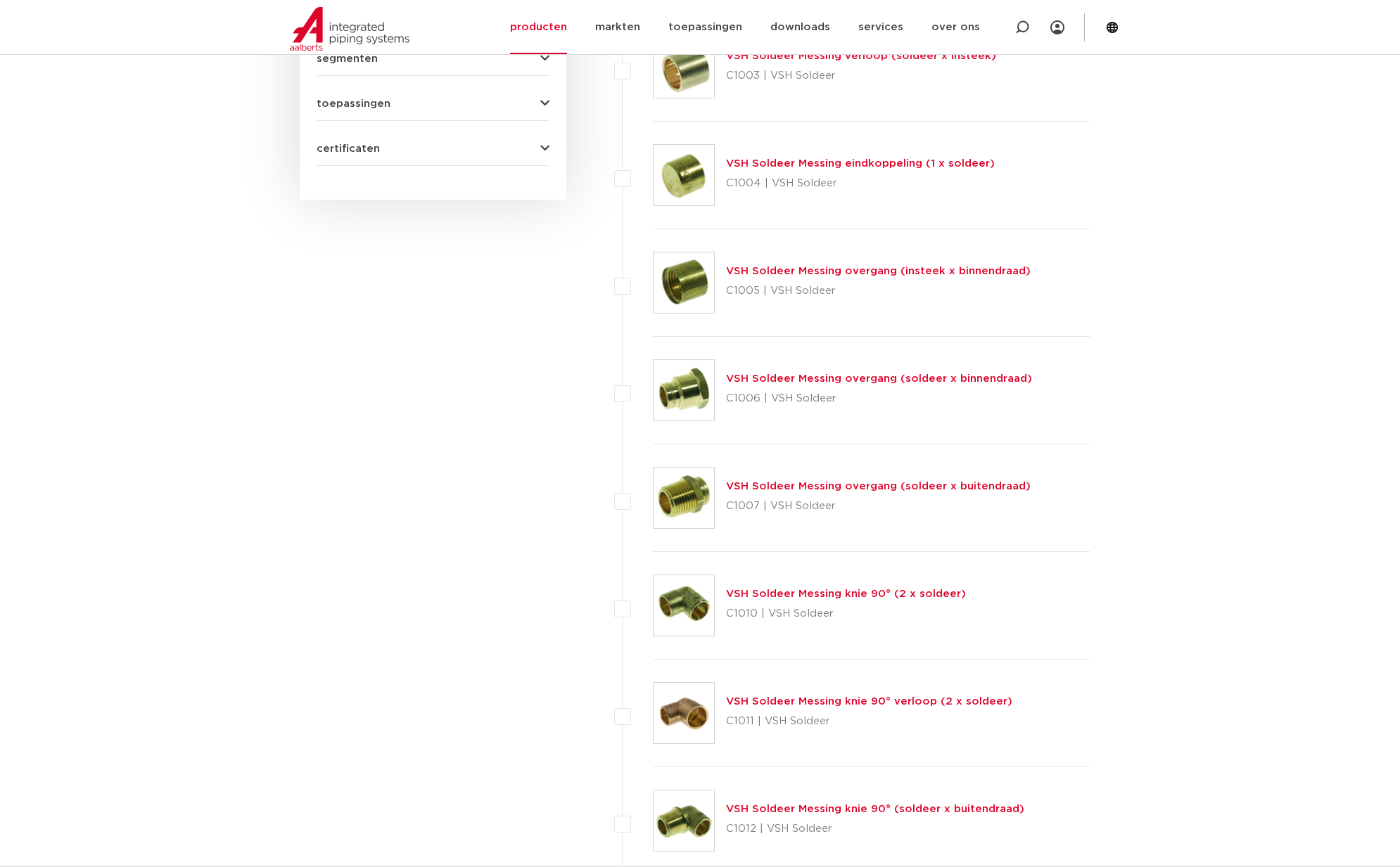
click at [821, 378] on link "VSH Soldeer Messing overgang (soldeer x binnendraad)" at bounding box center [879, 379] width 306 height 11
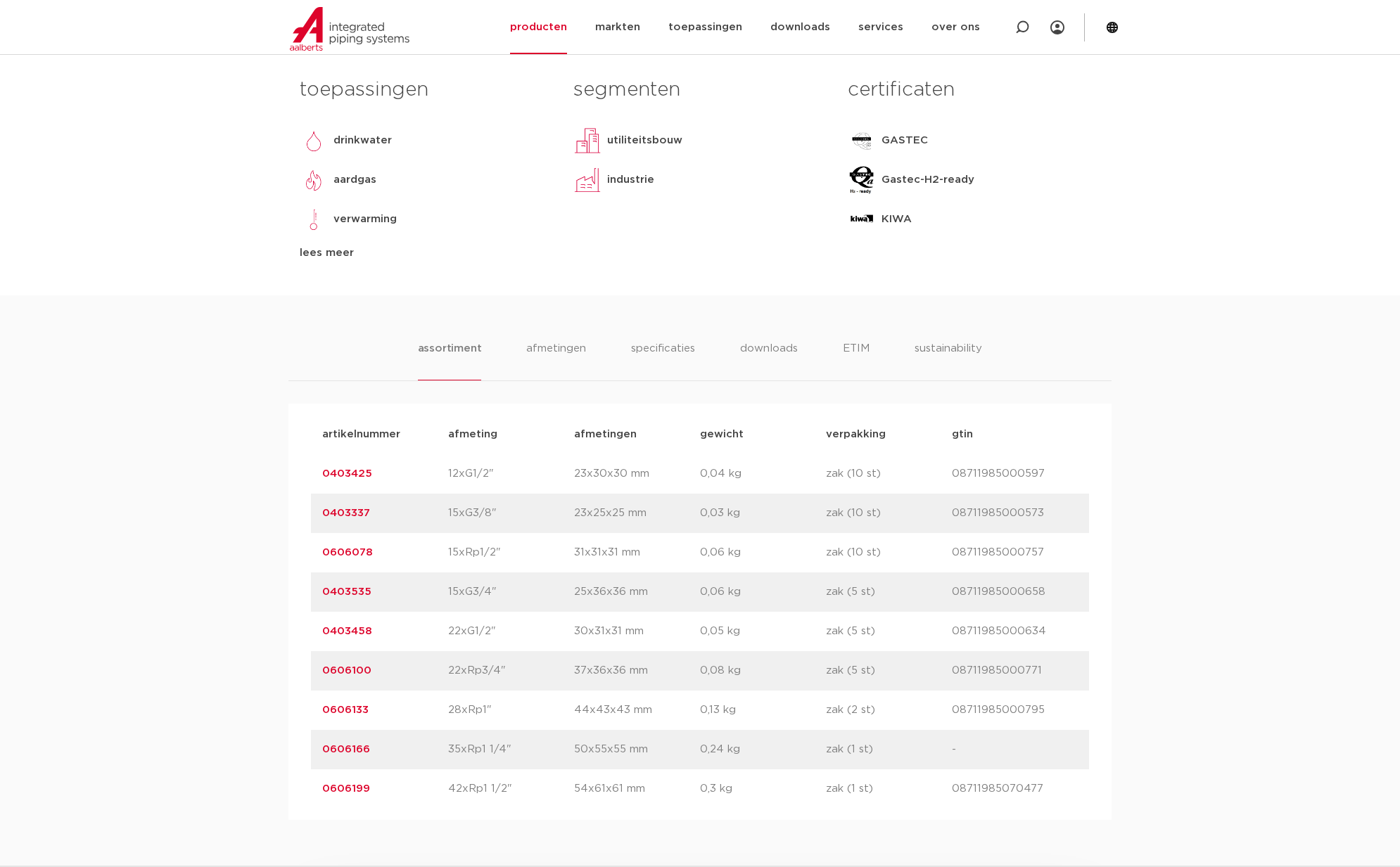
scroll to position [636, 0]
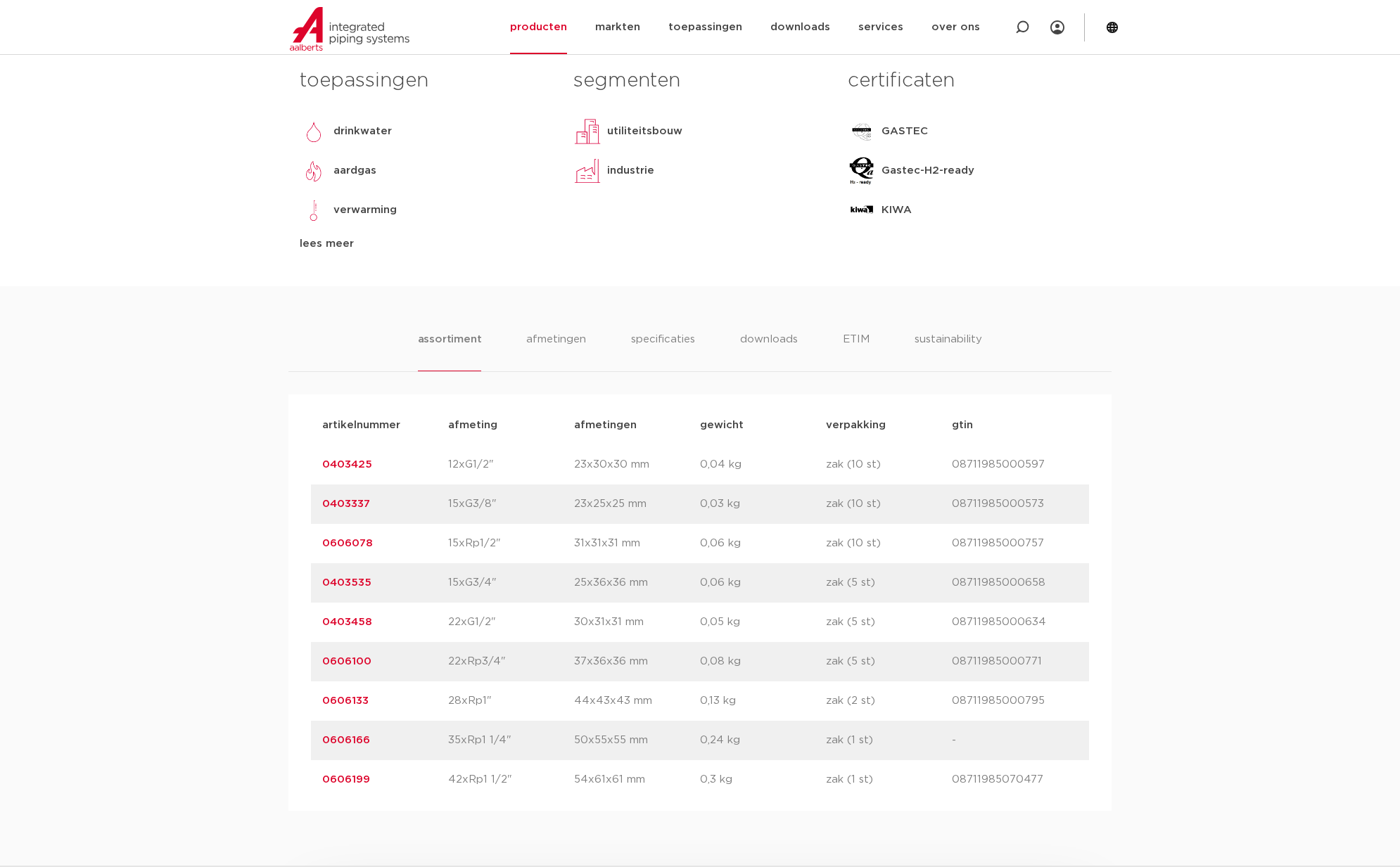
click at [359, 506] on link "0403337" at bounding box center [346, 504] width 48 height 11
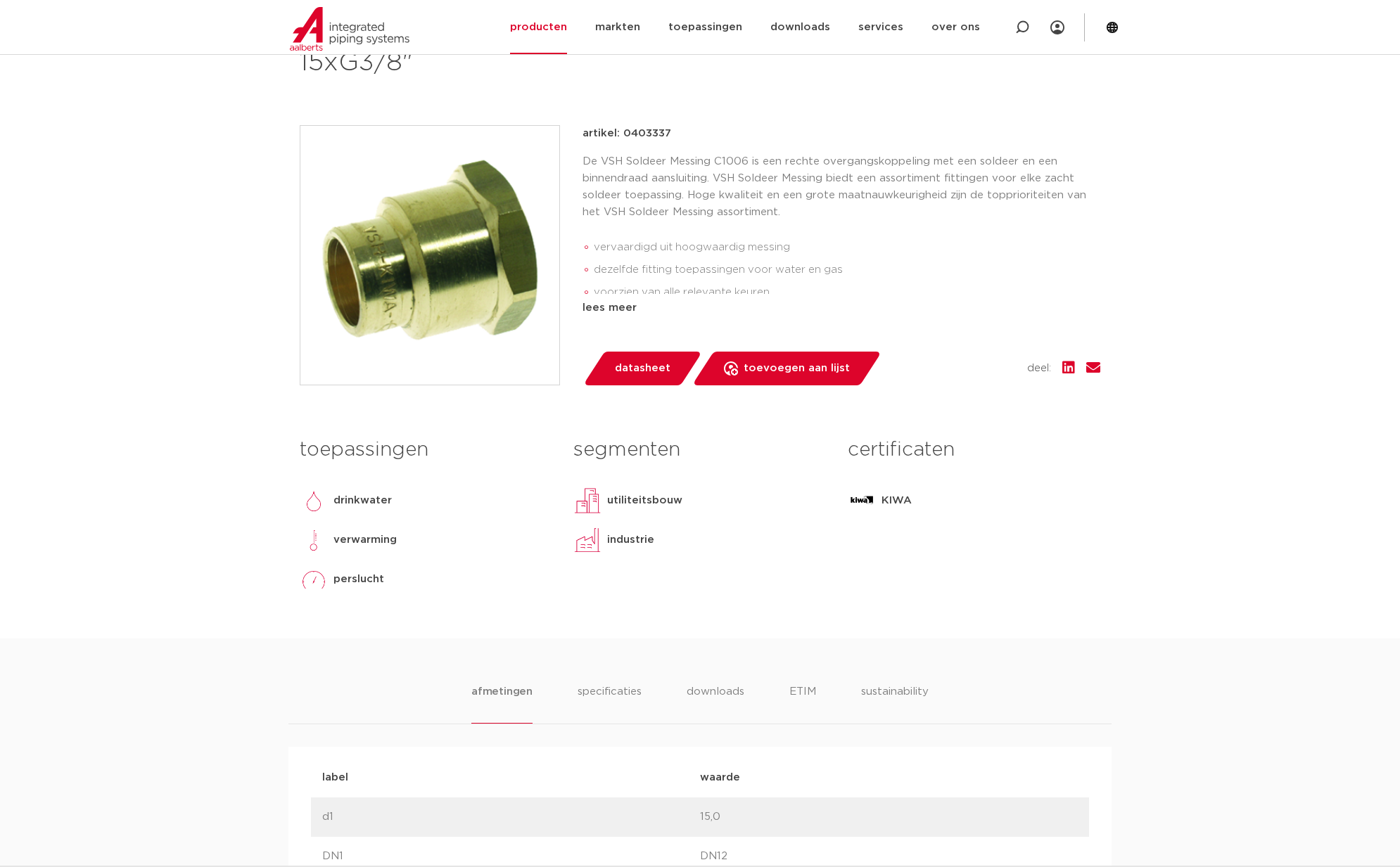
scroll to position [667, 0]
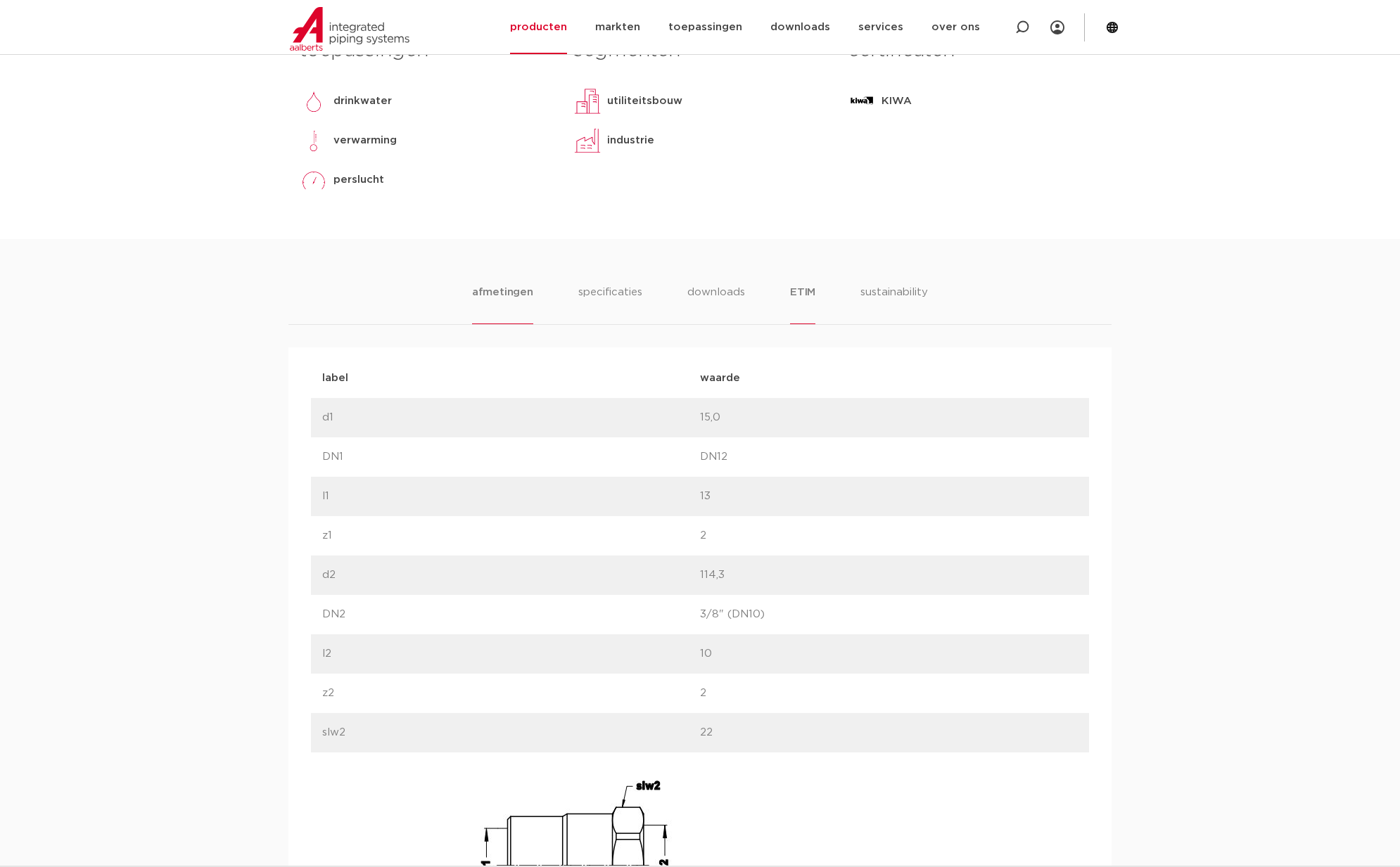
click at [793, 295] on li "ETIM" at bounding box center [802, 304] width 25 height 40
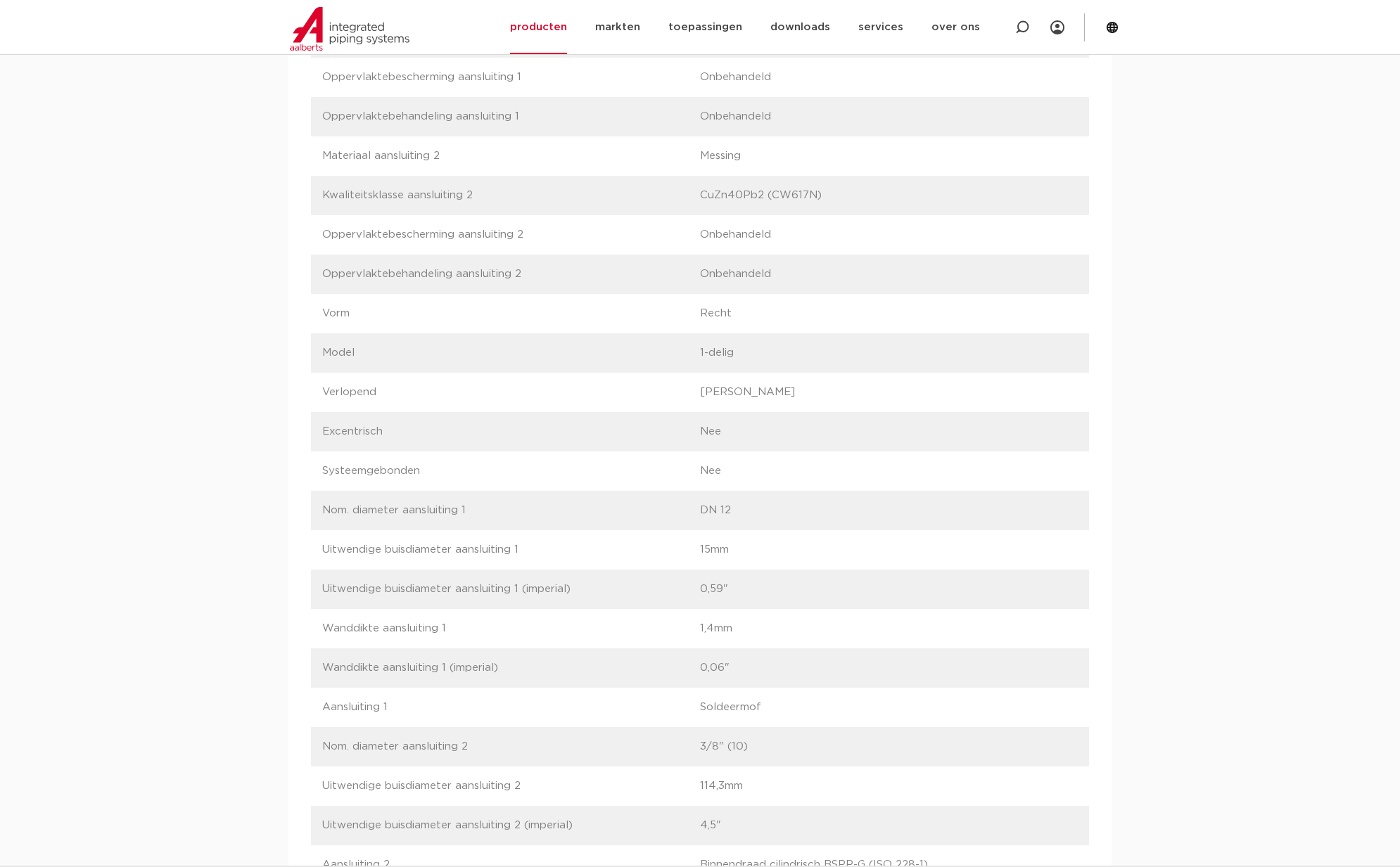
scroll to position [1135, 0]
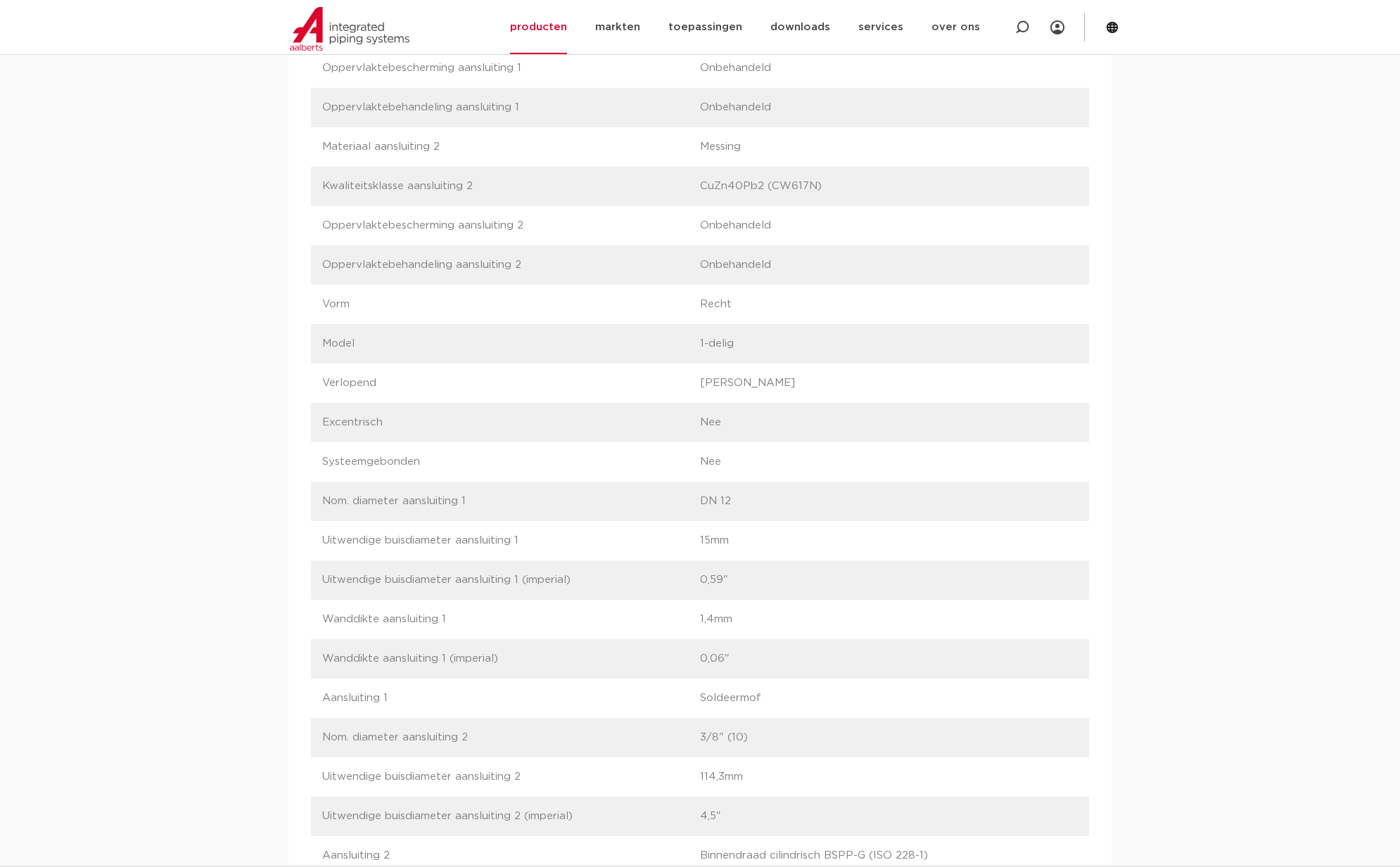
drag, startPoint x: 439, startPoint y: 538, endPoint x: 743, endPoint y: 540, distance: 304.0
click at [743, 540] on div "label Uitwendige buisdiameter aansluiting 1 waarde 15mm" at bounding box center [700, 541] width 778 height 40
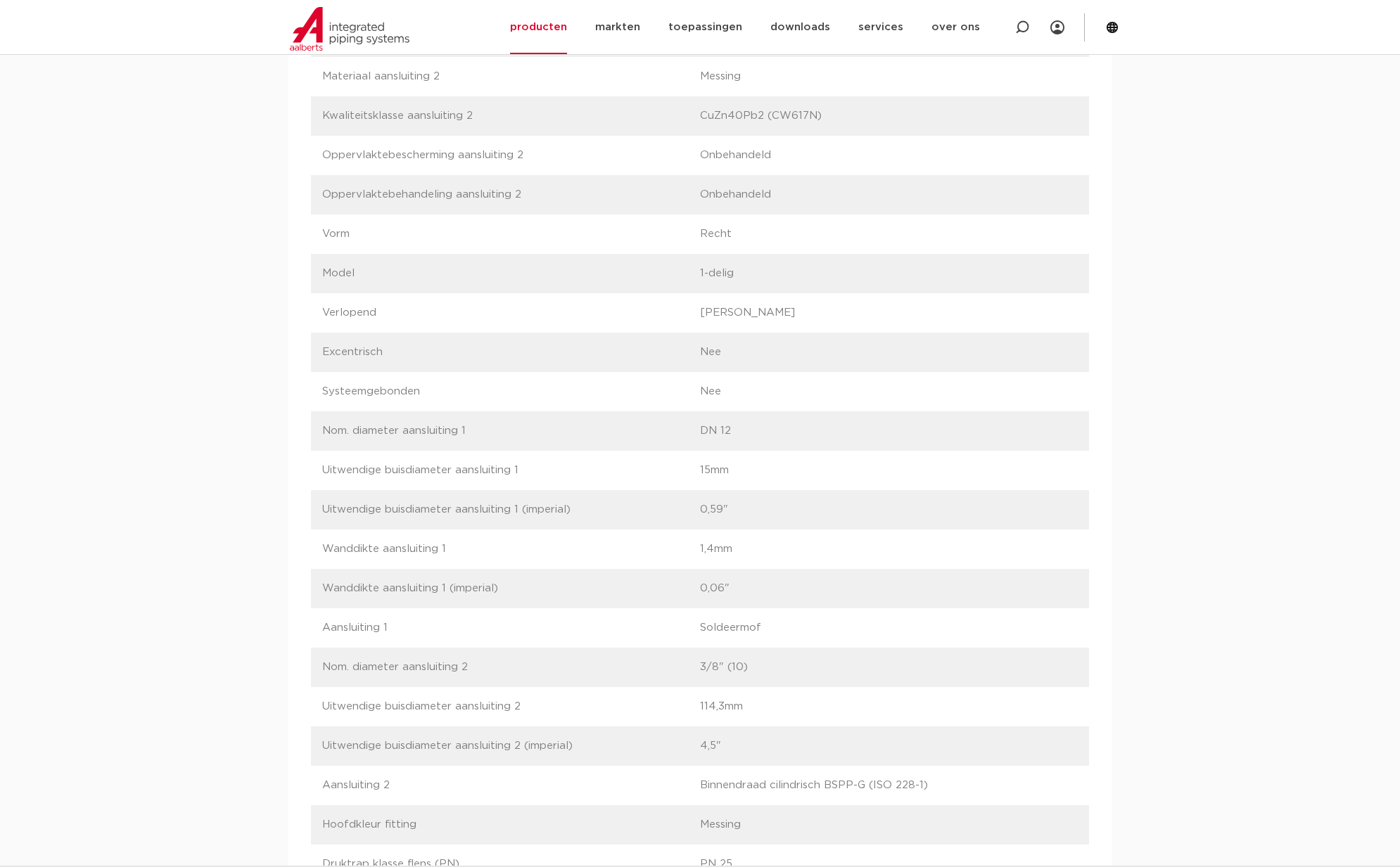
click at [341, 668] on p "Nom. diameter aansluiting 2" at bounding box center [511, 668] width 377 height 17
drag, startPoint x: 329, startPoint y: 668, endPoint x: 727, endPoint y: 664, distance: 398.0
click at [727, 664] on div "label Nom. diameter aansluiting 2 waarde 3/8" (10)" at bounding box center [700, 668] width 778 height 40
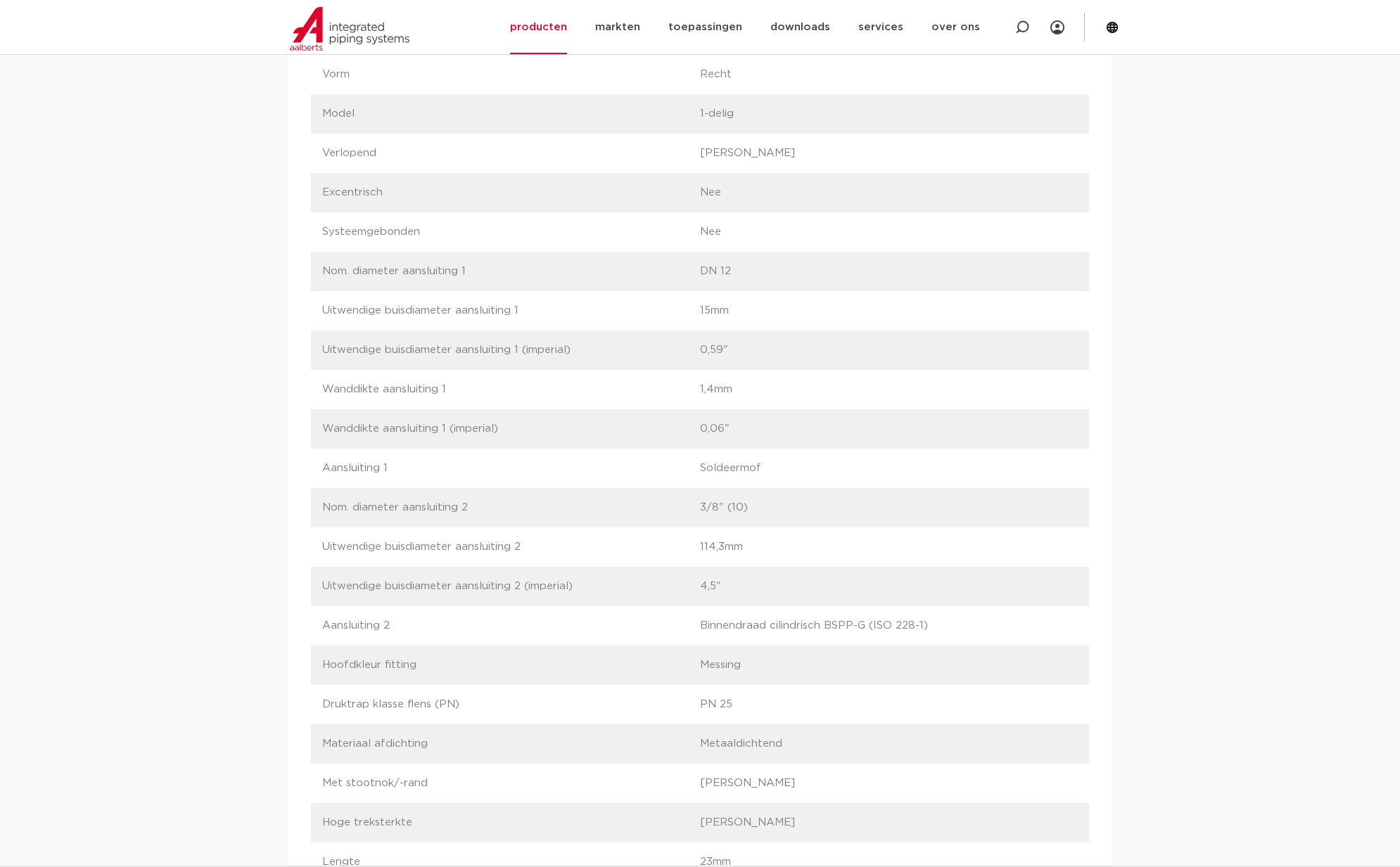
scroll to position [1374, 0]
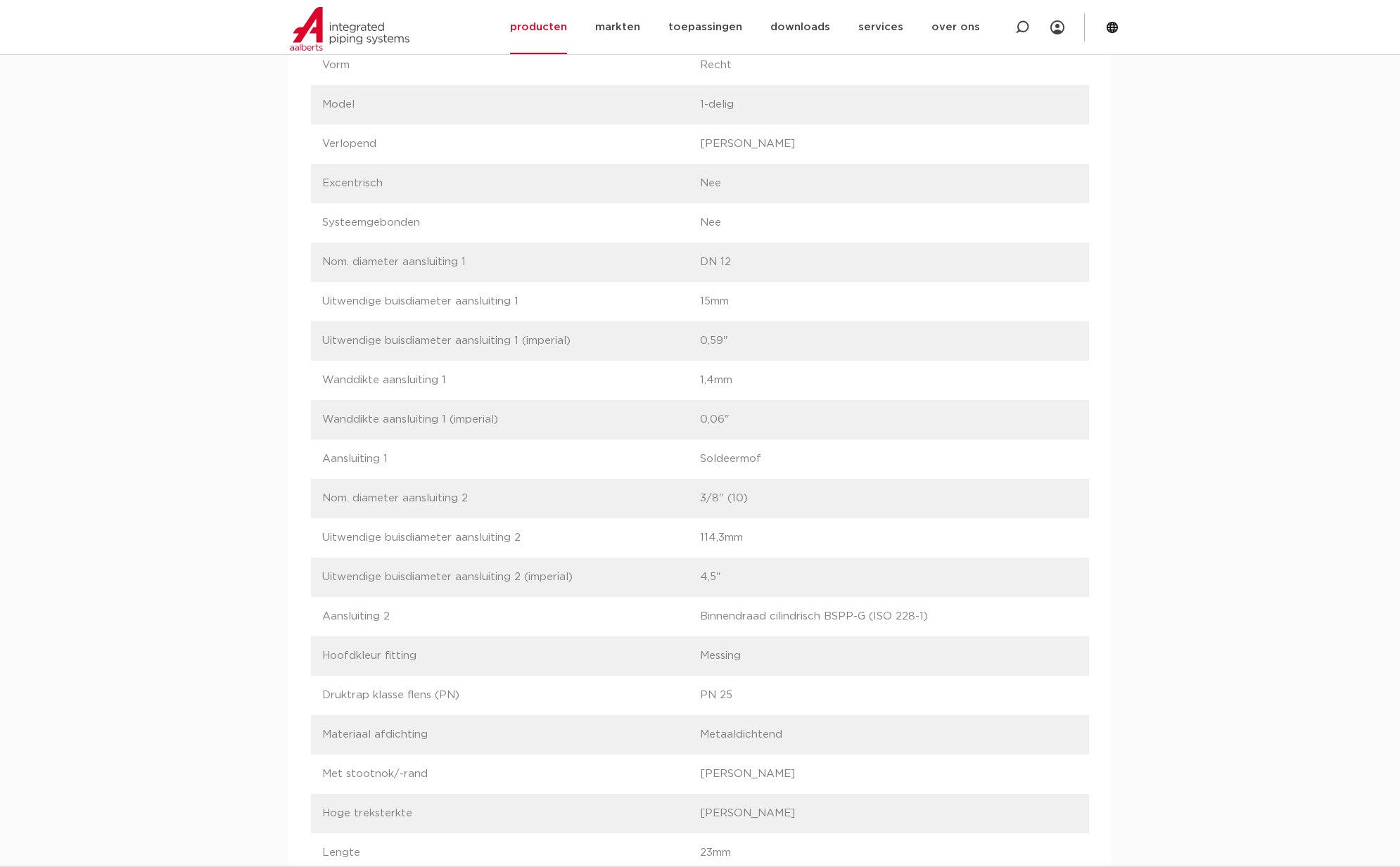
click at [746, 536] on p "114,3mm" at bounding box center [889, 537] width 377 height 17
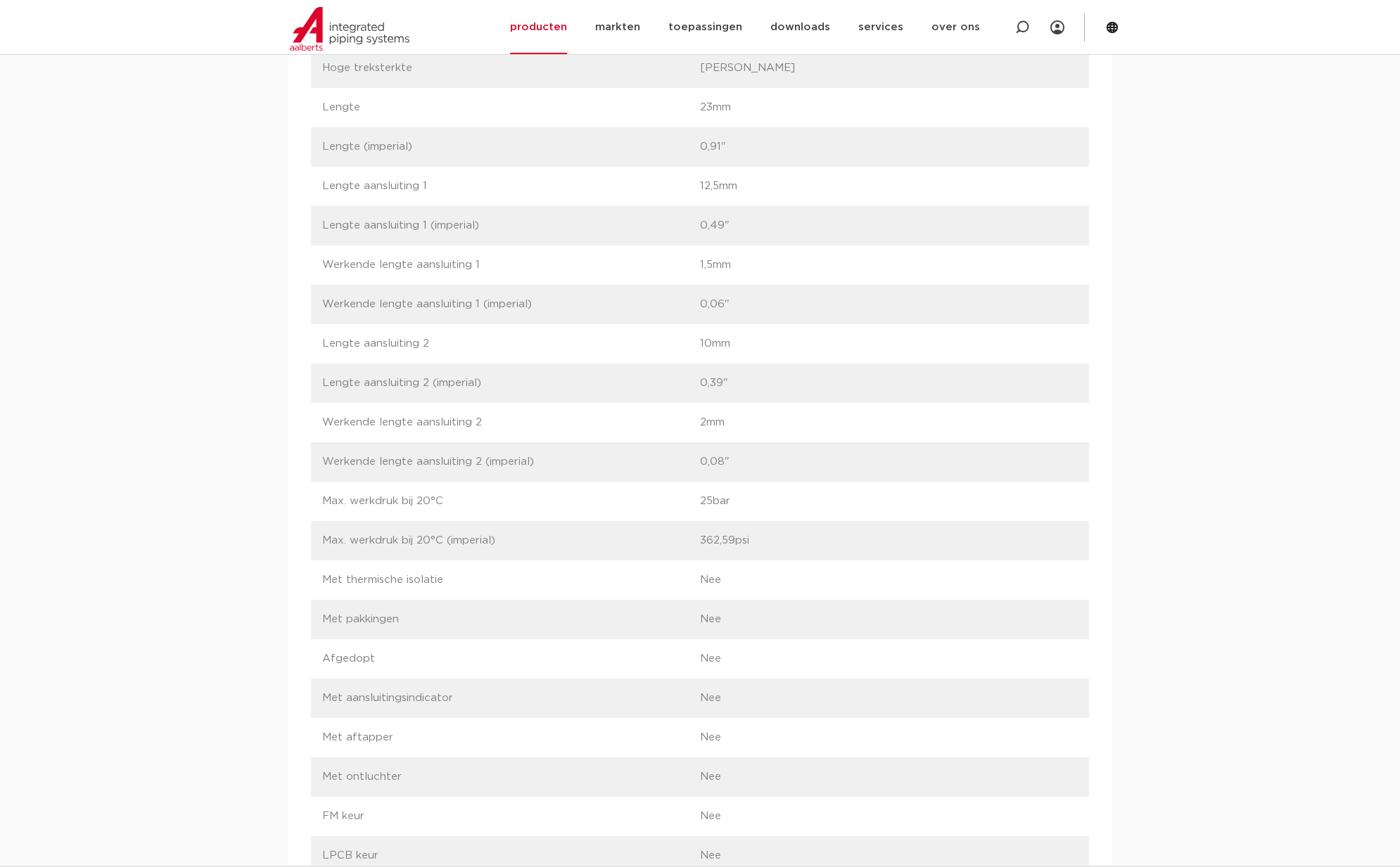
scroll to position [2039, 0]
drag, startPoint x: 393, startPoint y: 583, endPoint x: 734, endPoint y: 586, distance: 341.0
click at [734, 586] on div "label Max. werkdruk bij 20°C waarde 25bar" at bounding box center [700, 581] width 778 height 40
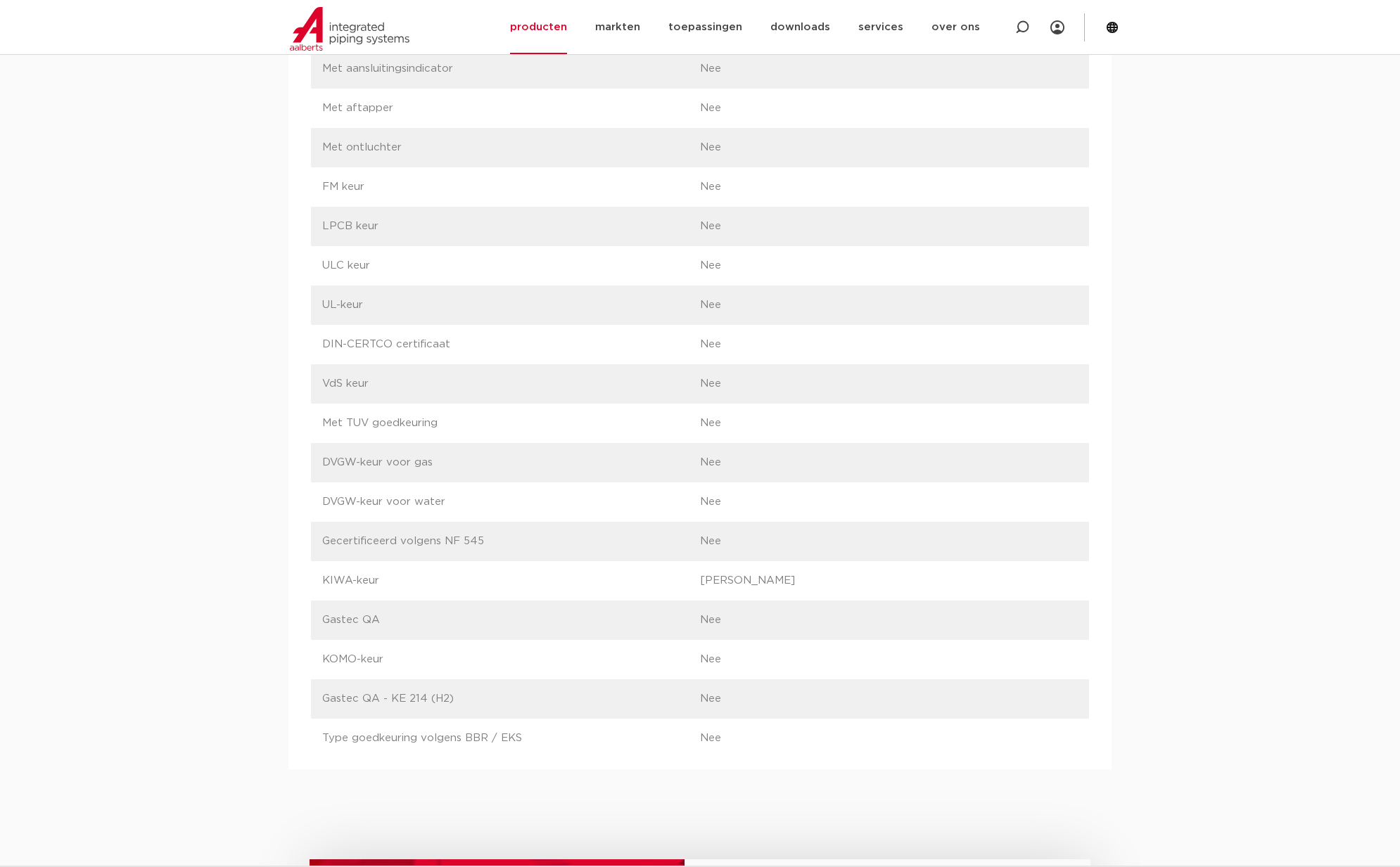
scroll to position [3499, 0]
